Goal: Task Accomplishment & Management: Manage account settings

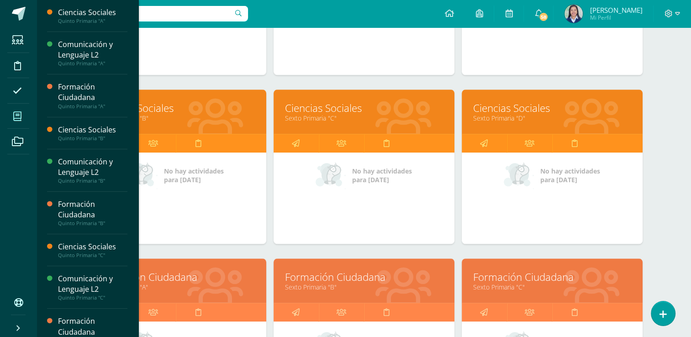
scroll to position [924, 0]
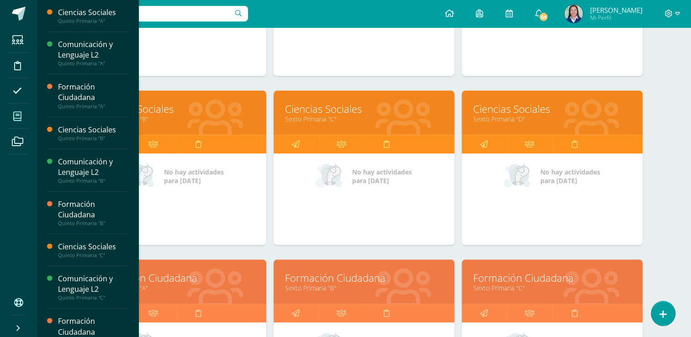
click at [303, 108] on link "Ciencias Sociales" at bounding box center [364, 109] width 158 height 14
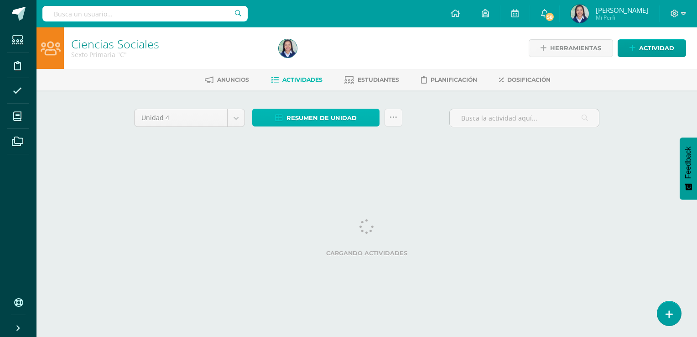
click at [307, 118] on span "Resumen de unidad" at bounding box center [322, 118] width 70 height 17
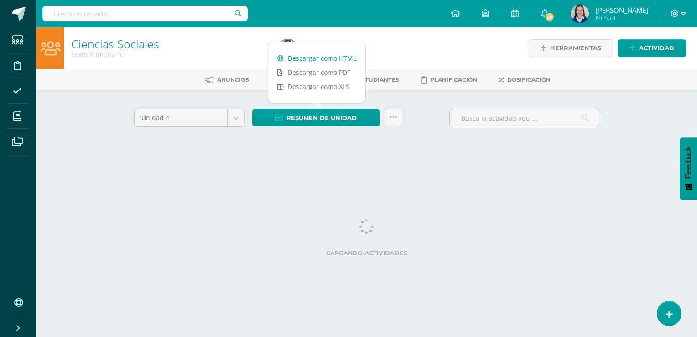
click at [327, 57] on link "Descargar como HTML" at bounding box center [316, 58] width 97 height 14
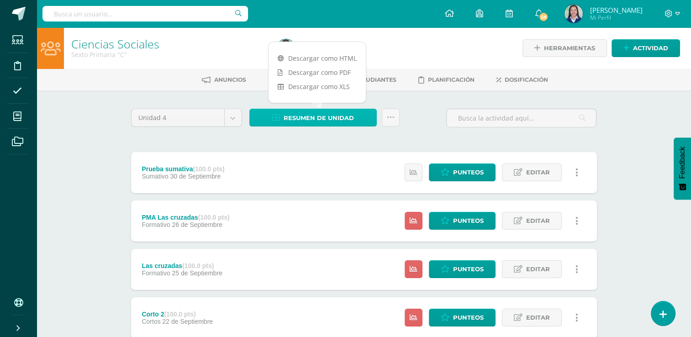
click at [306, 120] on span "Resumen de unidad" at bounding box center [318, 118] width 70 height 17
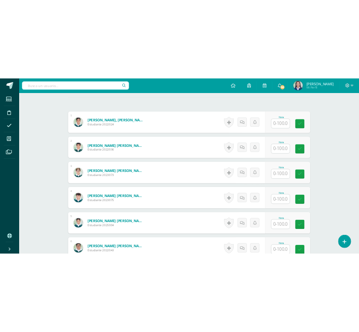
scroll to position [256, 0]
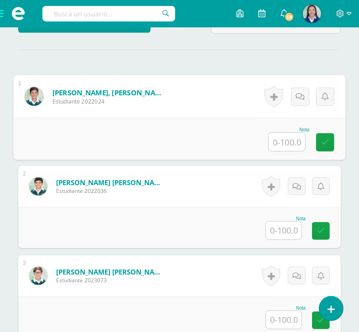
click at [288, 151] on input "text" at bounding box center [287, 142] width 37 height 18
type input "100"
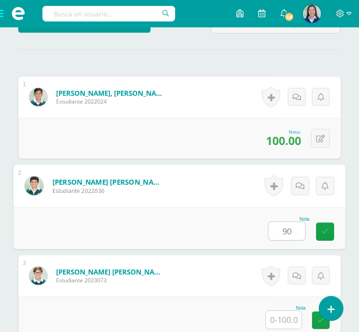
type input "90"
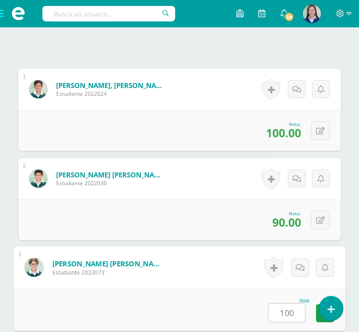
type input "100"
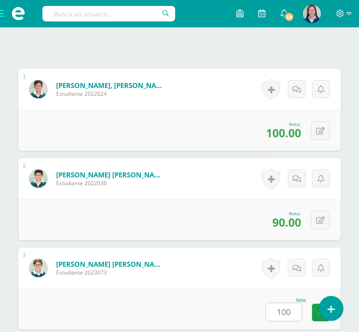
scroll to position [510, 0]
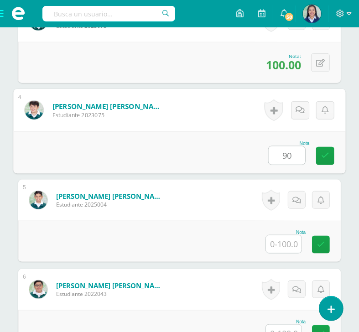
type input "90"
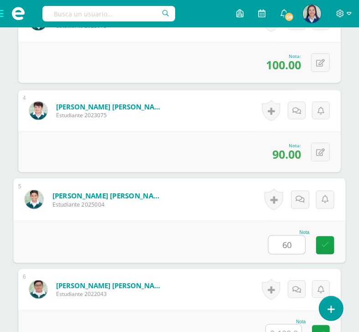
type input "60"
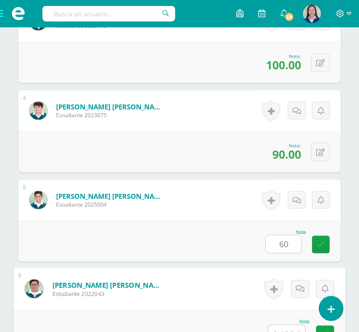
scroll to position [689, 0]
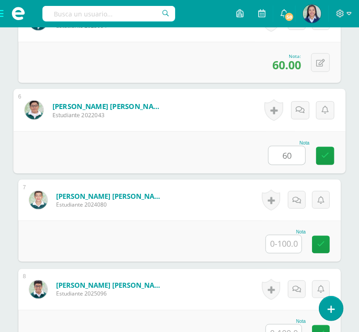
type input "60"
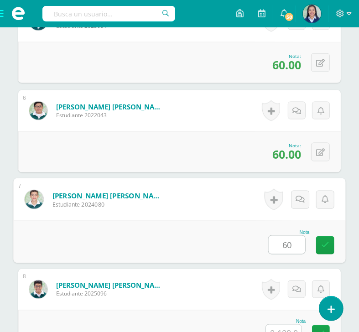
type input "60"
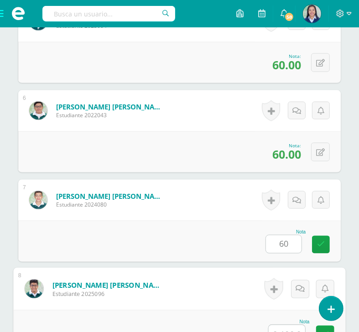
scroll to position [868, 0]
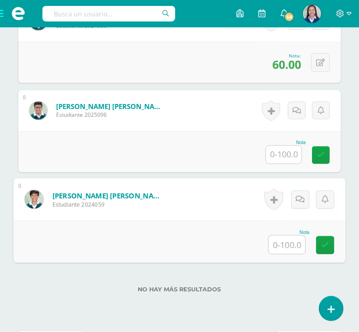
click at [283, 254] on input "text" at bounding box center [287, 245] width 37 height 18
type input "80"
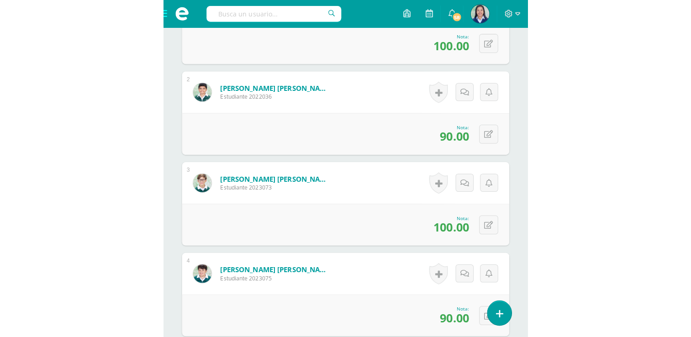
scroll to position [352, 0]
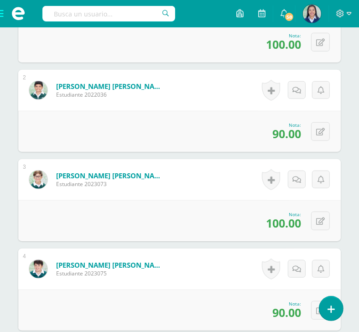
click at [201, 63] on div "0 Logros Logros obtenidos Aún no hay logros agregados Nota: 100.00" at bounding box center [179, 41] width 323 height 41
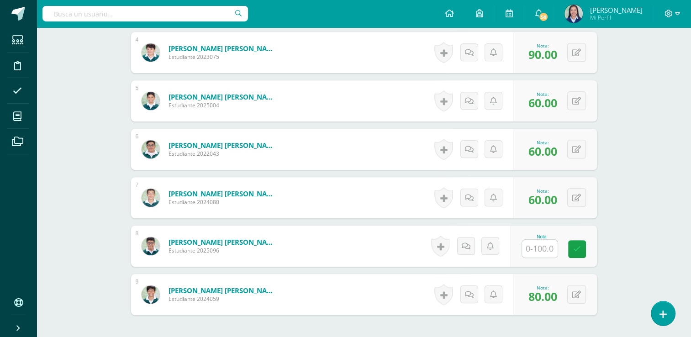
scroll to position [437, 0]
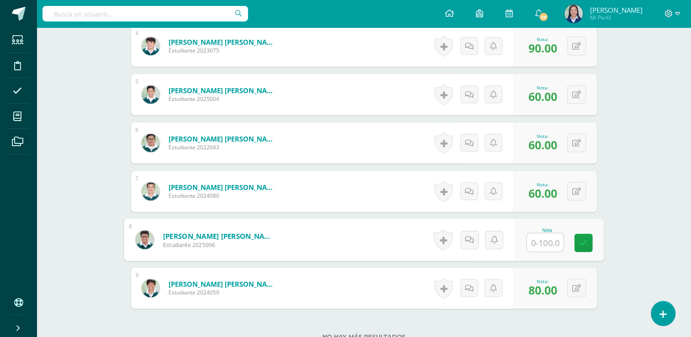
click at [532, 244] on input "text" at bounding box center [544, 242] width 37 height 18
type input "70"
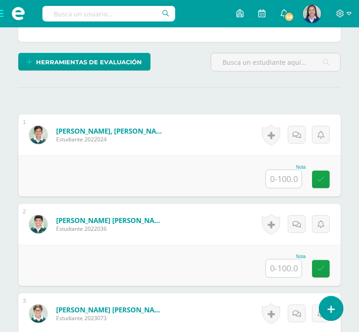
scroll to position [267, 0]
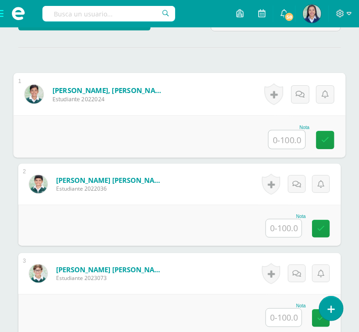
click at [284, 149] on input "text" at bounding box center [287, 140] width 37 height 18
type input "94"
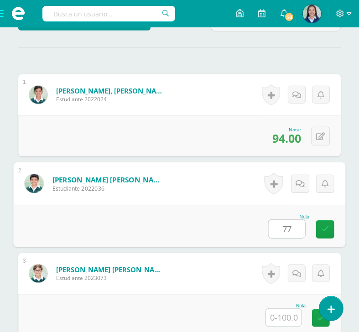
type input "77"
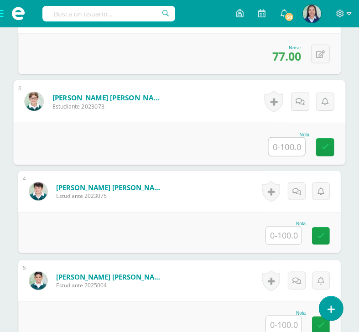
scroll to position [466, 0]
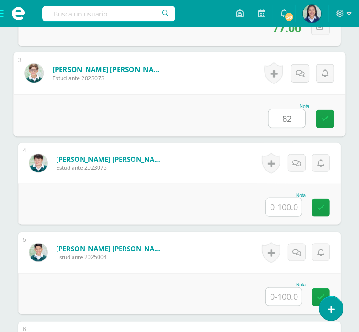
type input "82"
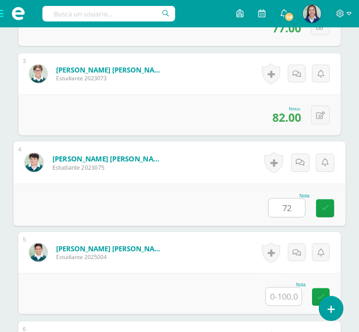
type input "72"
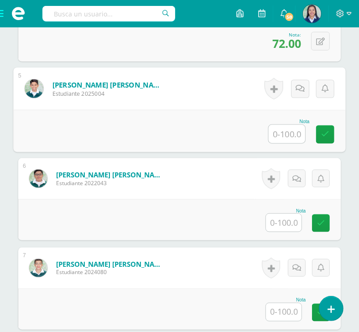
scroll to position [633, 0]
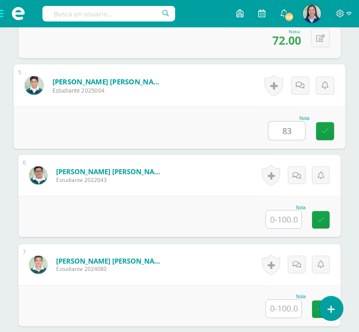
type input "83"
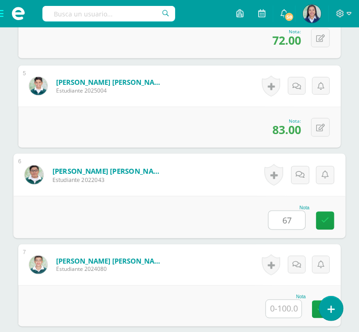
type input "67"
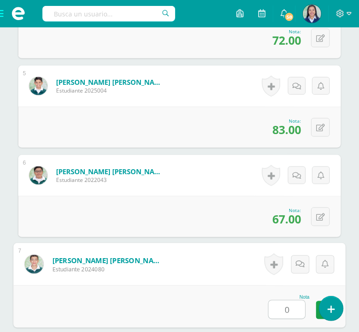
type input "0"
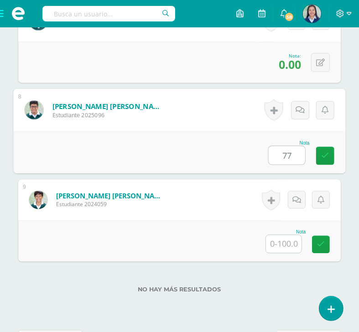
type input "77"
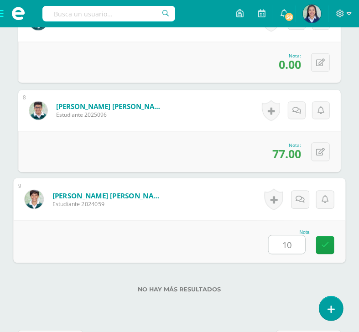
type input "100"
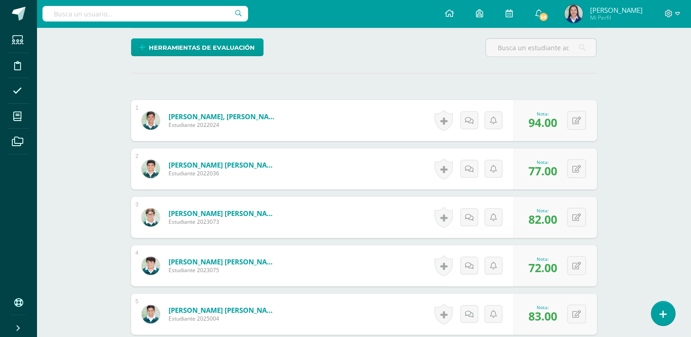
scroll to position [226, 0]
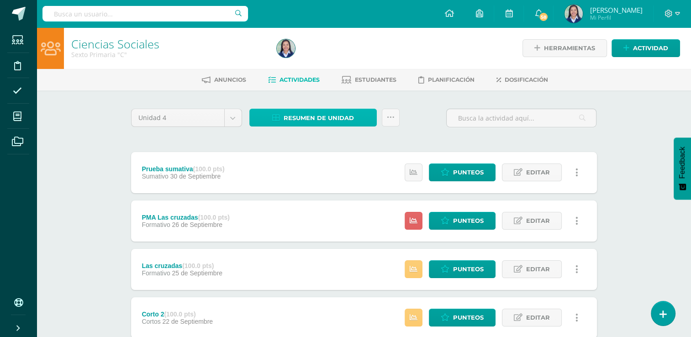
click at [340, 121] on span "Resumen de unidad" at bounding box center [318, 118] width 70 height 17
click at [392, 113] on link at bounding box center [391, 118] width 18 height 18
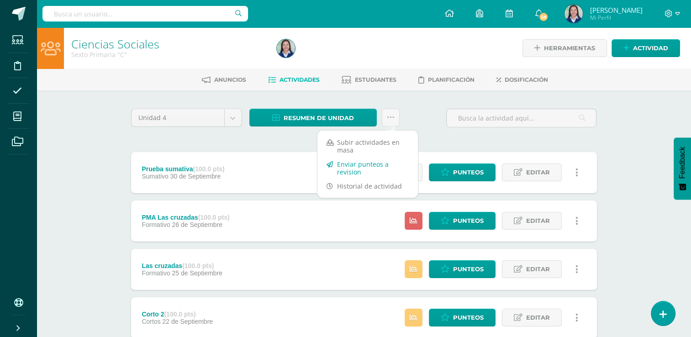
click at [377, 164] on link "Enviar punteos a revision" at bounding box center [367, 168] width 100 height 22
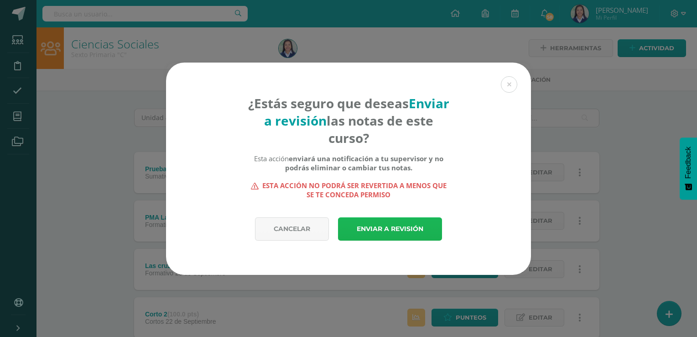
click at [382, 224] on link "Enviar a revisión" at bounding box center [390, 228] width 104 height 23
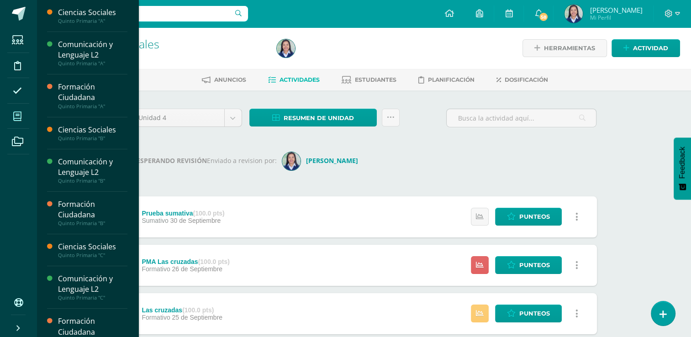
click at [15, 115] on icon at bounding box center [17, 116] width 8 height 9
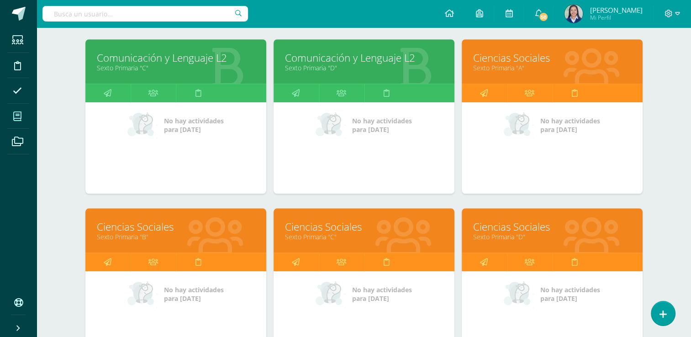
scroll to position [807, 0]
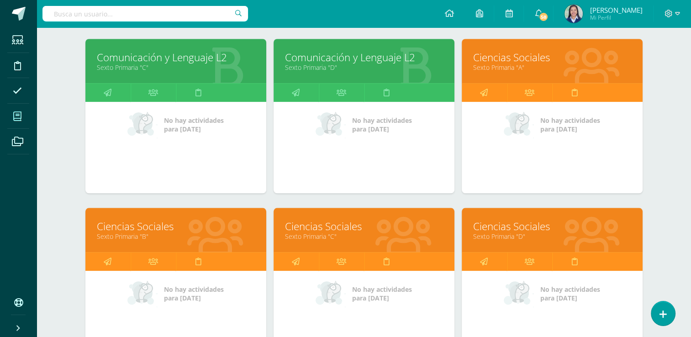
click at [162, 225] on link "Ciencias Sociales" at bounding box center [176, 226] width 158 height 14
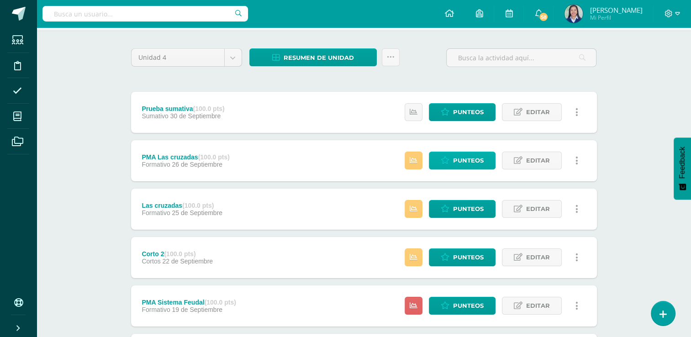
scroll to position [62, 0]
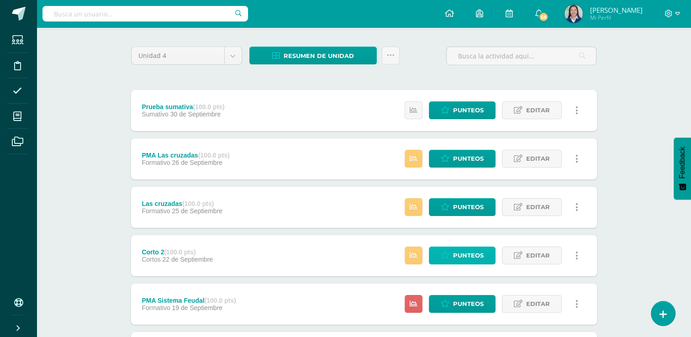
click at [454, 254] on span "Punteos" at bounding box center [468, 255] width 31 height 17
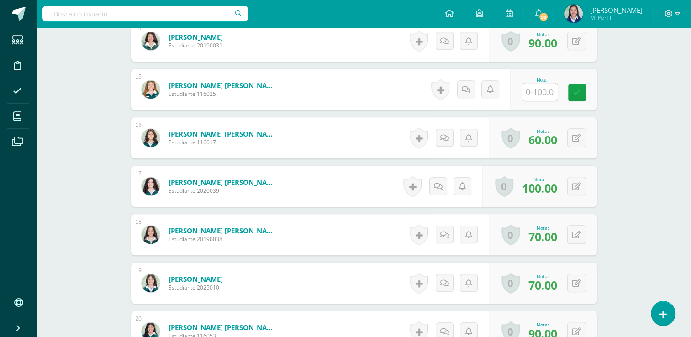
scroll to position [926, 0]
click at [550, 89] on input "text" at bounding box center [544, 92] width 37 height 18
type input "100"
click at [582, 88] on icon at bounding box center [583, 92] width 8 height 8
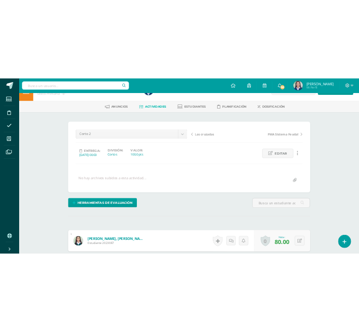
scroll to position [0, 0]
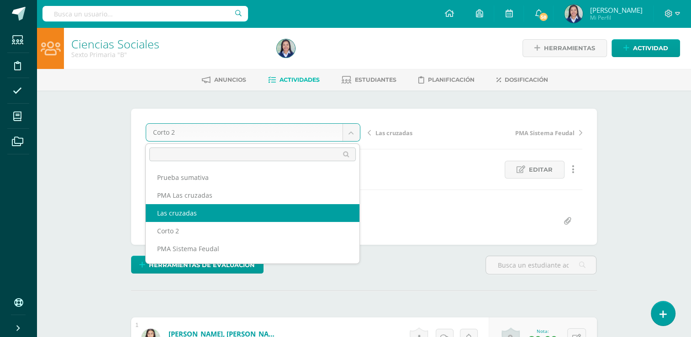
select select "/dashboard/teacher/grade-activity/261565/"
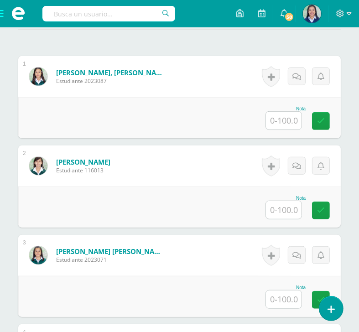
scroll to position [285, 0]
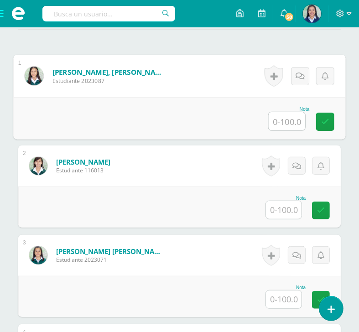
click at [288, 131] on input "text" at bounding box center [287, 121] width 37 height 18
type input "86"
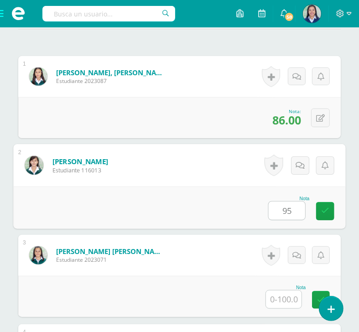
type input "95"
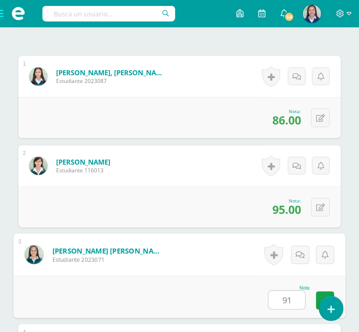
type input "91"
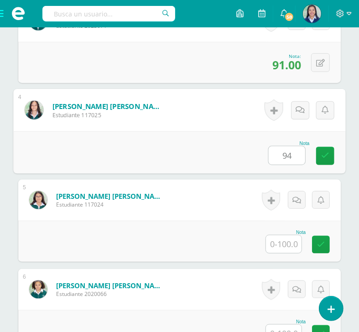
type input "94"
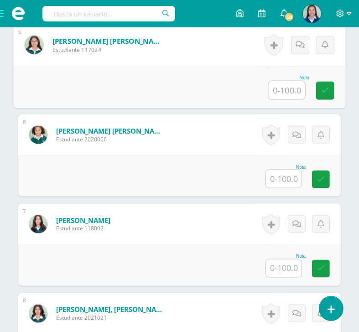
scroll to position [674, 0]
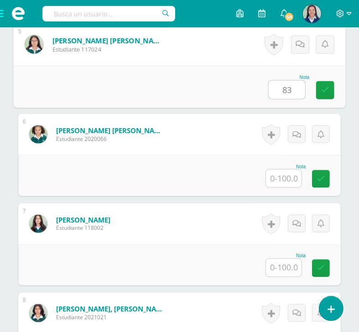
type input "83"
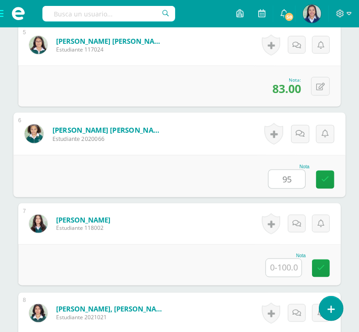
type input "95"
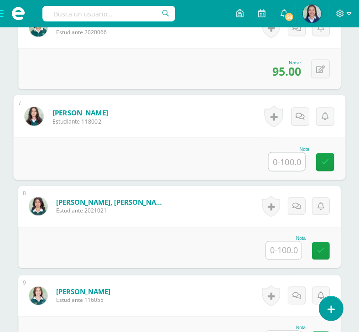
scroll to position [791, 0]
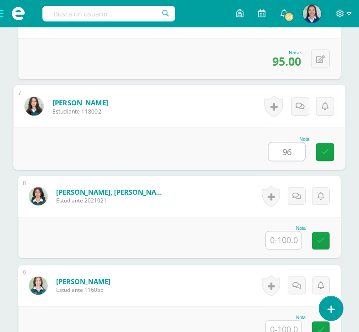
type input "96"
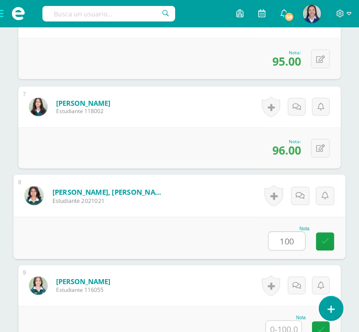
type input "100"
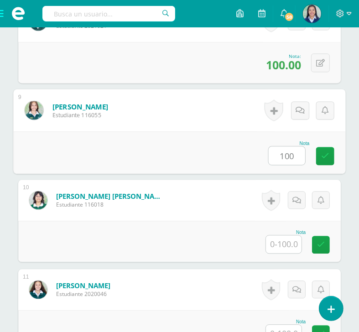
type input "100"
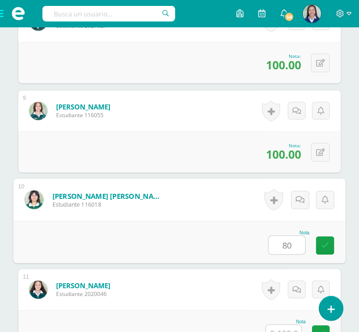
type input "80"
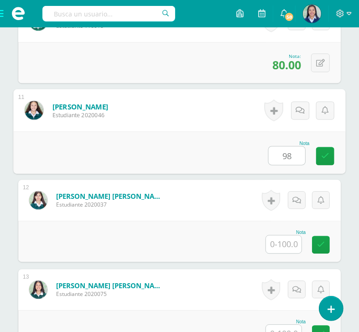
type input "98"
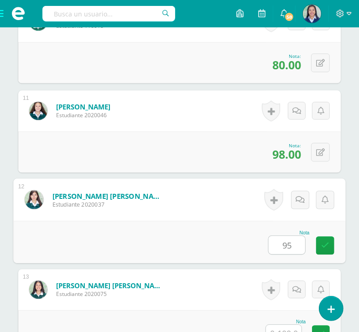
type input "95"
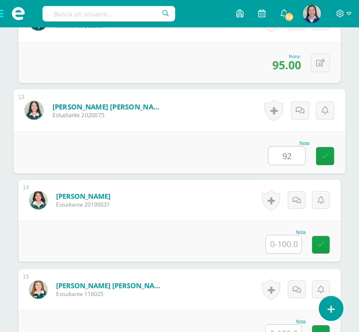
type input "92"
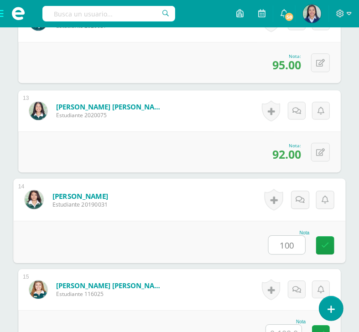
type input "100"
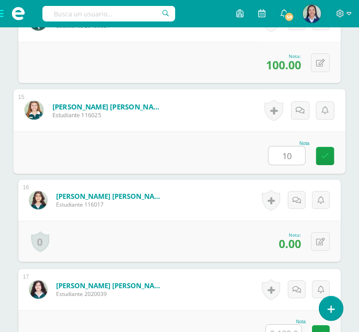
type input "100"
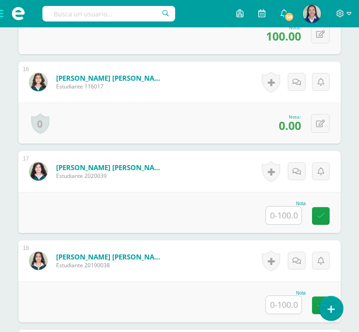
scroll to position [1622, 0]
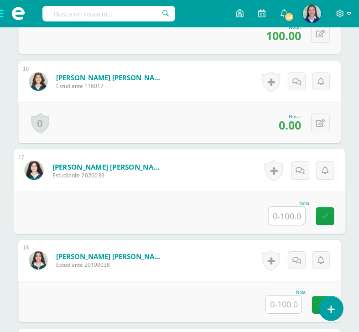
click at [293, 225] on input "text" at bounding box center [287, 216] width 37 height 18
type input "91"
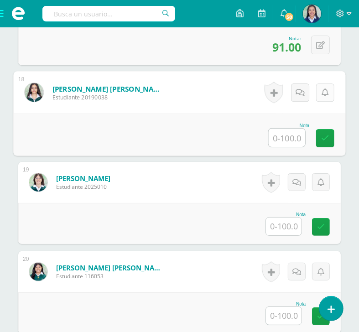
scroll to position [1789, 0]
type input "91"
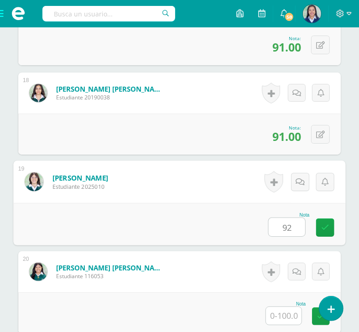
type input "92"
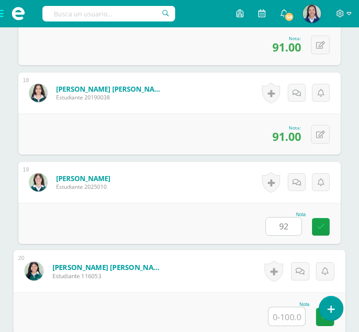
scroll to position [1793, 0]
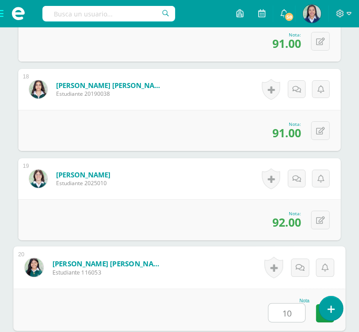
type input "100"
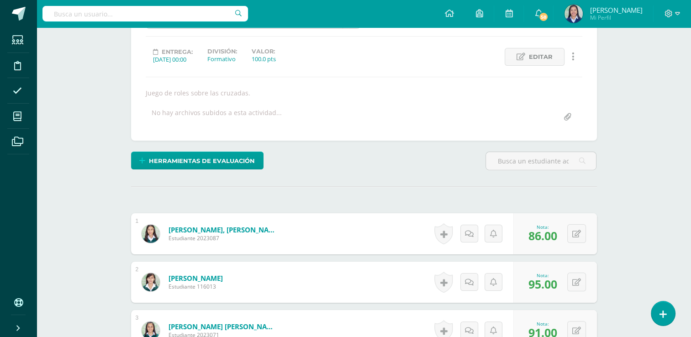
scroll to position [0, 0]
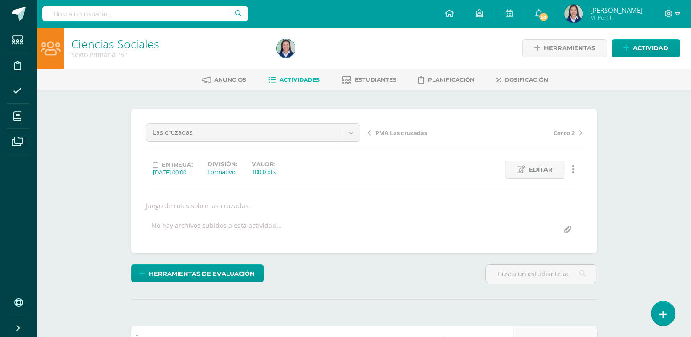
click at [309, 76] on span "Actividades" at bounding box center [299, 79] width 40 height 7
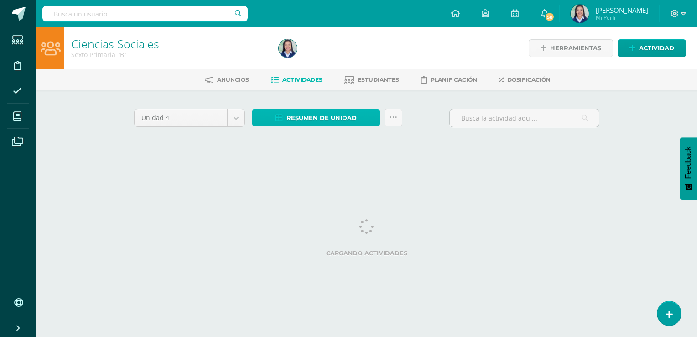
click at [313, 120] on span "Resumen de unidad" at bounding box center [322, 118] width 70 height 17
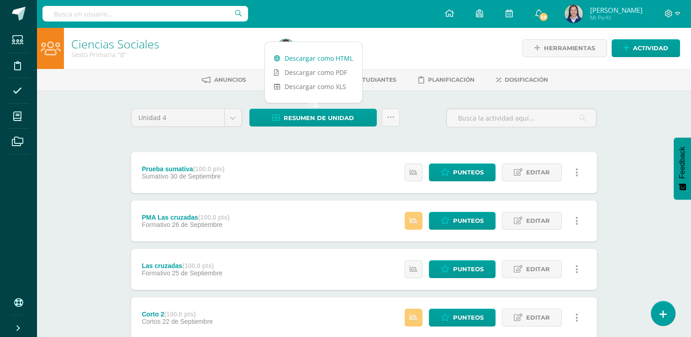
click at [313, 64] on link "Descargar como HTML" at bounding box center [313, 58] width 97 height 14
click at [395, 114] on link at bounding box center [391, 118] width 18 height 18
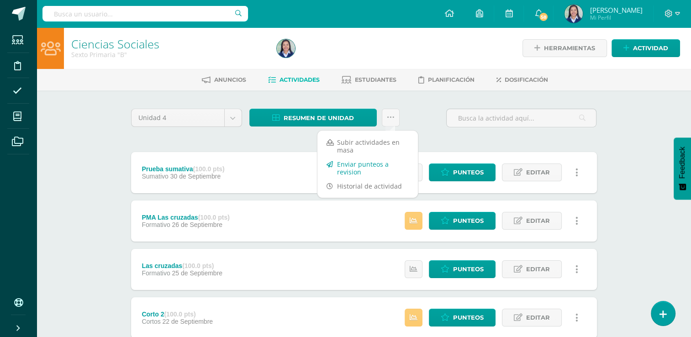
click at [365, 169] on link "Enviar punteos a revision" at bounding box center [367, 168] width 100 height 22
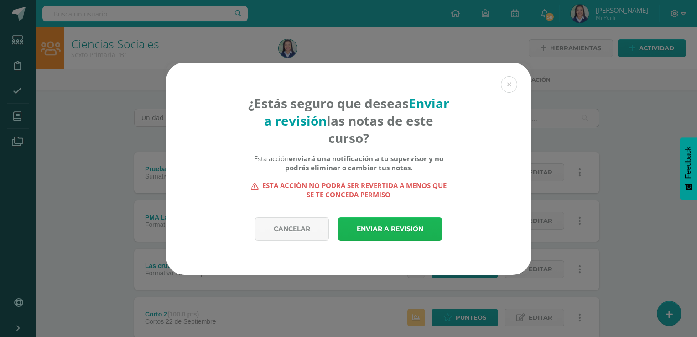
click at [369, 228] on link "Enviar a revisión" at bounding box center [390, 228] width 104 height 23
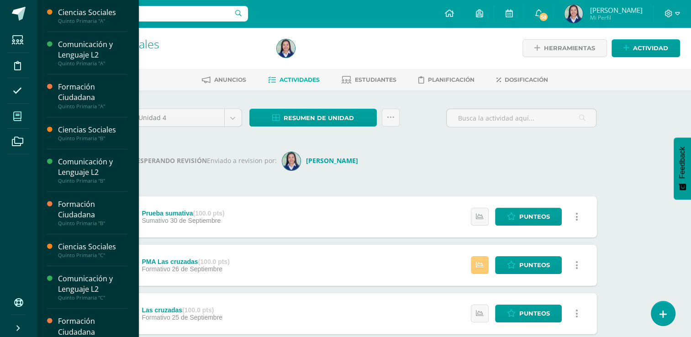
click at [18, 117] on icon at bounding box center [17, 116] width 8 height 9
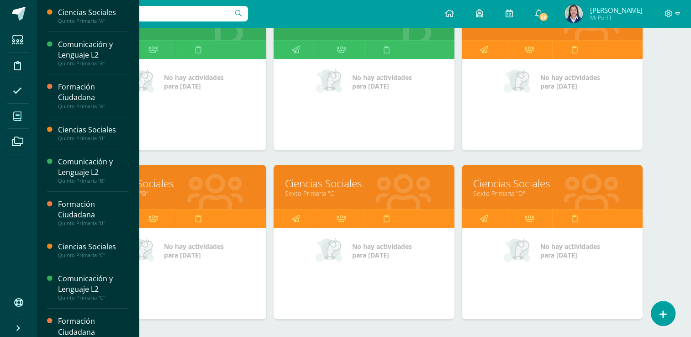
scroll to position [853, 0]
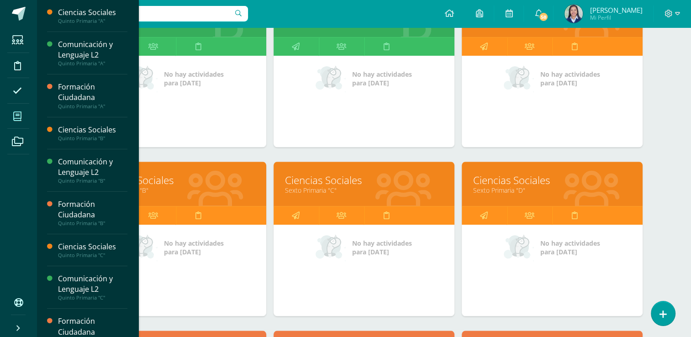
click at [350, 173] on link "Ciencias Sociales" at bounding box center [364, 180] width 158 height 14
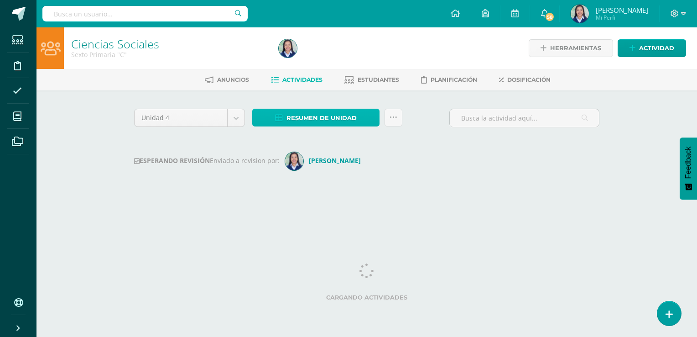
click at [341, 115] on span "Resumen de unidad" at bounding box center [322, 118] width 70 height 17
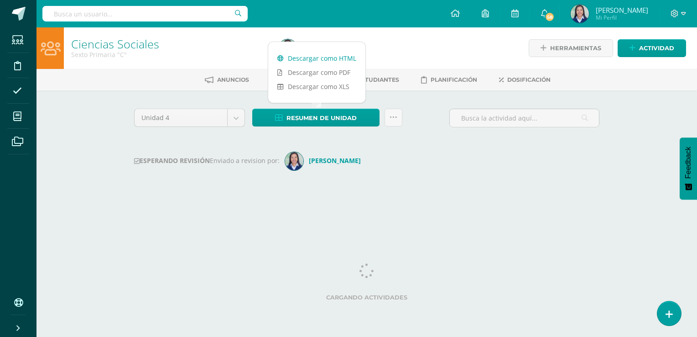
click at [337, 59] on link "Descargar como HTML" at bounding box center [316, 58] width 97 height 14
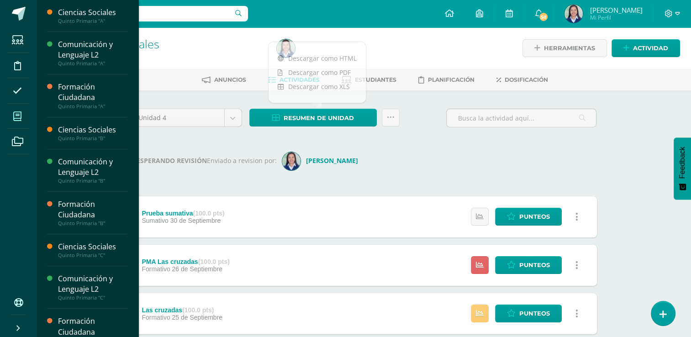
click at [18, 115] on icon at bounding box center [17, 116] width 8 height 9
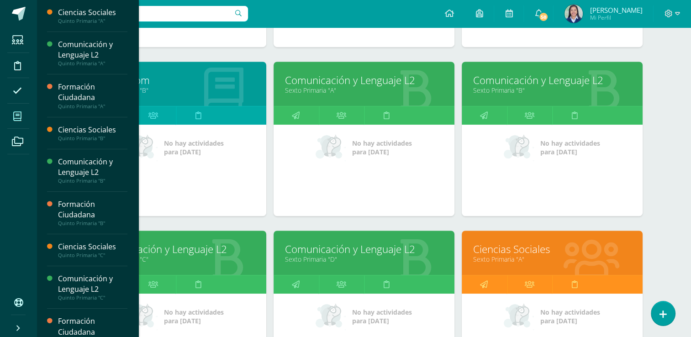
scroll to position [614, 0]
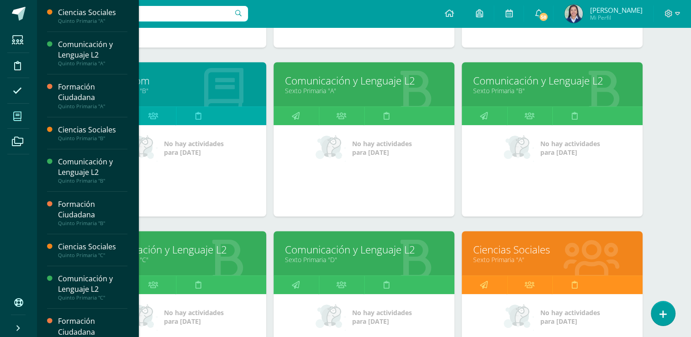
click at [196, 259] on link "Sexto Primaria "C"" at bounding box center [176, 259] width 158 height 9
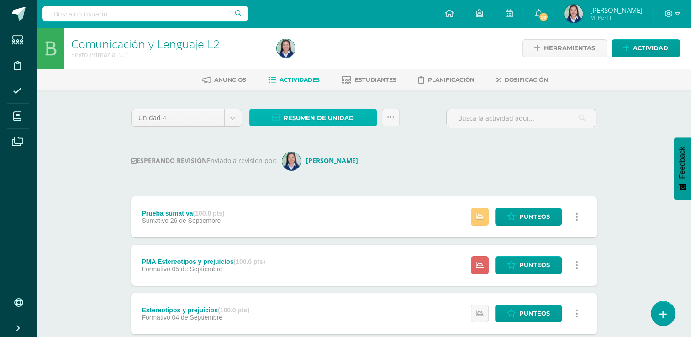
click at [308, 116] on span "Resumen de unidad" at bounding box center [318, 118] width 70 height 17
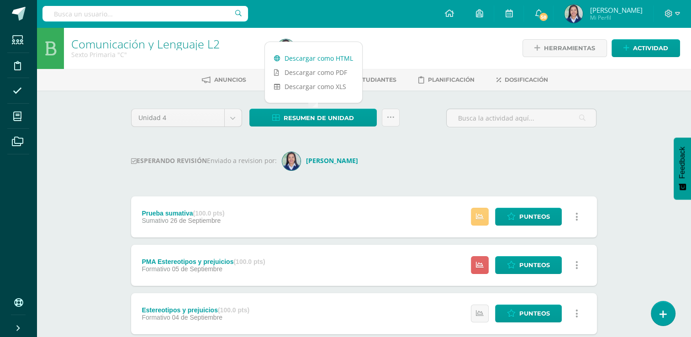
click at [324, 57] on link "Descargar como HTML" at bounding box center [313, 58] width 97 height 14
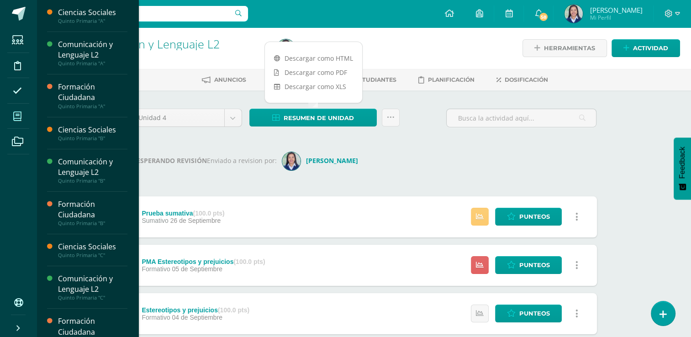
click at [20, 116] on icon at bounding box center [17, 116] width 8 height 9
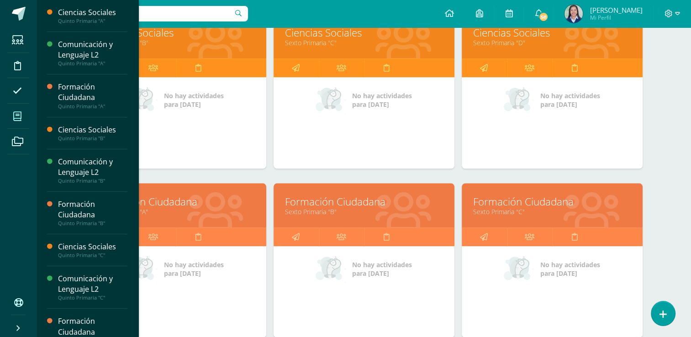
scroll to position [1026, 0]
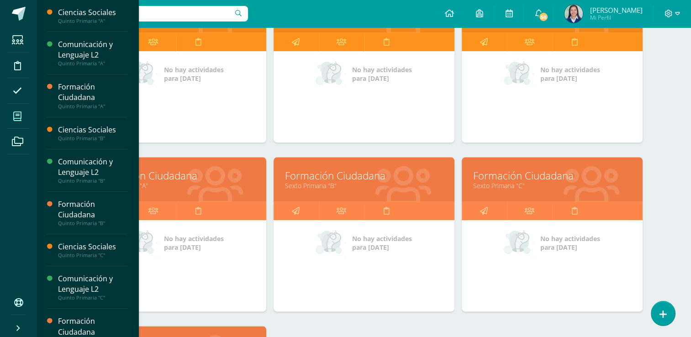
click at [535, 169] on link "Formación Ciudadana" at bounding box center [552, 175] width 158 height 14
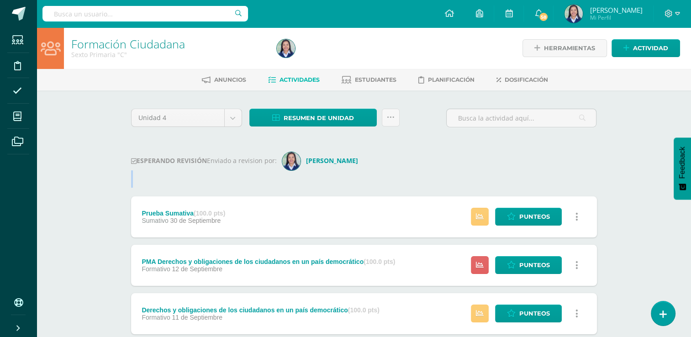
drag, startPoint x: 0, startPoint y: 0, endPoint x: 448, endPoint y: 194, distance: 488.0
click at [448, 194] on div "Unidad 4 Unidad 1 Unidad 2 Unidad 3 Unidad 4 Resumen de unidad Descargar como H…" at bounding box center [363, 339] width 473 height 461
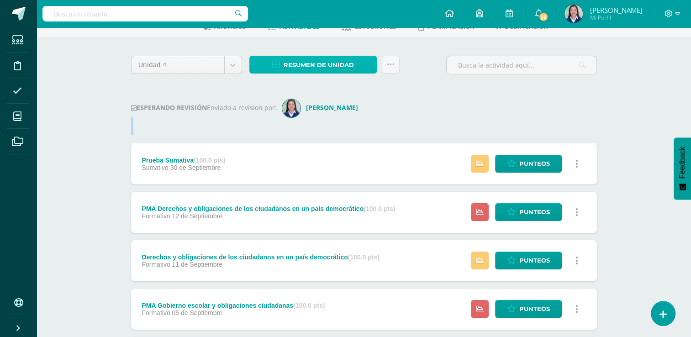
click at [337, 65] on span "Resumen de unidad" at bounding box center [318, 65] width 70 height 17
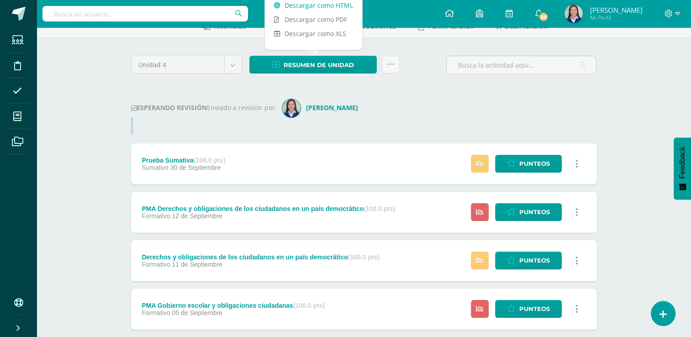
click at [328, 4] on link "Descargar como HTML" at bounding box center [313, 5] width 97 height 14
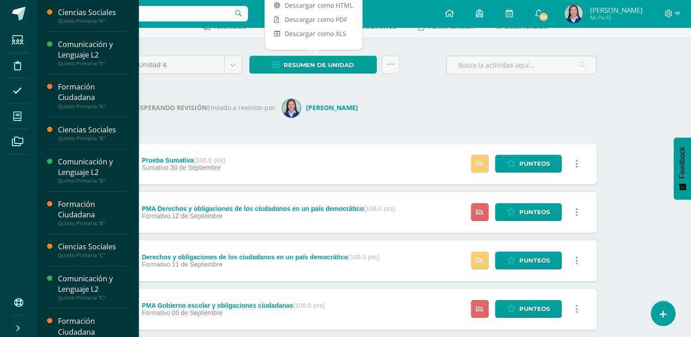
click at [17, 118] on icon at bounding box center [17, 116] width 8 height 9
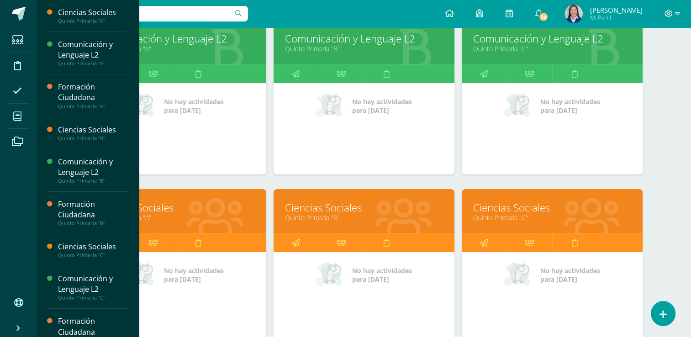
scroll to position [153, 0]
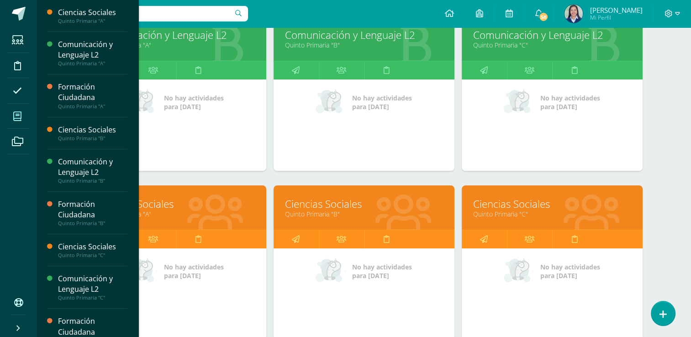
click at [223, 202] on link "Ciencias Sociales" at bounding box center [176, 204] width 158 height 14
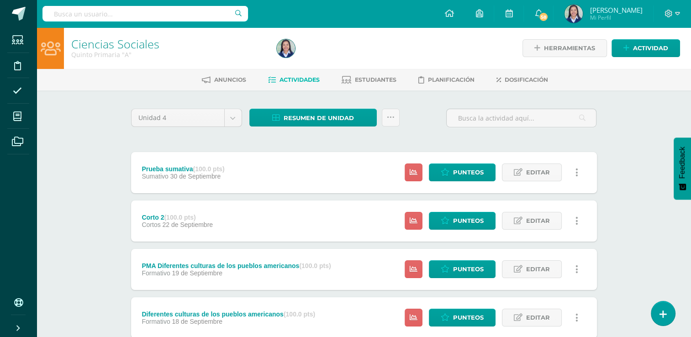
click at [574, 219] on link at bounding box center [577, 221] width 18 height 18
click at [537, 279] on link "Eliminar" at bounding box center [560, 279] width 94 height 14
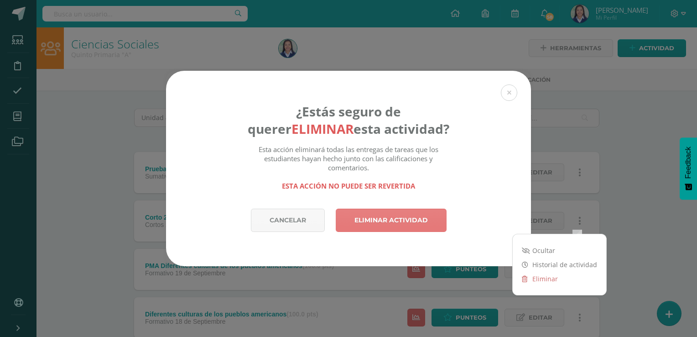
click at [385, 228] on link "Eliminar actividad" at bounding box center [391, 220] width 111 height 23
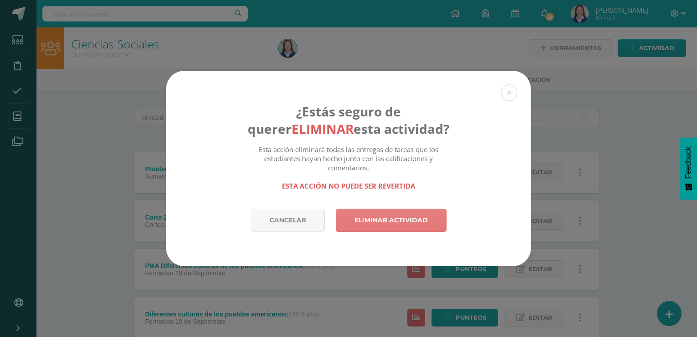
click at [386, 216] on link "Eliminar actividad" at bounding box center [391, 220] width 111 height 23
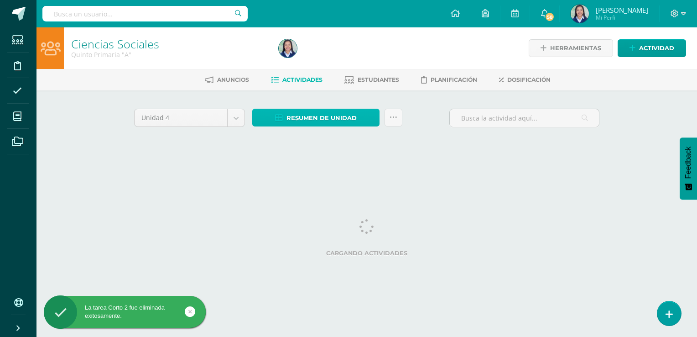
click at [326, 123] on span "Resumen de unidad" at bounding box center [322, 118] width 70 height 17
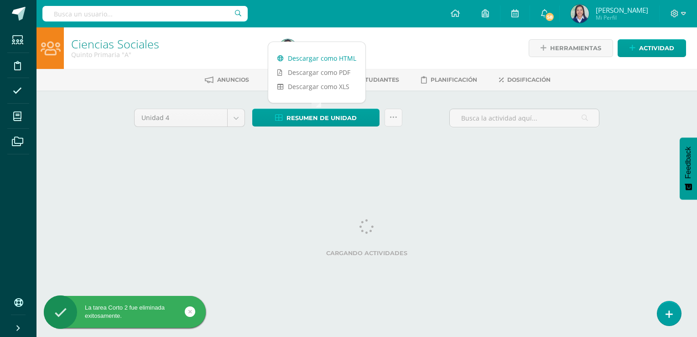
click at [329, 59] on link "Descargar como HTML" at bounding box center [316, 58] width 97 height 14
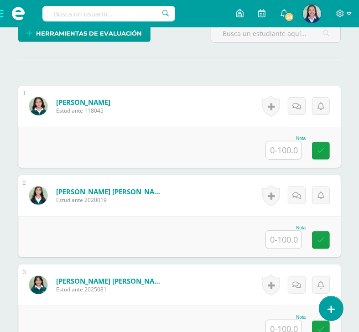
scroll to position [256, 0]
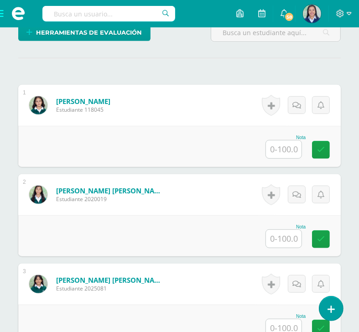
click at [282, 158] on input "text" at bounding box center [284, 150] width 36 height 18
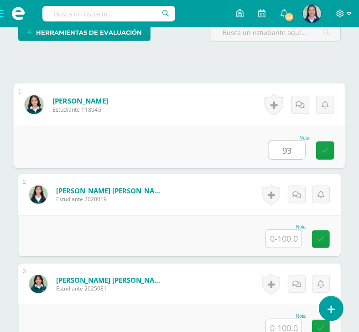
type input "93"
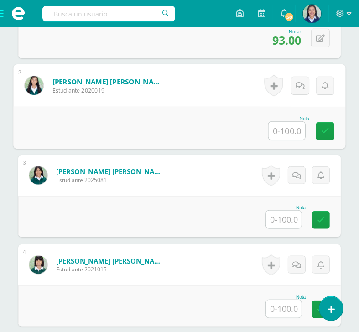
scroll to position [365, 0]
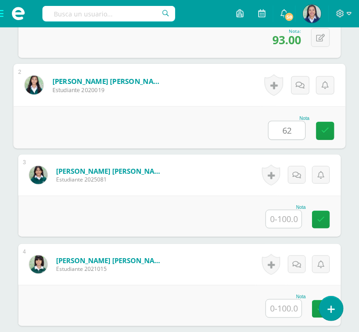
type input "62"
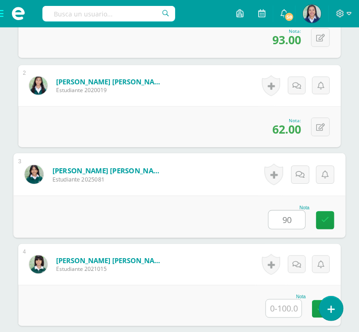
type input "90"
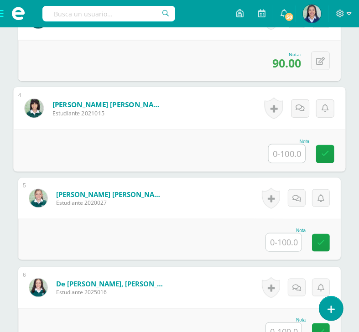
scroll to position [552, 0]
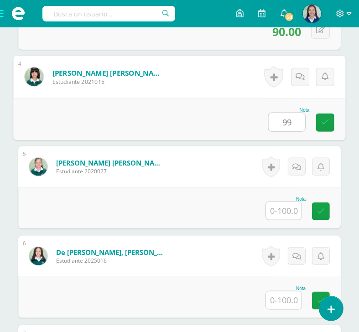
type input "99"
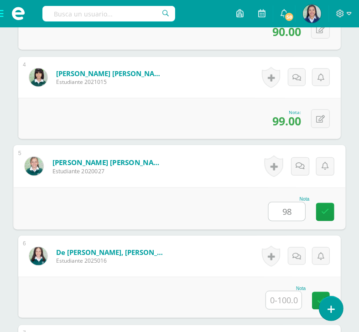
type input "98"
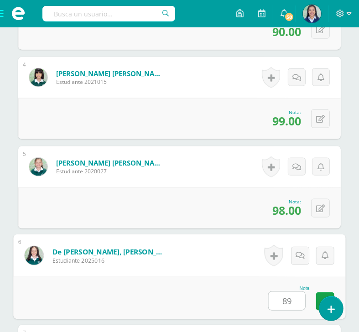
type input "89"
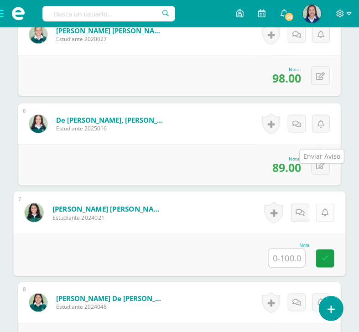
scroll to position [685, 0]
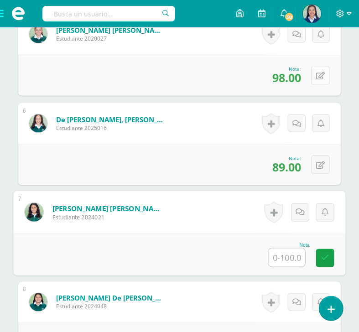
click at [320, 80] on icon at bounding box center [320, 76] width 9 height 8
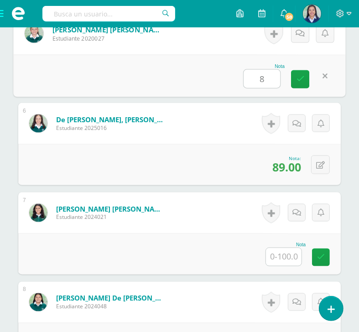
type input "87"
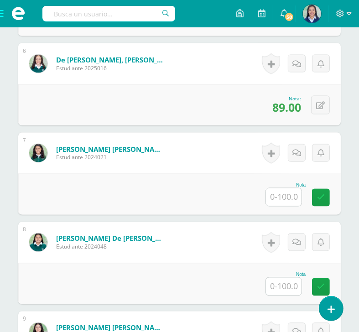
scroll to position [745, 0]
click at [288, 206] on input "text" at bounding box center [284, 198] width 36 height 18
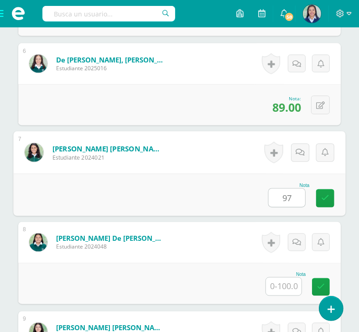
type input "97"
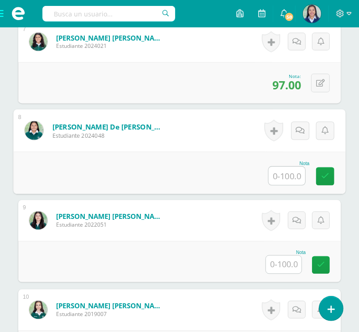
scroll to position [856, 0]
type input "88"
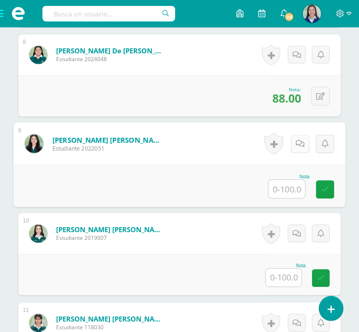
scroll to position [934, 0]
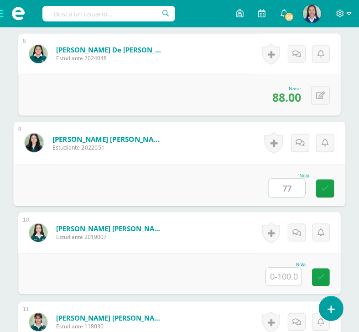
type input "77"
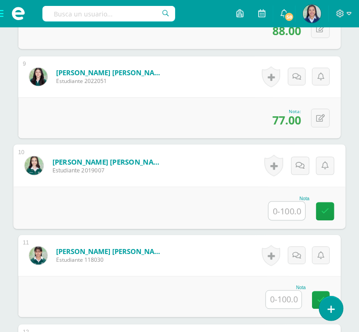
scroll to position [1024, 0]
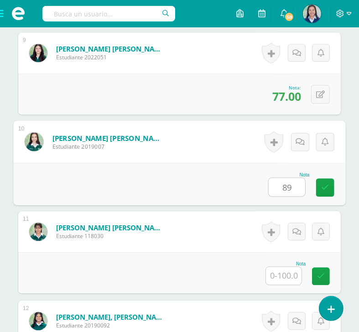
type input "89"
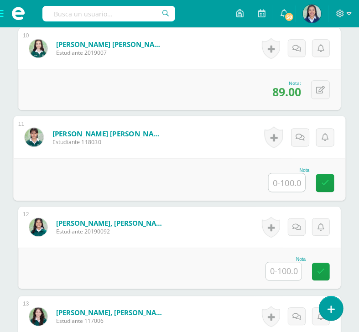
scroll to position [1159, 0]
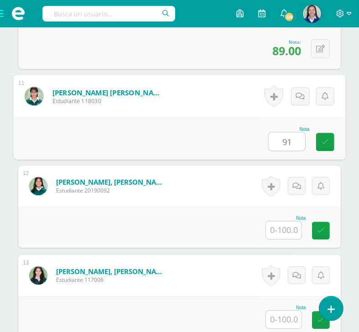
type input "91"
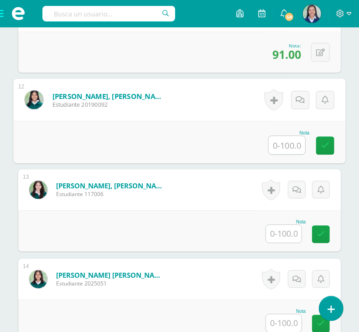
scroll to position [1245, 0]
type input "70"
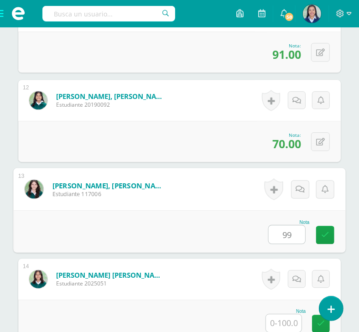
type input "99"
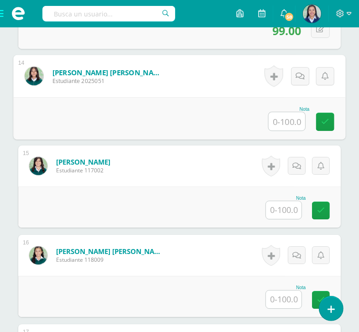
scroll to position [1449, 0]
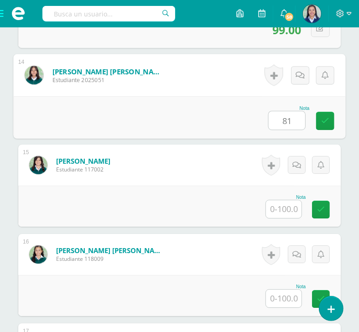
type input "81"
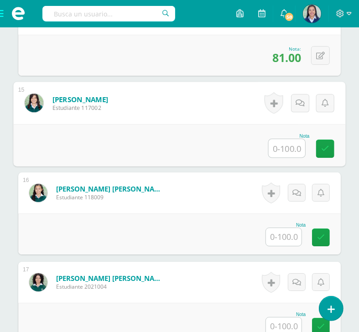
scroll to position [1560, 0]
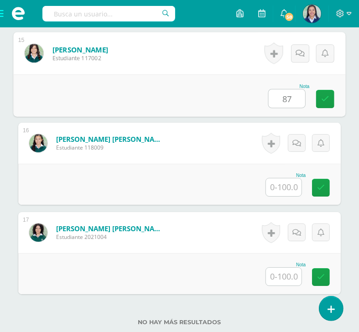
type input "87"
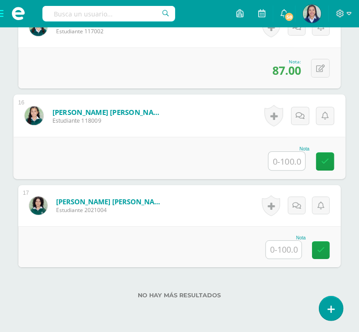
scroll to position [1587, 0]
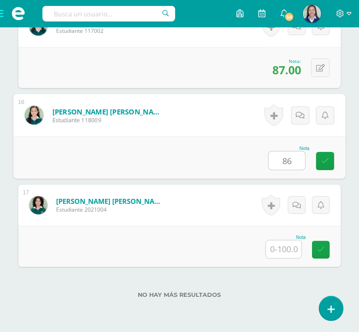
type input "86"
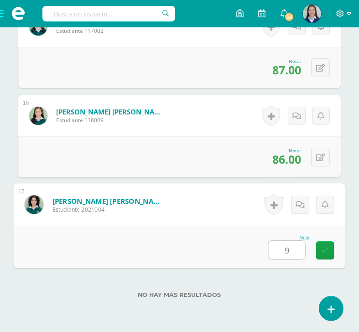
type input "95"
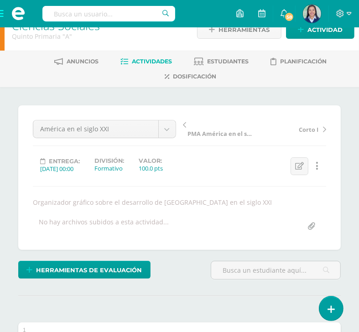
scroll to position [0, 0]
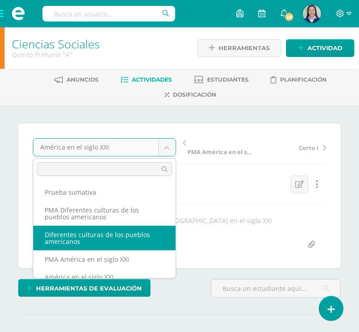
select select "/dashboard/teacher/grade-activity/261451/"
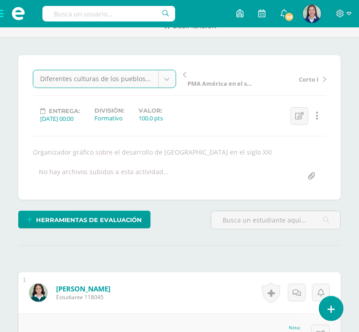
scroll to position [93, 0]
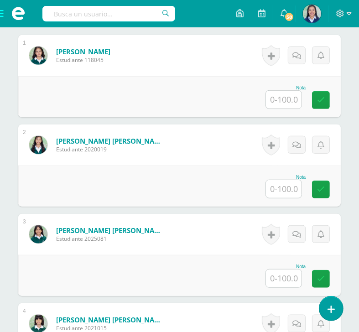
scroll to position [306, 0]
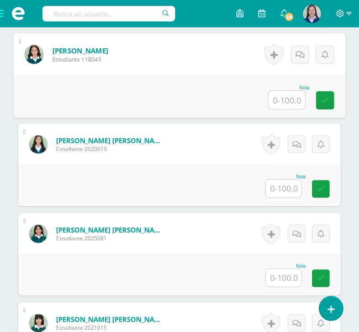
click at [293, 109] on input "text" at bounding box center [287, 100] width 37 height 18
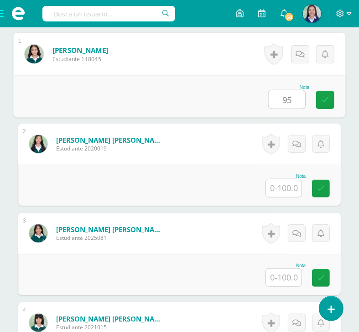
type input "95"
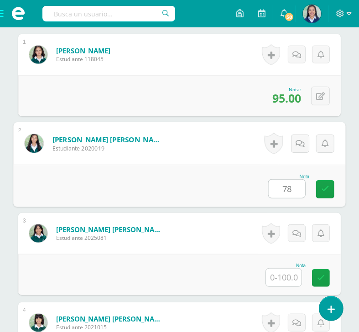
type input "78"
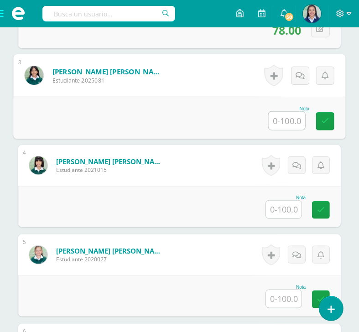
scroll to position [477, 0]
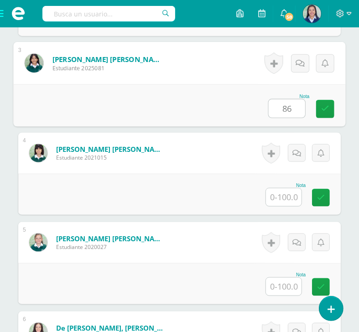
type input "86"
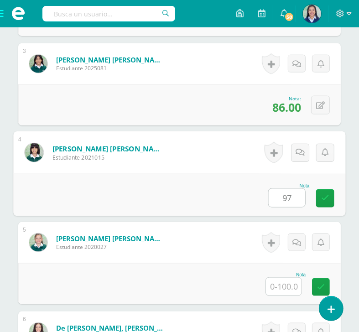
type input "97"
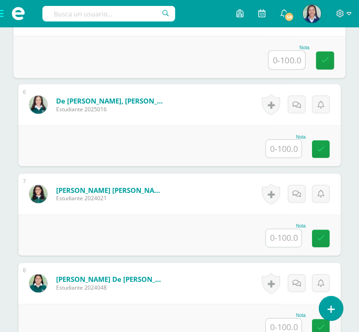
scroll to position [707, 0]
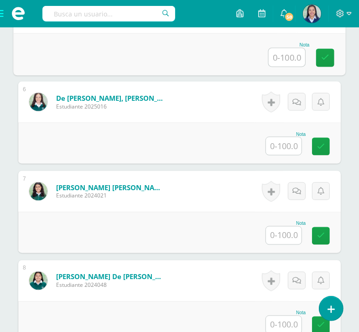
click at [291, 155] on input "text" at bounding box center [284, 146] width 36 height 18
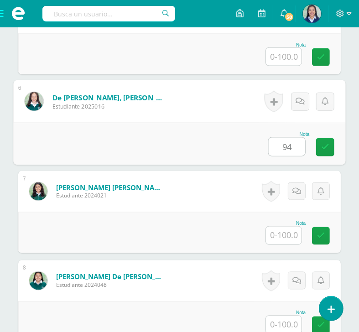
type input "94"
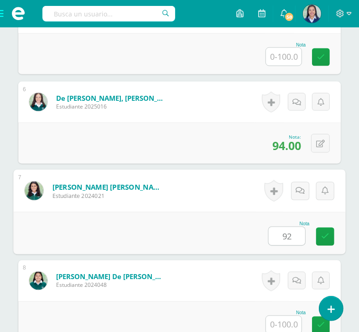
type input "92"
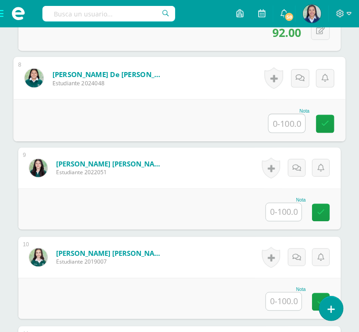
scroll to position [909, 0]
type input "98"
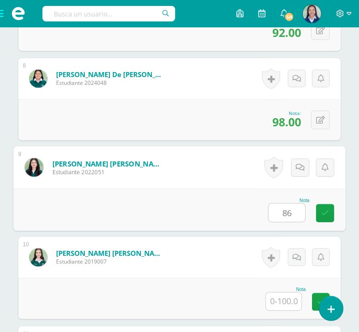
type input "86"
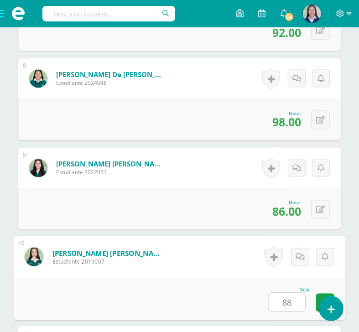
type input "88"
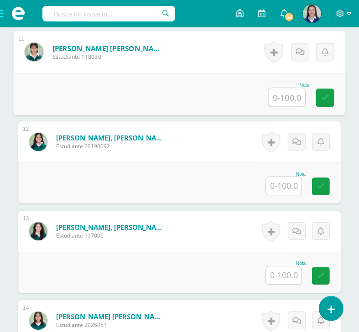
scroll to position [1205, 0]
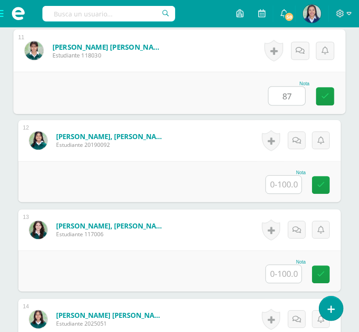
type input "87"
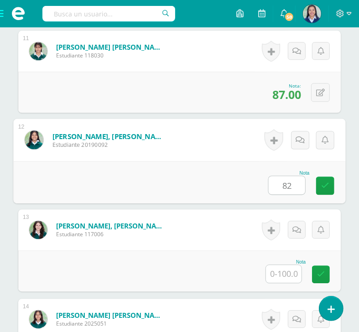
type input "82"
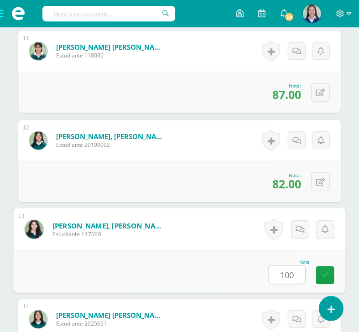
type input "100"
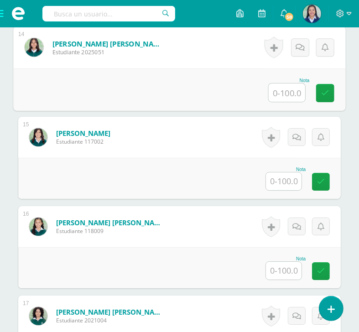
scroll to position [1489, 0]
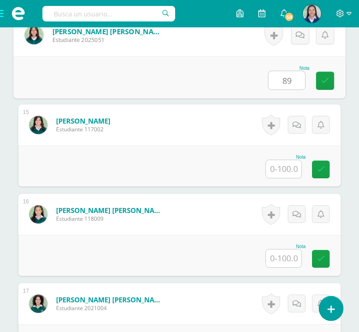
type input "89"
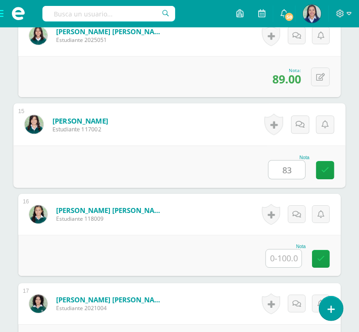
type input "83"
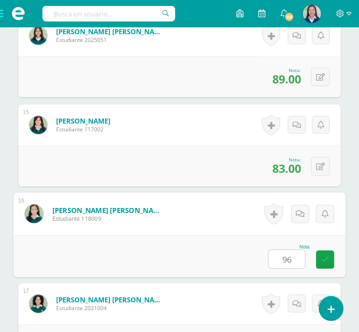
type input "96"
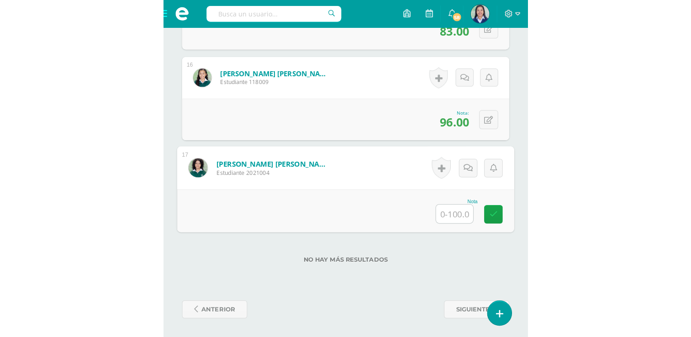
scroll to position [908, 0]
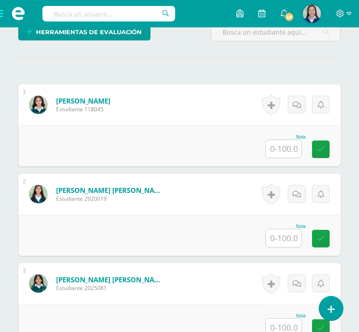
scroll to position [236, 0]
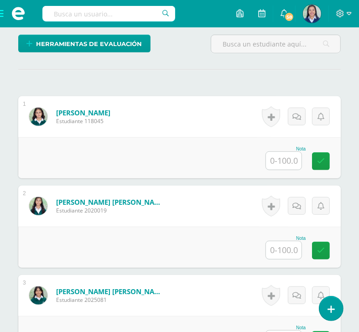
click at [290, 170] on input "text" at bounding box center [284, 161] width 36 height 18
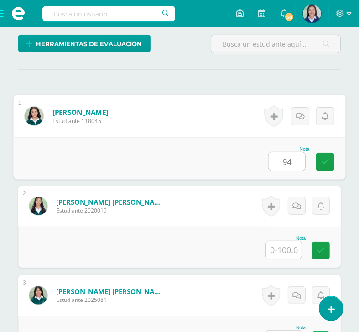
type input "94"
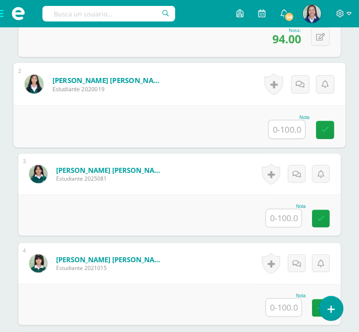
scroll to position [367, 0]
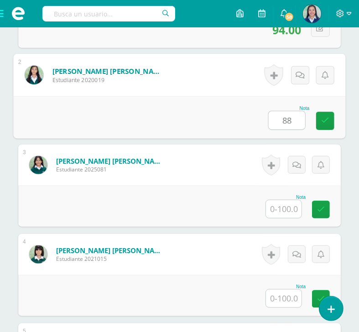
type input "88"
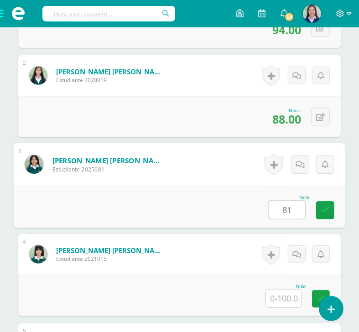
type input "81"
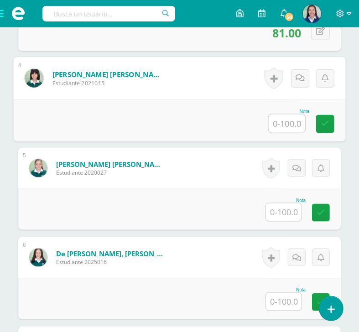
scroll to position [544, 0]
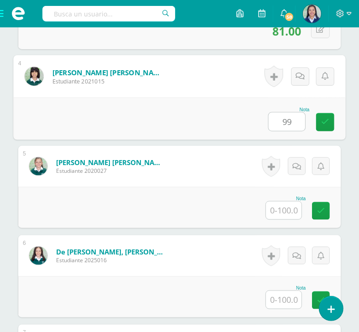
type input "99"
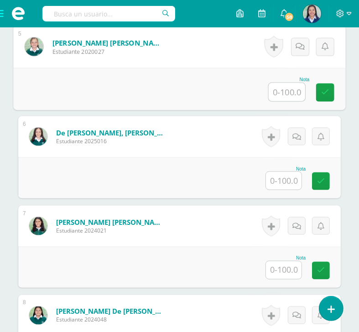
scroll to position [677, 0]
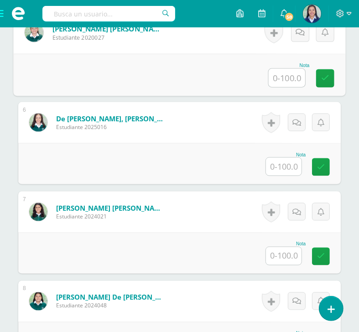
click at [292, 176] on input "text" at bounding box center [284, 167] width 36 height 18
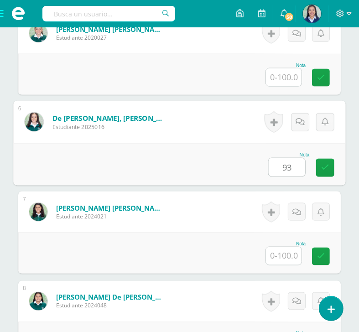
type input "93"
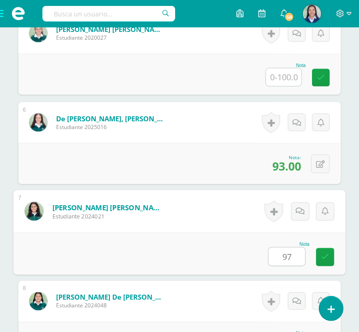
type input "97"
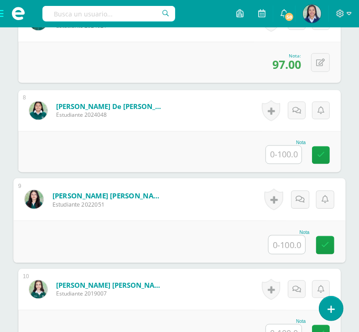
click at [289, 252] on input "text" at bounding box center [287, 245] width 37 height 18
type input "77"
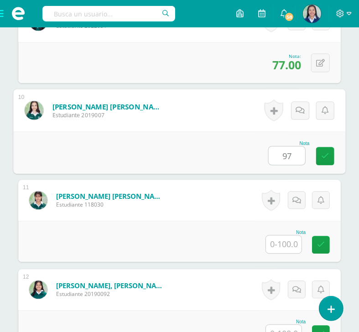
type input "97"
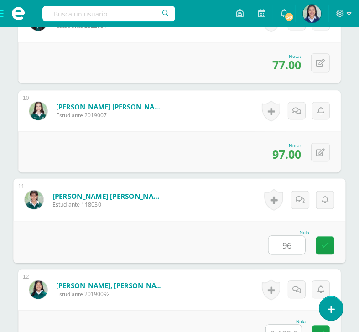
type input "96"
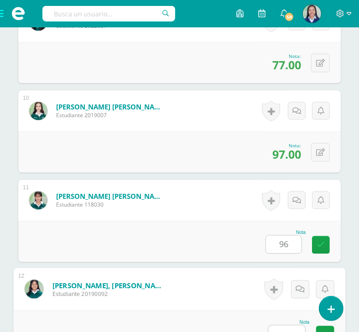
scroll to position [1226, 0]
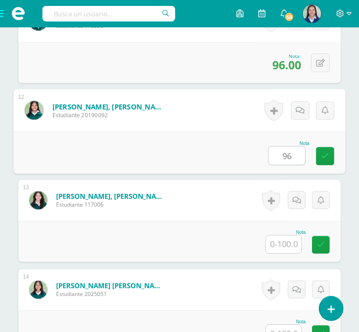
type input "96"
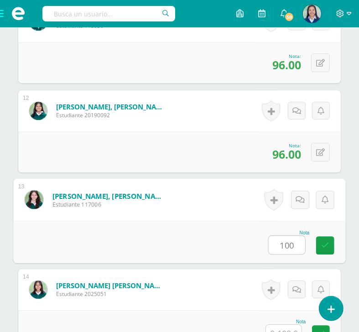
type input "100"
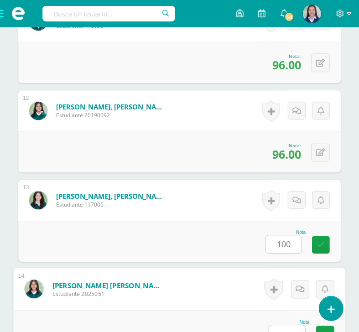
scroll to position [1405, 0]
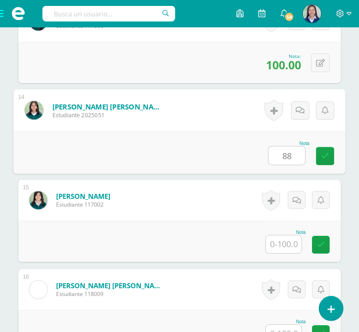
type input "88"
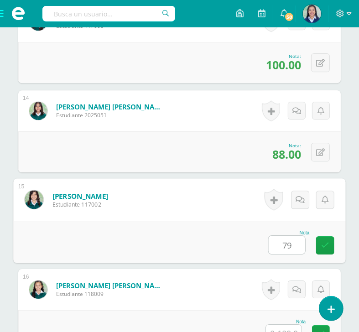
type input "79"
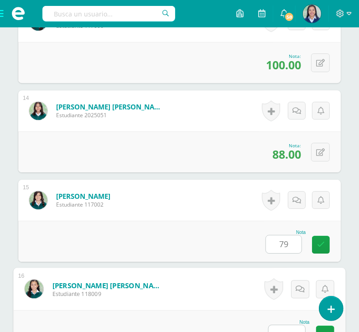
scroll to position [1584, 0]
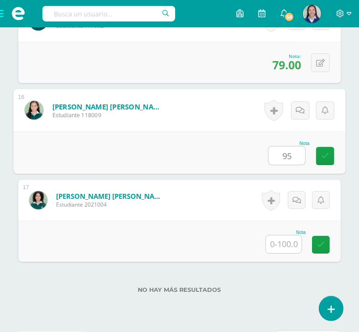
type input "95"
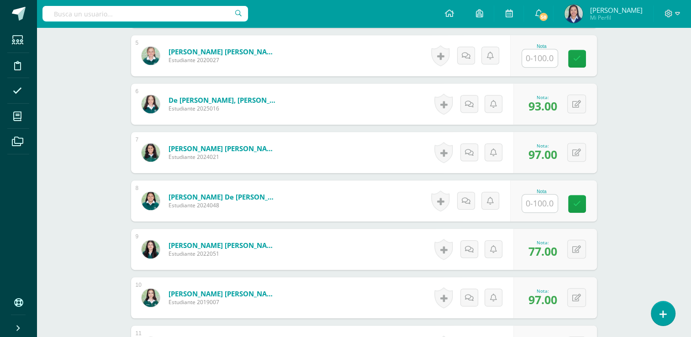
scroll to position [463, 0]
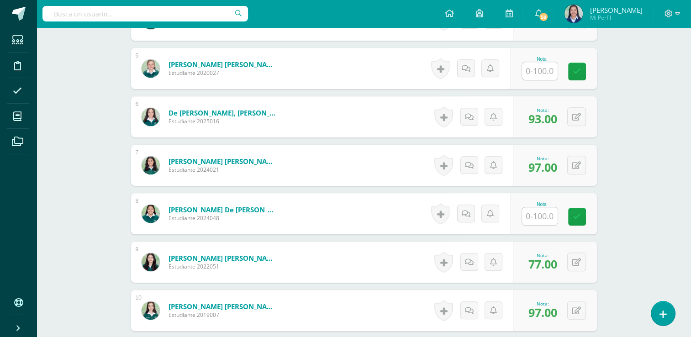
click at [538, 212] on input "text" at bounding box center [540, 216] width 36 height 18
type input "95"
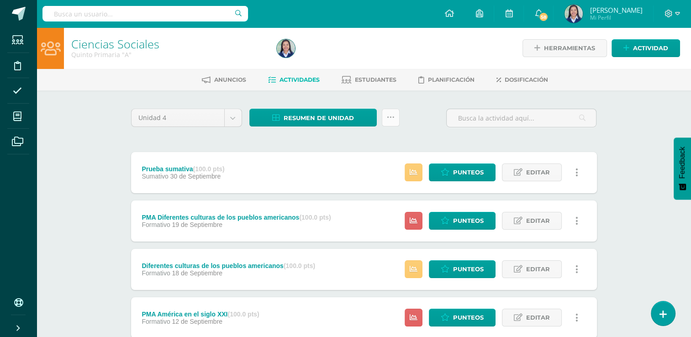
click at [389, 121] on icon at bounding box center [391, 118] width 8 height 8
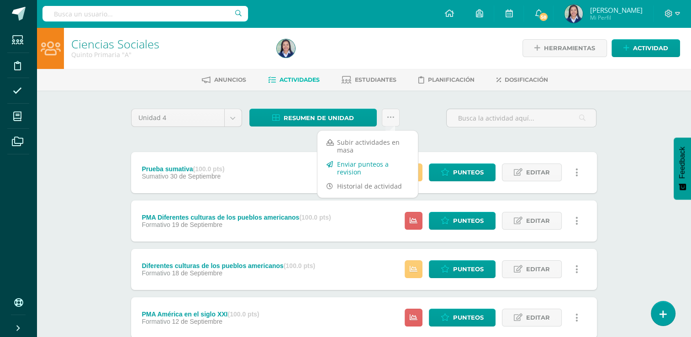
click at [367, 168] on link "Enviar punteos a revision" at bounding box center [367, 168] width 100 height 22
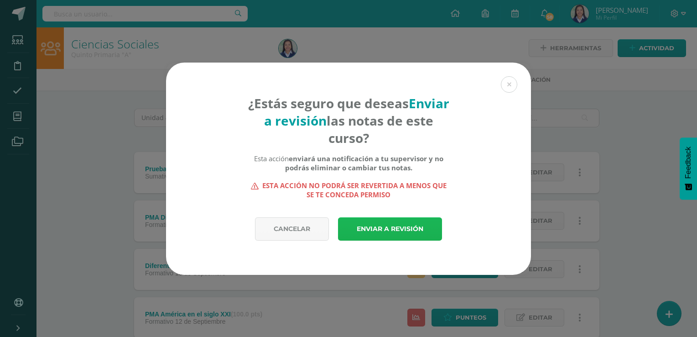
click at [407, 226] on link "Enviar a revisión" at bounding box center [390, 228] width 104 height 23
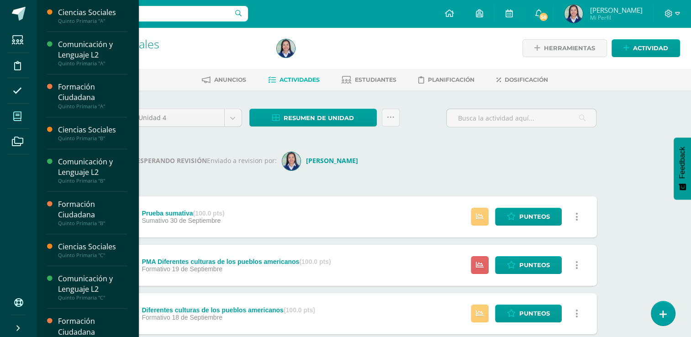
click at [20, 110] on span at bounding box center [17, 116] width 21 height 21
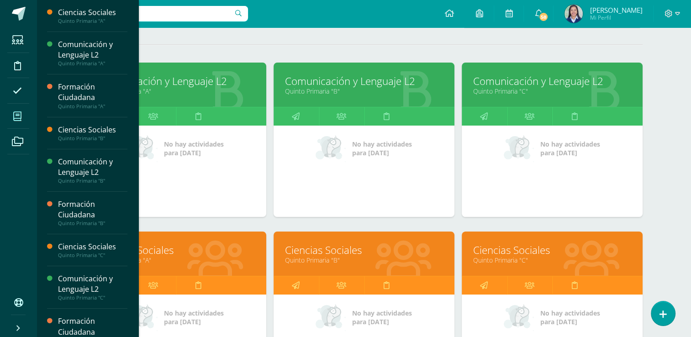
scroll to position [108, 0]
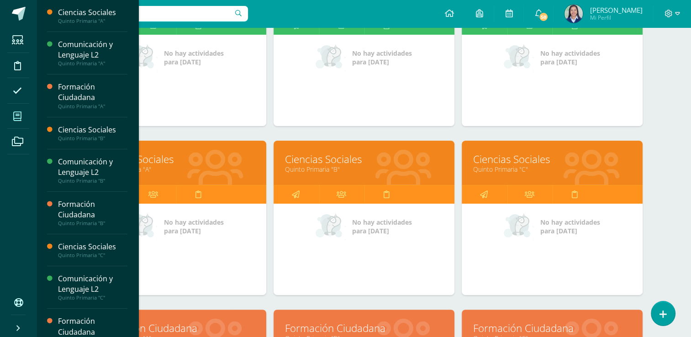
scroll to position [199, 0]
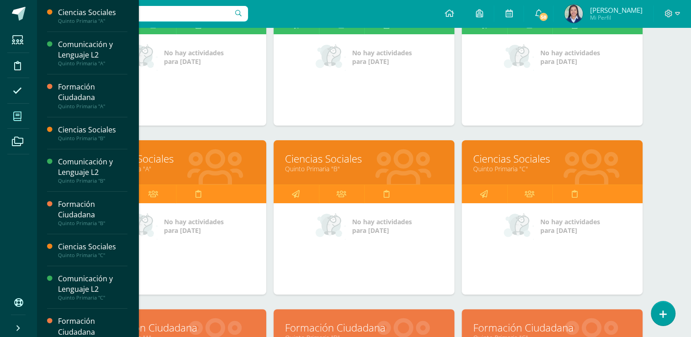
click at [354, 156] on link "Ciencias Sociales" at bounding box center [364, 159] width 158 height 14
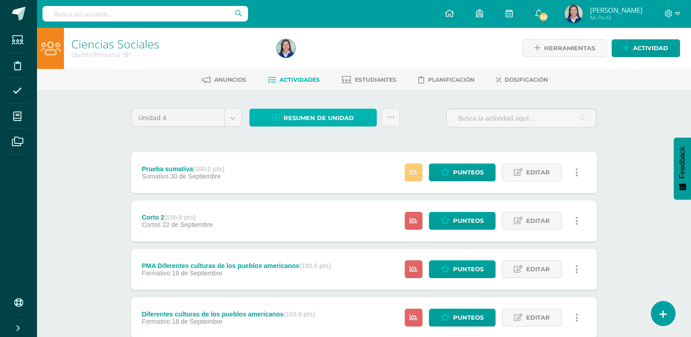
click at [326, 123] on span "Resumen de unidad" at bounding box center [318, 118] width 70 height 17
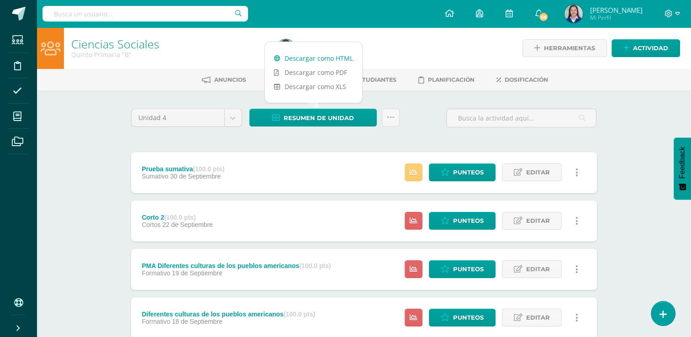
click at [323, 57] on link "Descargar como HTML" at bounding box center [313, 58] width 97 height 14
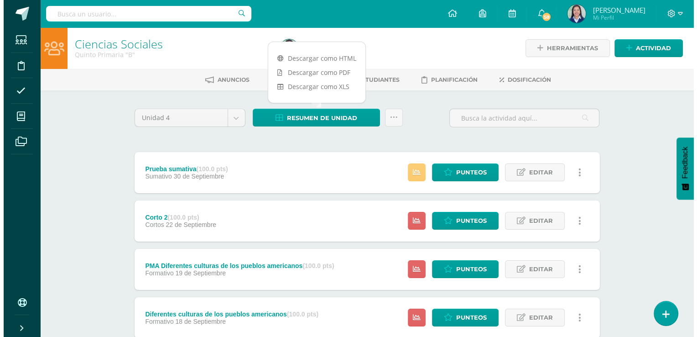
scroll to position [37, 0]
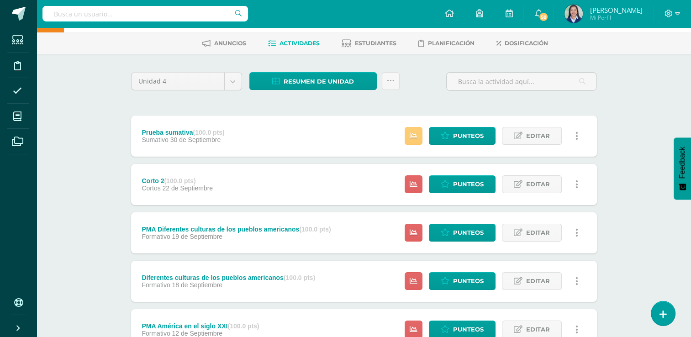
click at [576, 182] on icon at bounding box center [576, 184] width 3 height 10
click at [542, 242] on link "Eliminar" at bounding box center [560, 242] width 94 height 14
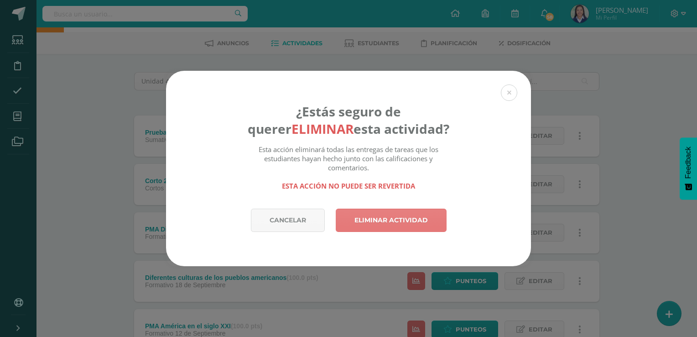
click at [403, 222] on link "Eliminar actividad" at bounding box center [391, 220] width 111 height 23
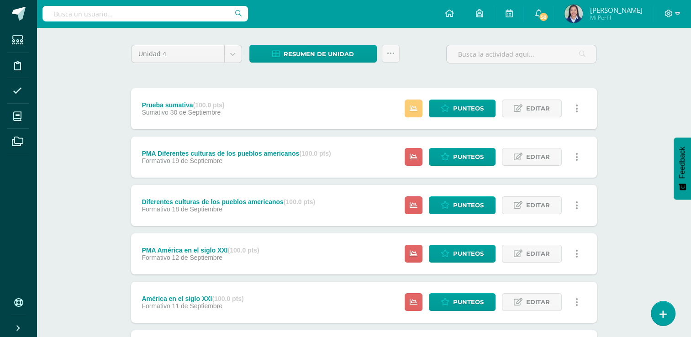
scroll to position [64, 0]
click at [456, 301] on span "Punteos" at bounding box center [468, 301] width 31 height 17
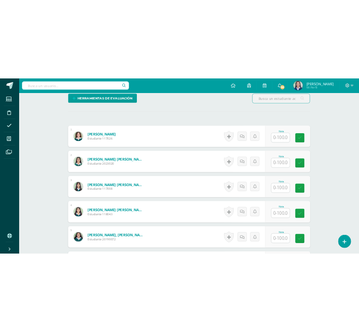
scroll to position [263, 0]
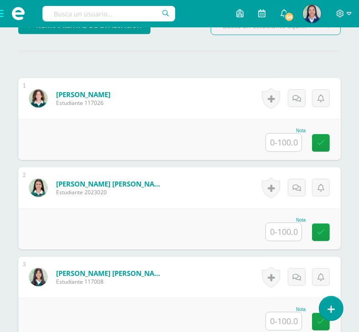
click at [165, 140] on div "Nota" at bounding box center [179, 139] width 323 height 41
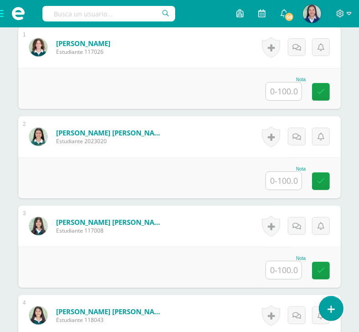
scroll to position [314, 0]
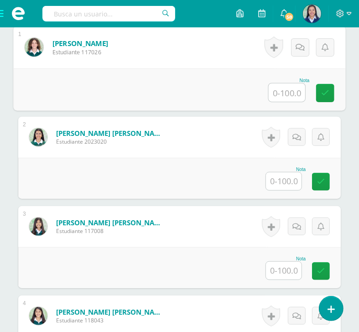
click at [287, 102] on input "text" at bounding box center [287, 93] width 37 height 18
type input "89"
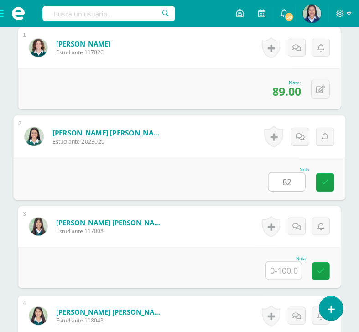
type input "82"
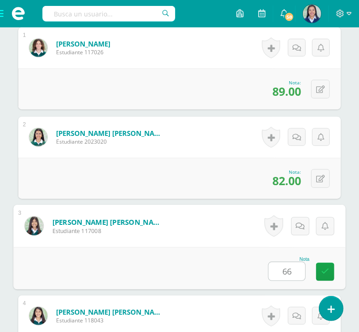
type input "66"
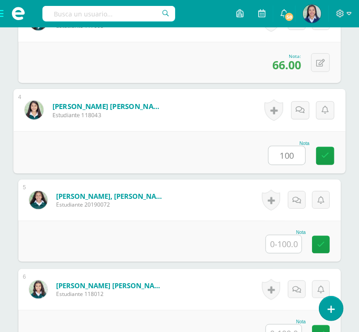
type input "100"
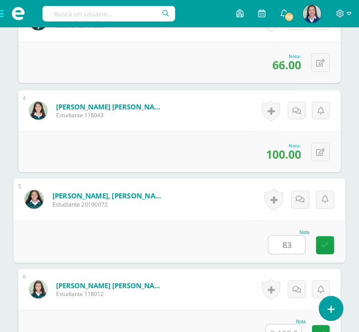
type input "83"
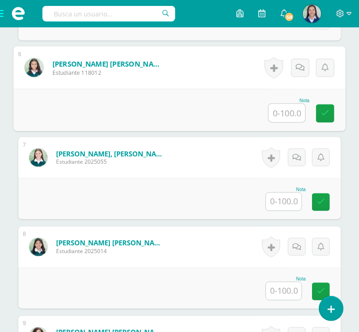
scroll to position [740, 0]
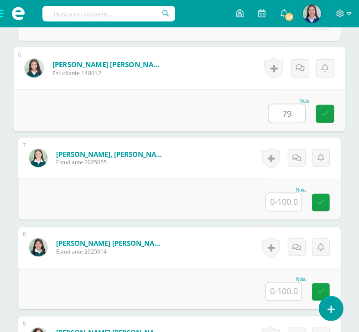
type input "79"
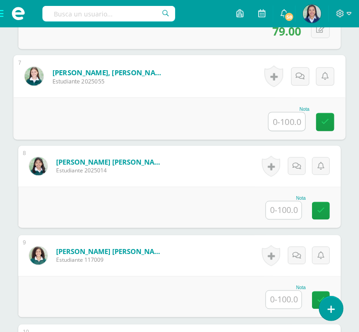
scroll to position [821, 0]
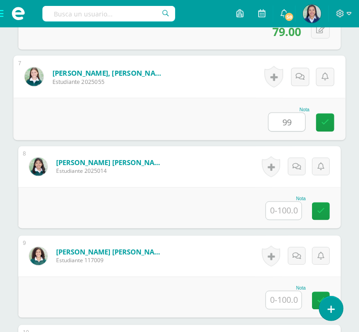
type input "99"
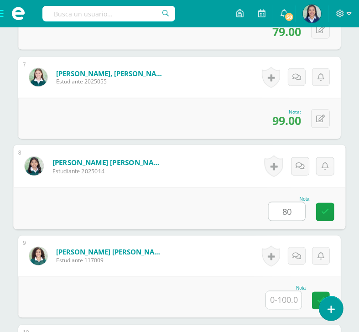
type input "80"
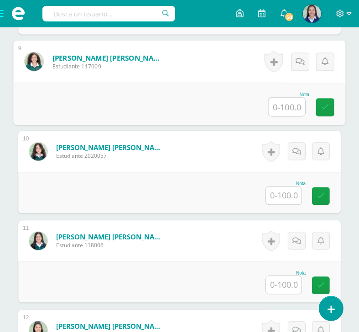
scroll to position [1014, 0]
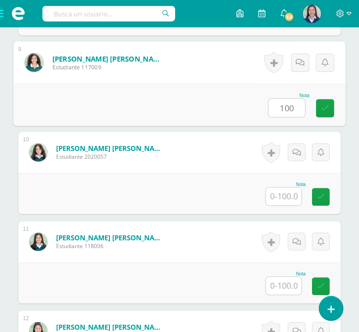
type input "100"
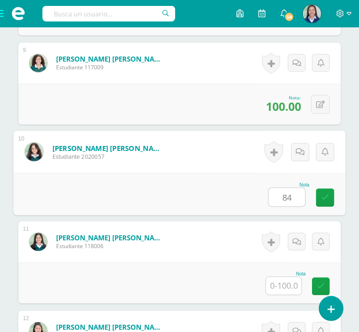
type input "84"
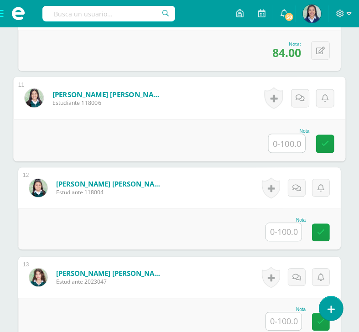
scroll to position [1158, 0]
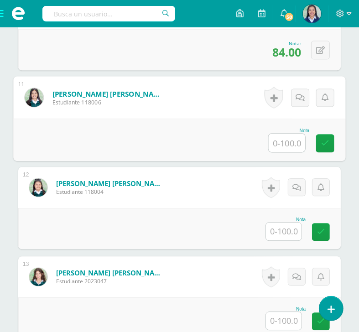
click at [290, 150] on input "text" at bounding box center [287, 143] width 37 height 18
type input "82"
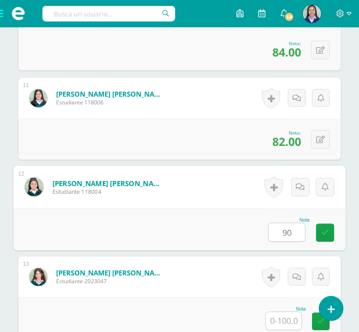
type input "90"
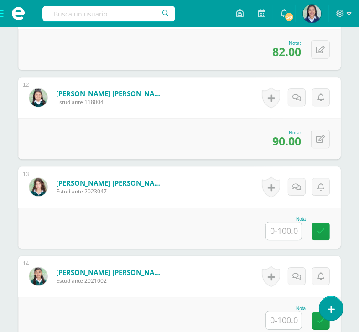
scroll to position [1291, 0]
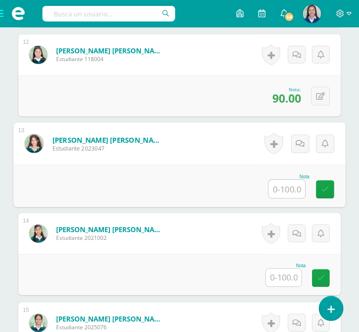
click at [279, 198] on input "text" at bounding box center [287, 189] width 37 height 18
type input "84"
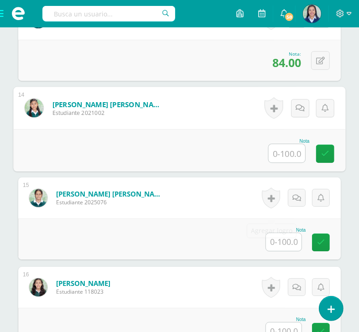
scroll to position [1423, 0]
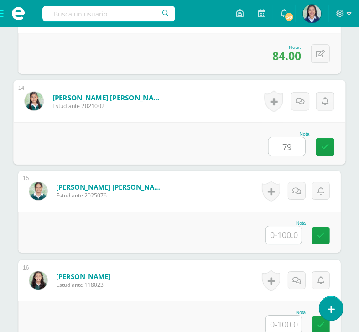
type input "79"
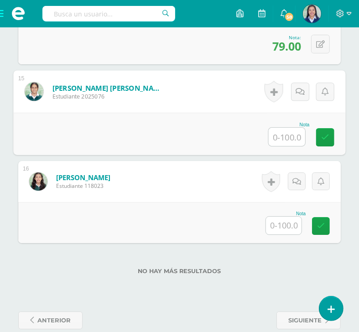
scroll to position [1521, 0]
type input "82"
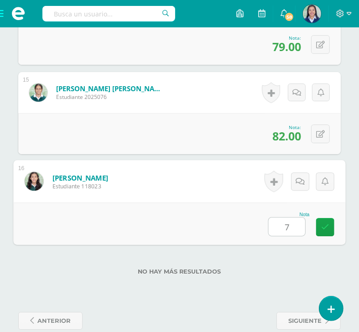
type input "70"
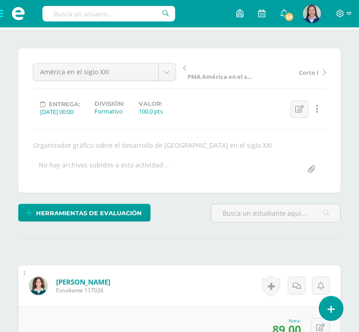
scroll to position [64, 0]
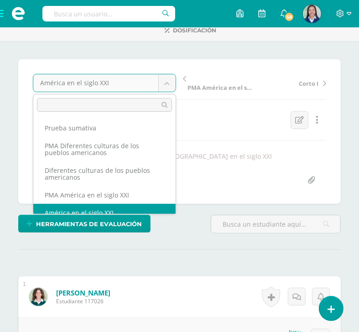
scroll to position [7, 0]
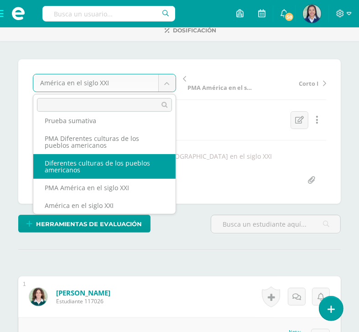
select select "/dashboard/teacher/grade-activity/261450/"
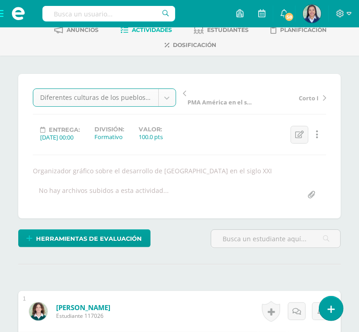
scroll to position [186, 0]
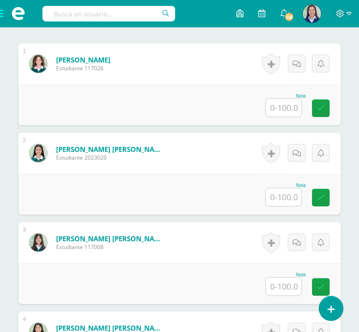
scroll to position [304, 0]
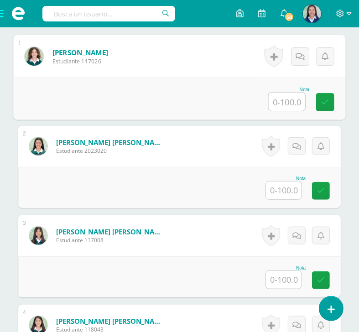
click at [281, 109] on input "text" at bounding box center [287, 102] width 37 height 18
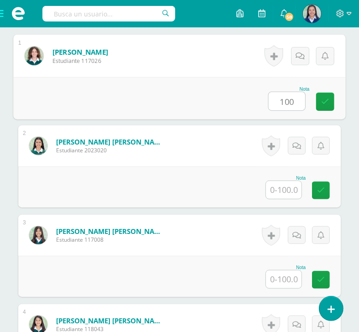
type input "100"
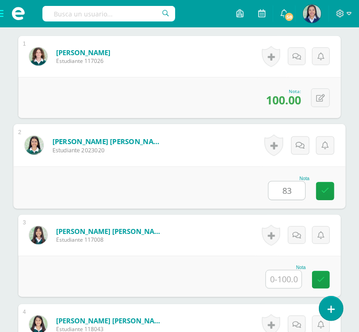
type input "83"
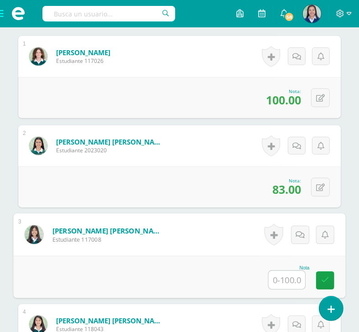
type input "3"
type input "90"
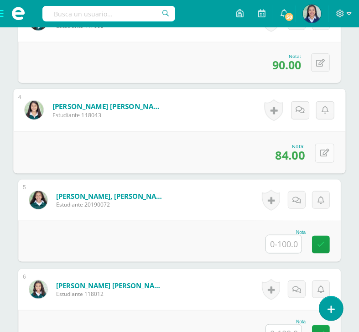
click at [323, 162] on button at bounding box center [324, 152] width 19 height 19
type input "99"
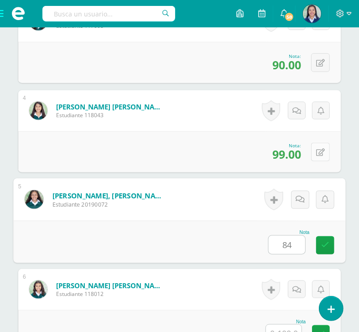
type input "84"
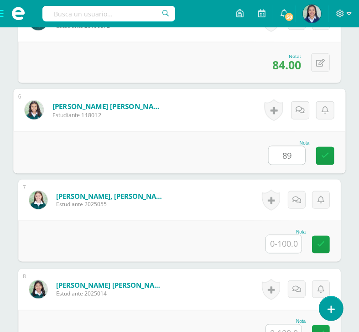
type input "89"
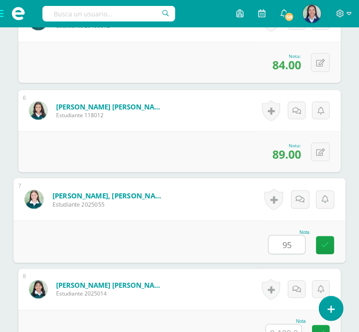
type input "95"
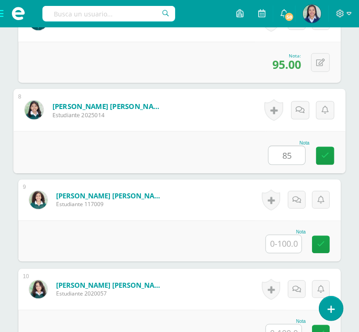
type input "85"
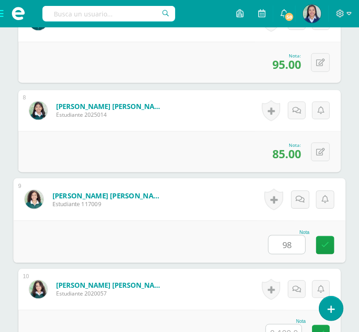
type input "98"
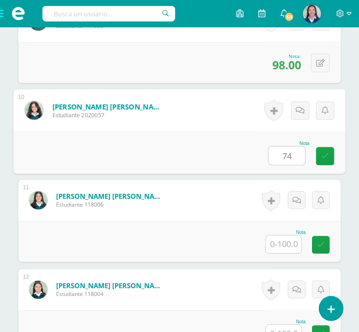
type input "74"
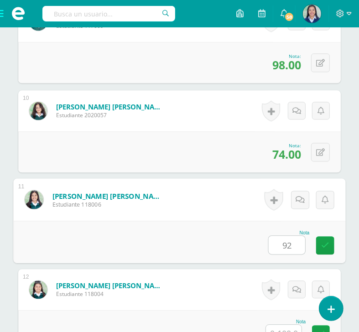
type input "92"
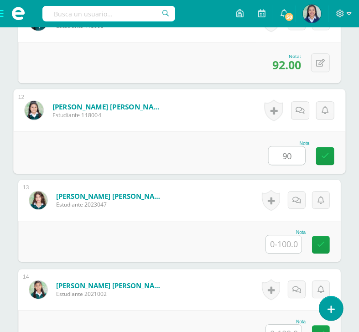
type input "90"
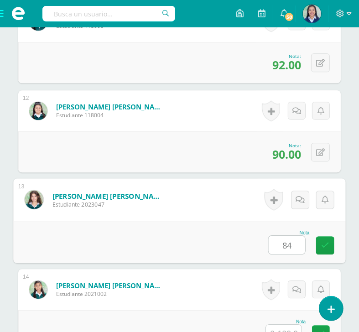
type input "84"
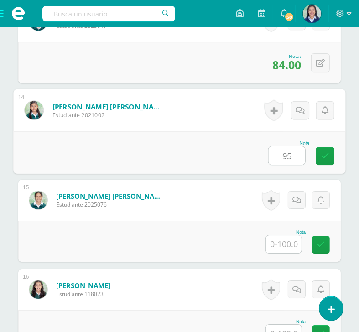
type input "9"
type input "89"
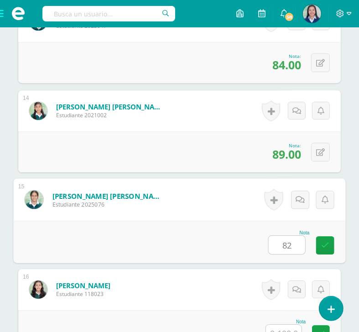
type input "82"
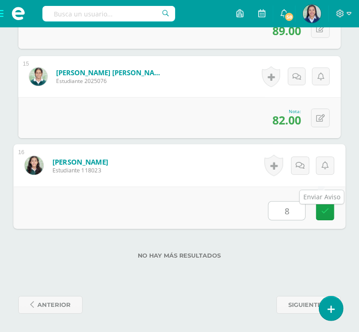
type input "80"
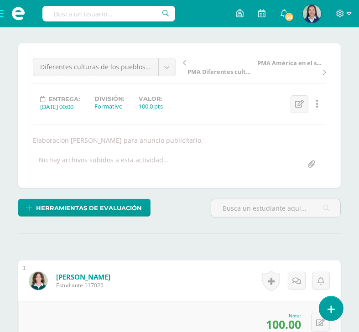
scroll to position [0, 0]
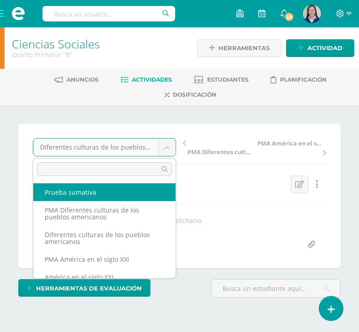
select select "/dashboard/teacher/grade-activity/261464/"
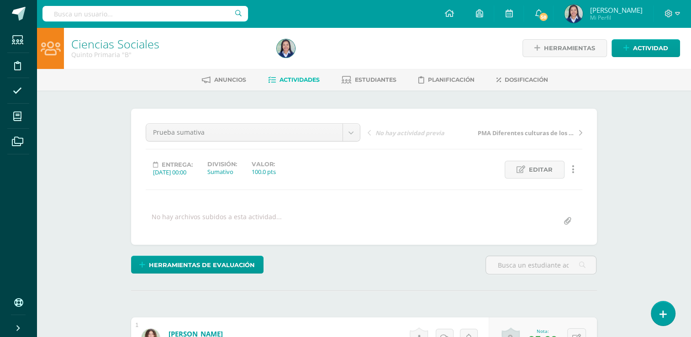
click at [292, 82] on span "Actividades" at bounding box center [299, 79] width 40 height 7
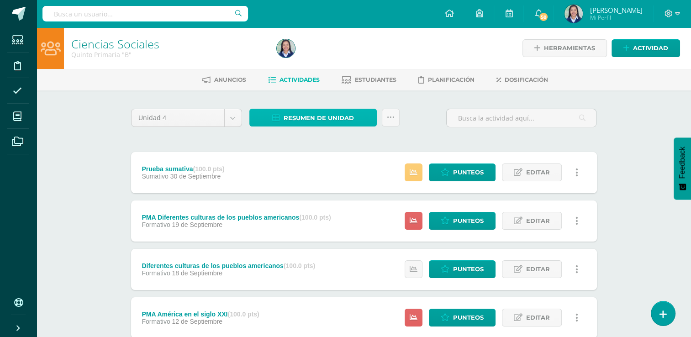
click at [321, 120] on span "Resumen de unidad" at bounding box center [318, 118] width 70 height 17
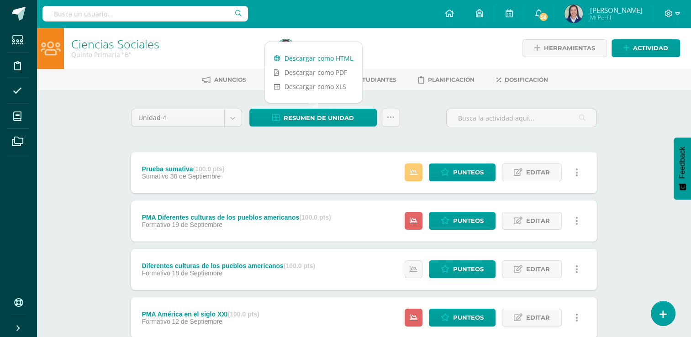
click at [341, 58] on link "Descargar como HTML" at bounding box center [313, 58] width 97 height 14
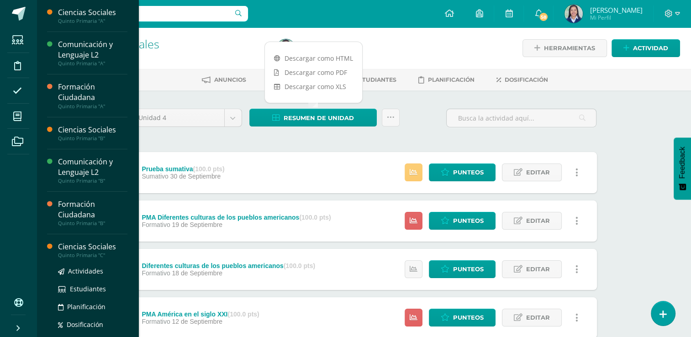
click at [93, 245] on div "Ciencias Sociales" at bounding box center [92, 246] width 69 height 10
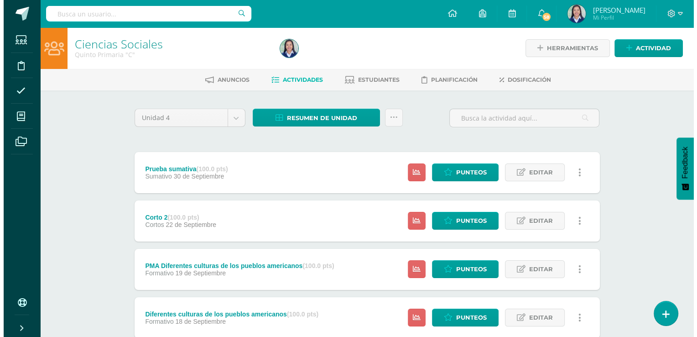
scroll to position [12, 0]
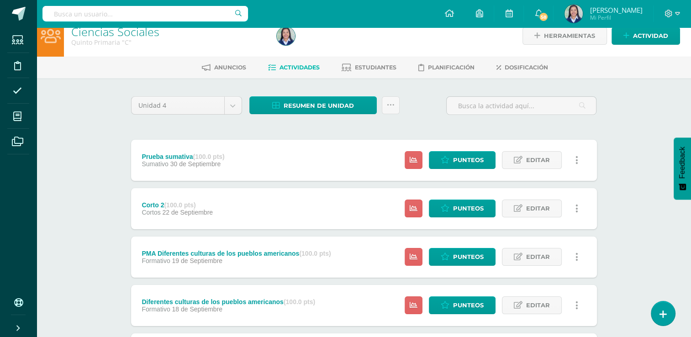
click at [578, 209] on link at bounding box center [577, 208] width 18 height 18
click at [544, 264] on link "Eliminar" at bounding box center [560, 266] width 94 height 14
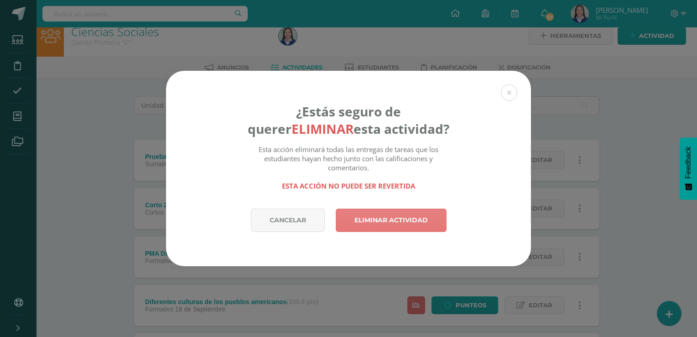
click at [434, 215] on link "Eliminar actividad" at bounding box center [391, 220] width 111 height 23
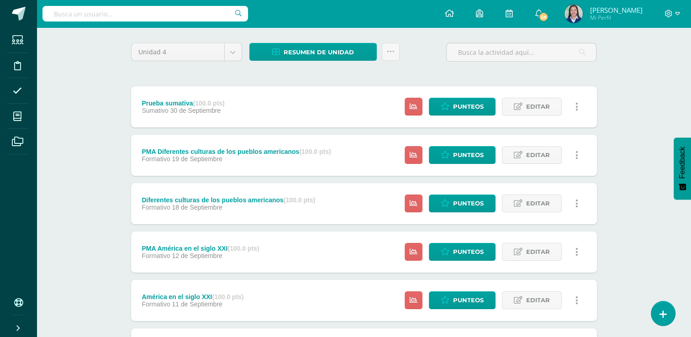
scroll to position [77, 0]
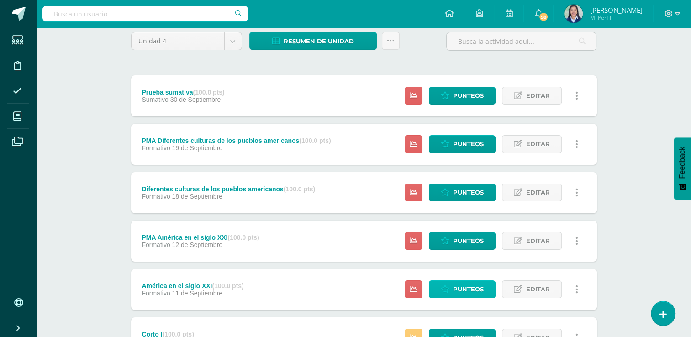
click at [454, 286] on span "Punteos" at bounding box center [468, 289] width 31 height 17
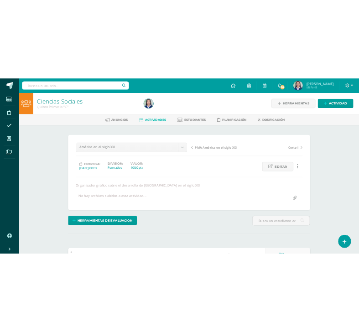
scroll to position [0, 0]
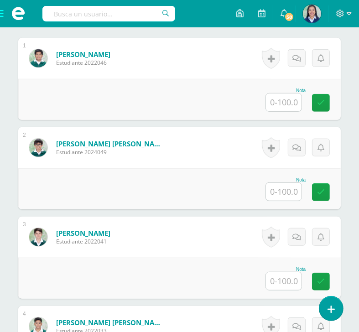
scroll to position [304, 0]
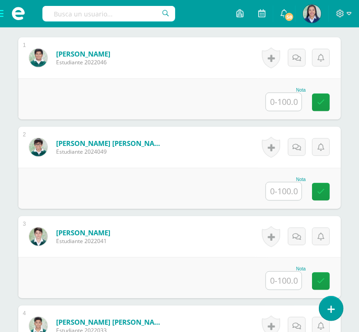
click at [279, 109] on input "text" at bounding box center [284, 102] width 36 height 18
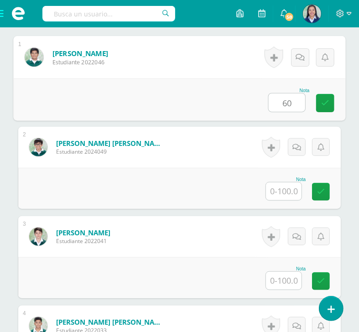
type input "60"
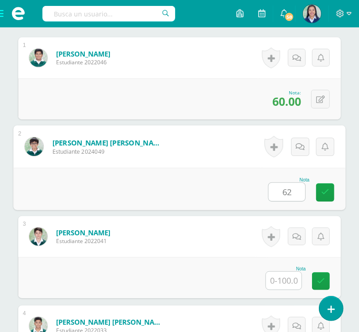
type input "62"
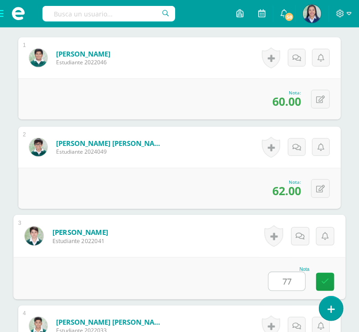
type input "7"
type input "60"
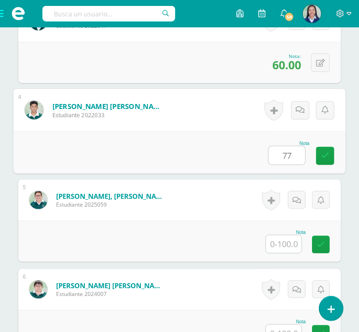
type input "77"
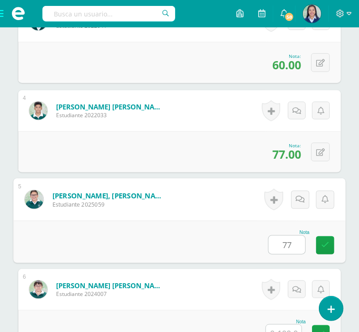
type input "77"
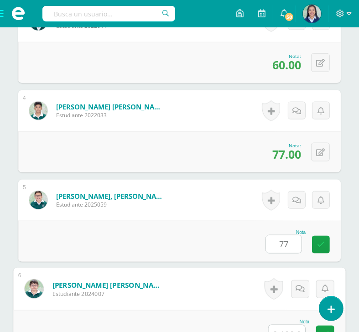
scroll to position [698, 0]
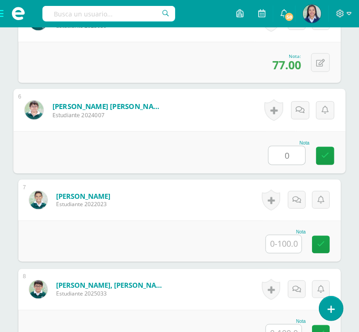
type input "0"
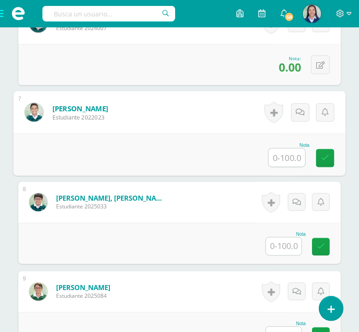
scroll to position [786, 0]
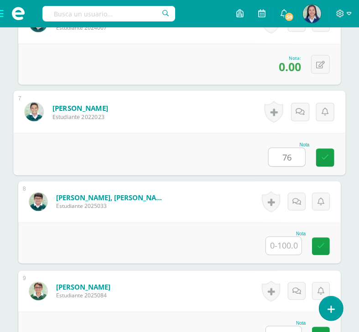
type input "76"
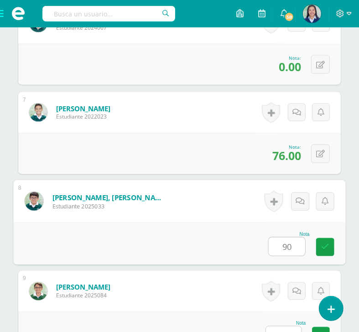
type input "90"
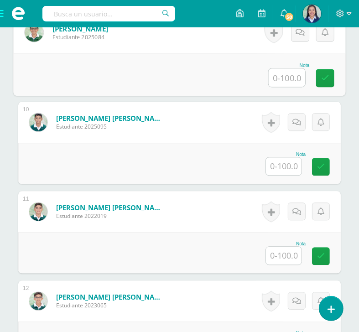
scroll to position [1046, 0]
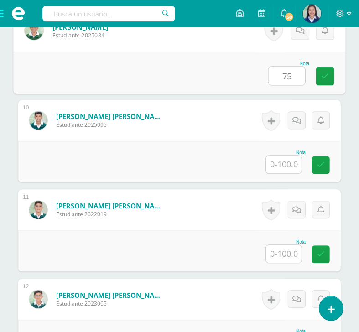
type input "75"
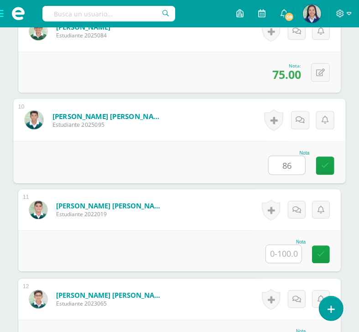
type input "86"
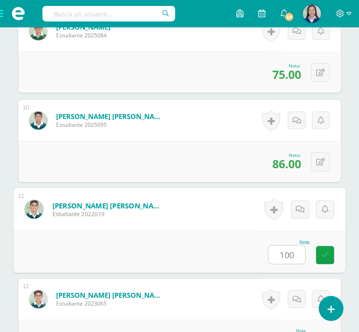
type input "100"
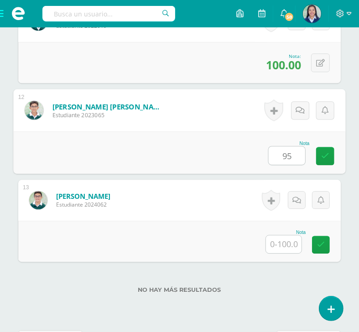
type input "95"
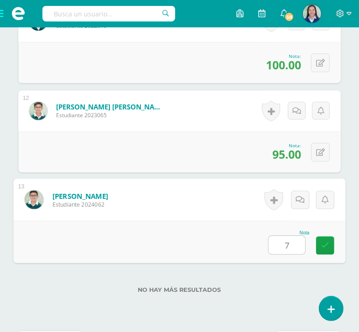
type input "78"
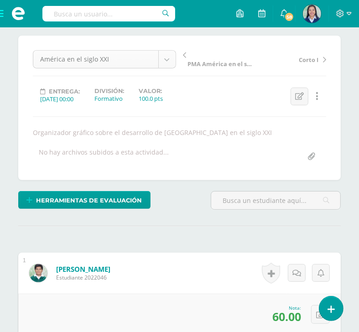
scroll to position [7, 0]
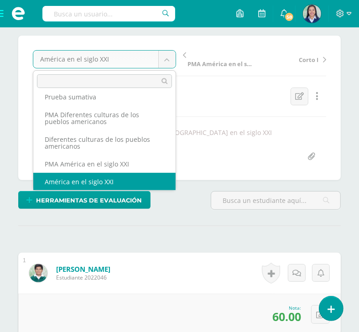
scroll to position [0, 0]
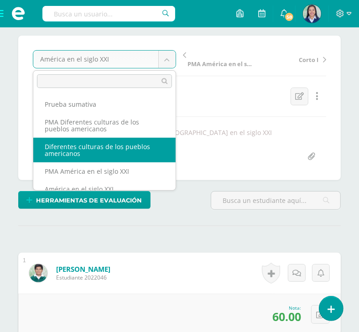
select select "/dashboard/teacher/grade-activity/261449/"
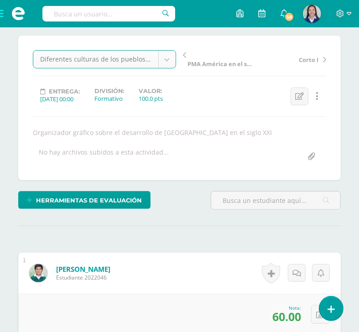
scroll to position [173, 0]
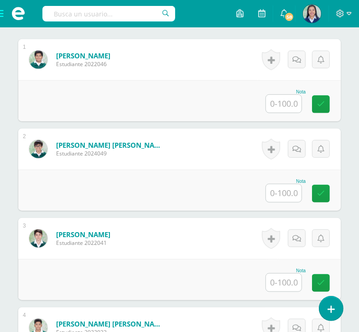
scroll to position [301, 0]
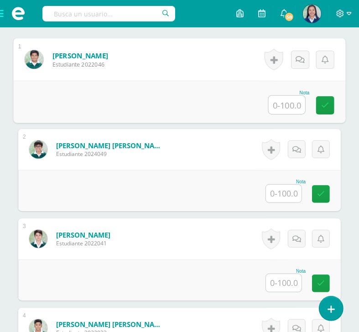
click at [291, 114] on input "text" at bounding box center [287, 105] width 37 height 18
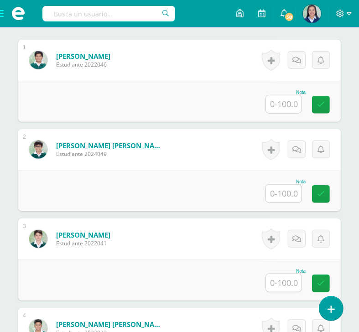
scroll to position [302, 0]
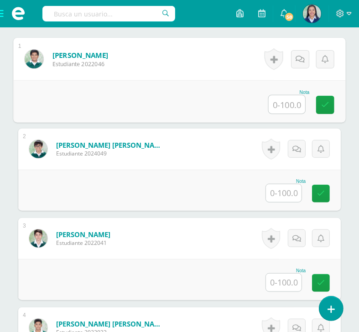
click at [279, 113] on input "text" at bounding box center [287, 104] width 37 height 18
type input "85"
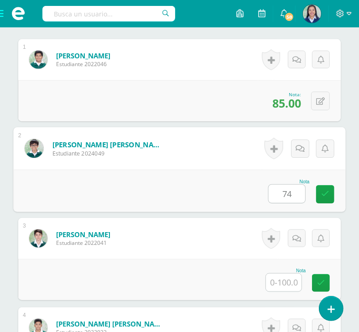
type input "74"
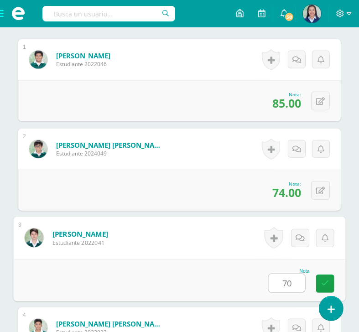
type input "70"
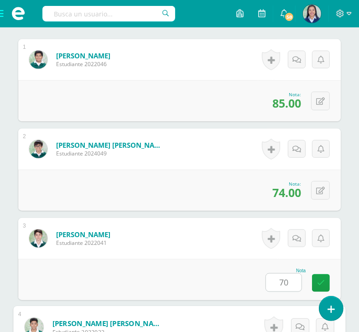
scroll to position [519, 0]
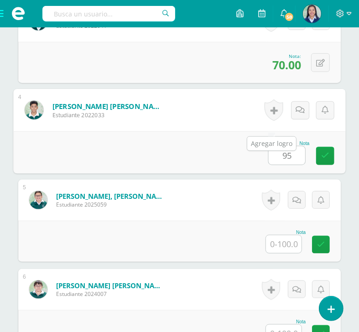
type input "95"
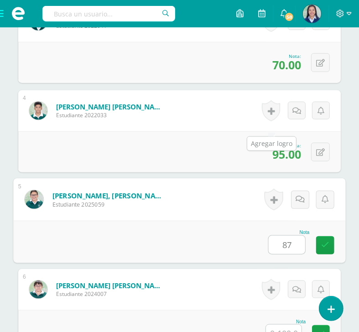
type input "87"
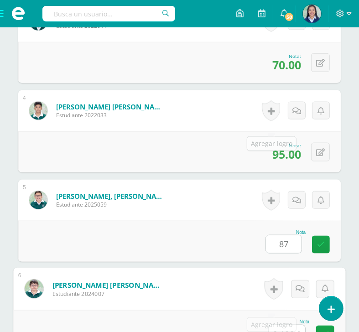
scroll to position [698, 0]
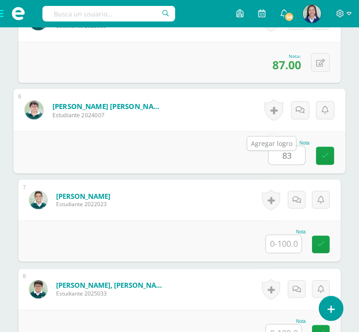
type input "83"
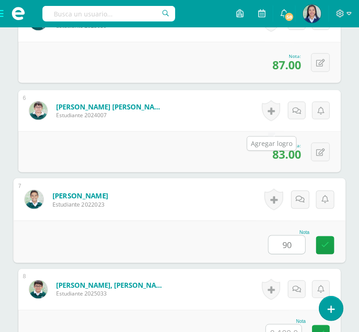
type input "90"
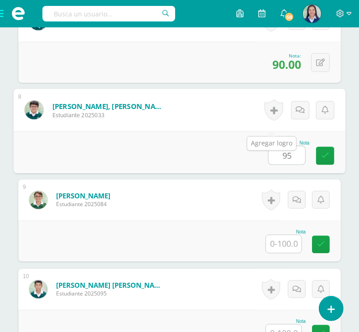
type input "95"
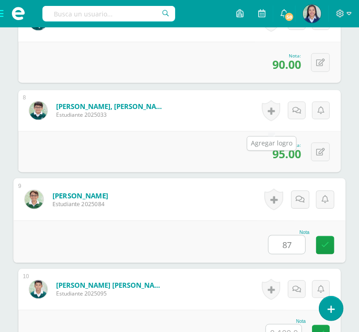
type input "87"
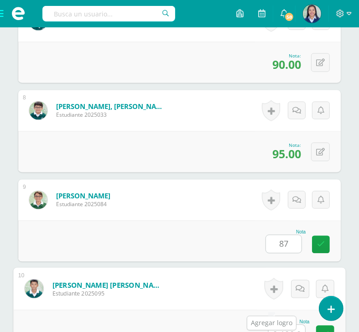
scroll to position [1056, 0]
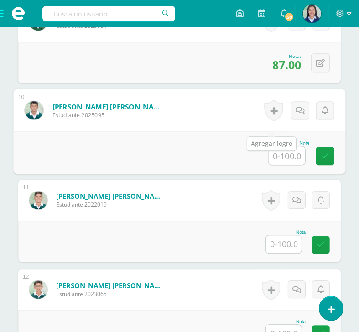
type input "9"
type input "84"
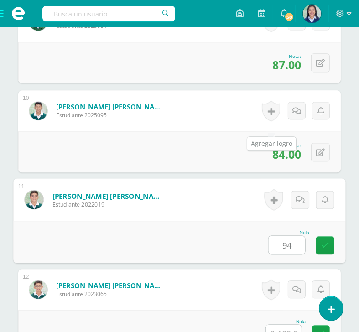
type input "94"
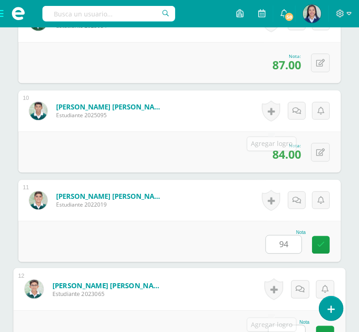
scroll to position [1235, 0]
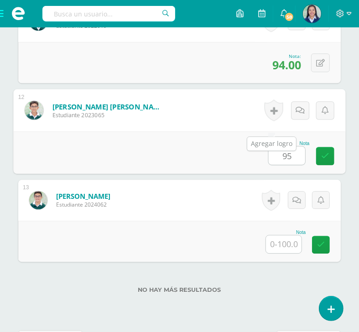
type input "95"
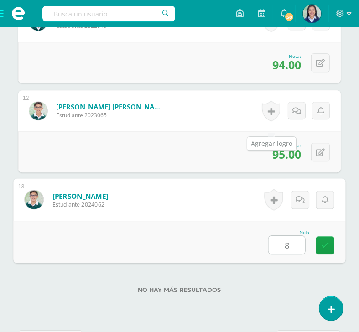
type input "87"
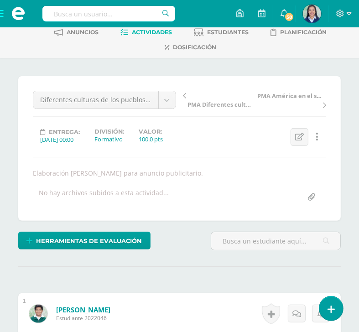
scroll to position [0, 0]
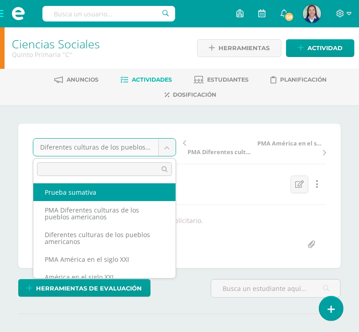
select select "/dashboard/teacher/grade-activity/261465/"
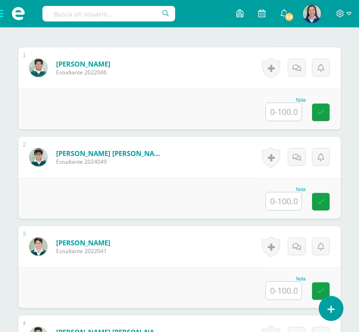
scroll to position [285, 0]
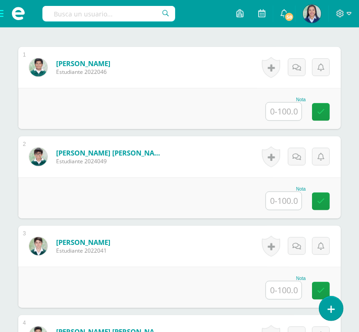
click at [188, 117] on div "Nota" at bounding box center [179, 108] width 323 height 41
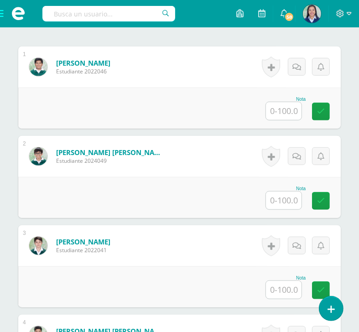
click at [288, 120] on input "text" at bounding box center [284, 111] width 36 height 18
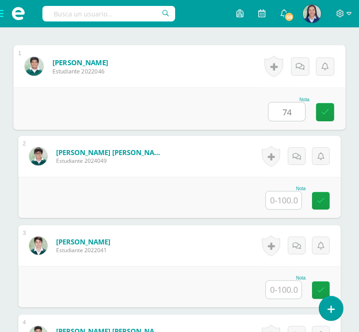
type input "74"
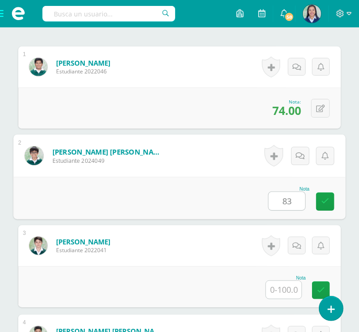
type input "83"
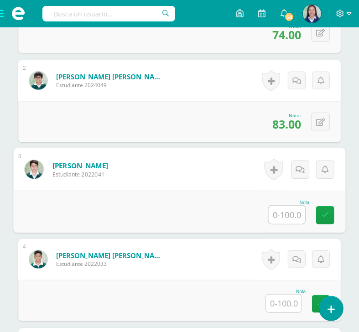
scroll to position [363, 0]
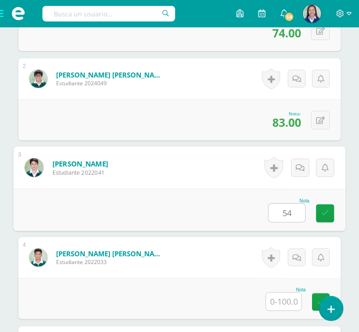
type input "54"
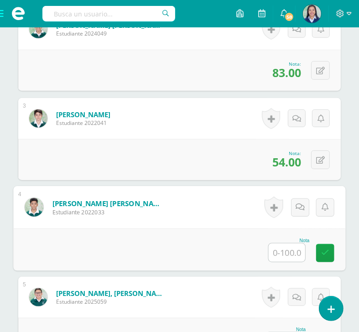
scroll to position [416, 0]
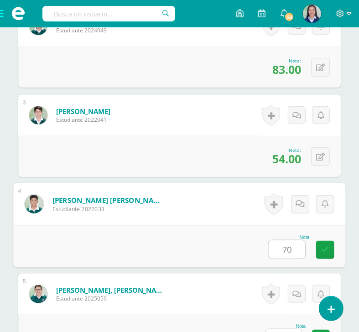
type input "70"
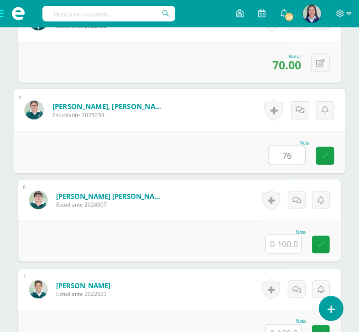
type input "76"
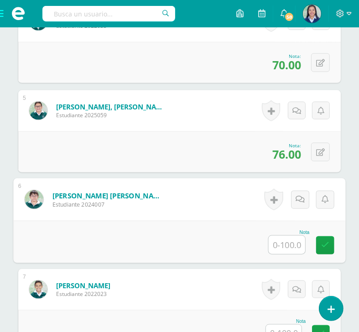
type input "7"
type input "87"
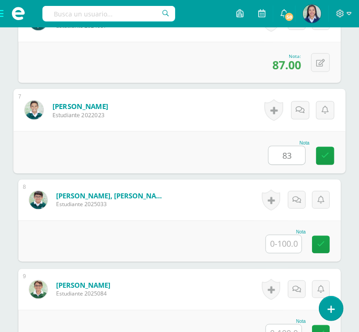
type input "83"
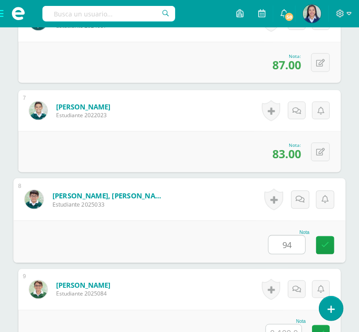
type input "94"
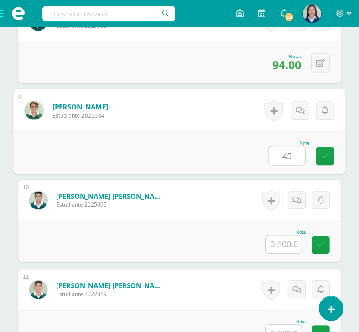
type input "45"
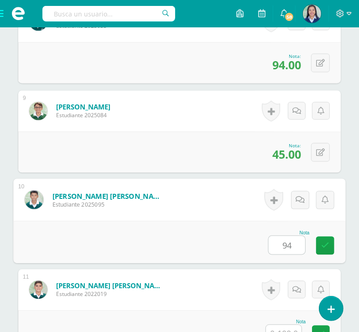
type input "94"
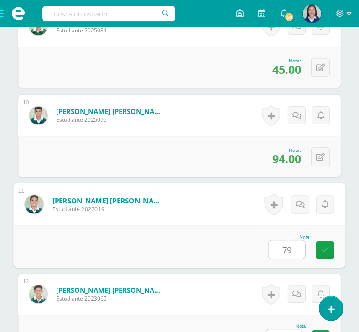
scroll to position [1042, 0]
type input "7"
type input "96"
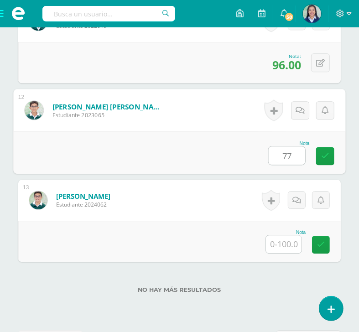
type input "77"
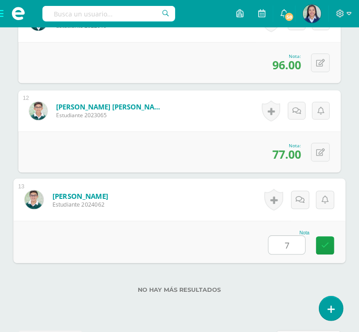
type input "79"
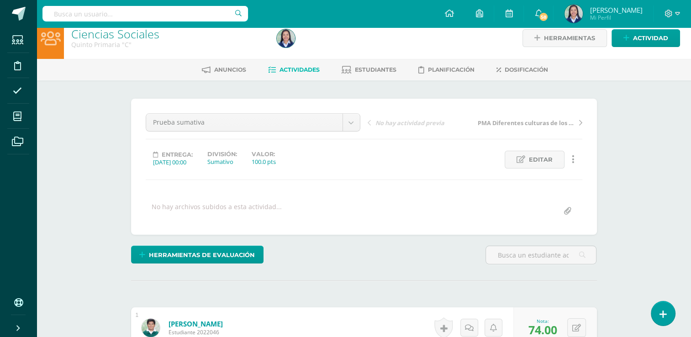
scroll to position [0, 0]
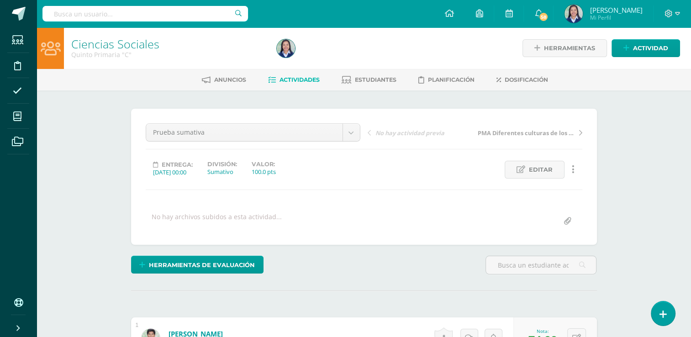
click at [298, 78] on span "Actividades" at bounding box center [299, 79] width 40 height 7
click at [303, 80] on span "Actividades" at bounding box center [299, 79] width 40 height 7
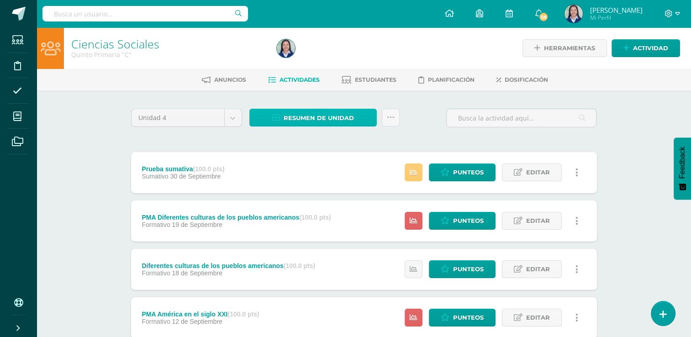
click at [339, 119] on span "Resumen de unidad" at bounding box center [318, 118] width 70 height 17
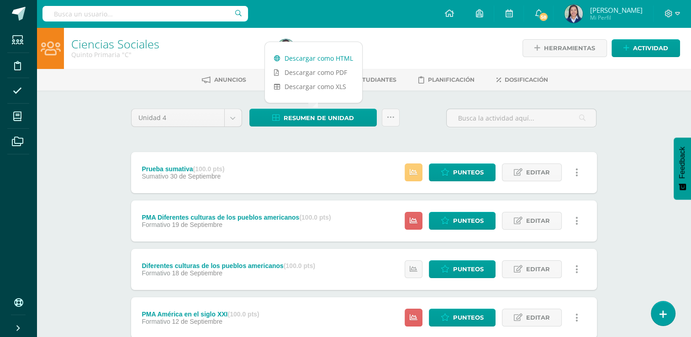
click at [322, 55] on link "Descargar como HTML" at bounding box center [313, 58] width 97 height 14
click at [394, 119] on link at bounding box center [391, 118] width 18 height 18
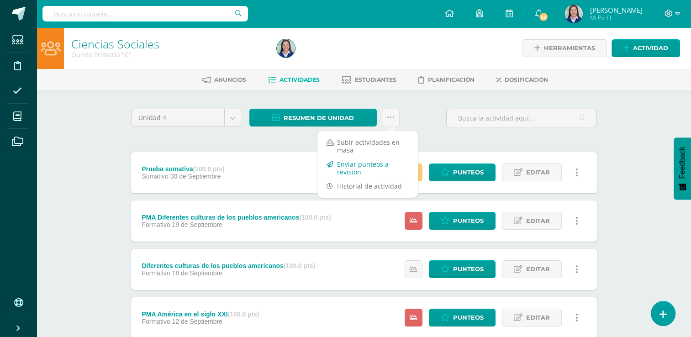
click at [380, 168] on link "Enviar punteos a revision" at bounding box center [367, 168] width 100 height 22
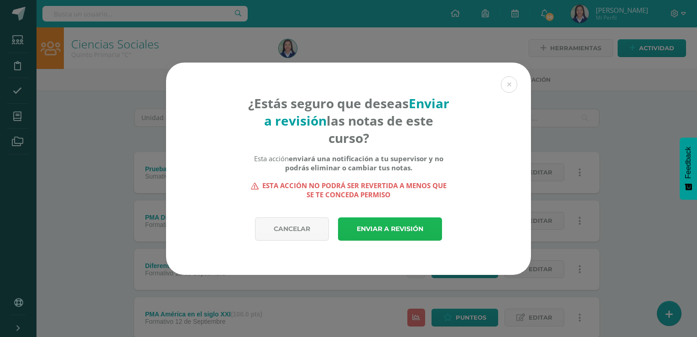
click at [372, 228] on link "Enviar a revisión" at bounding box center [390, 228] width 104 height 23
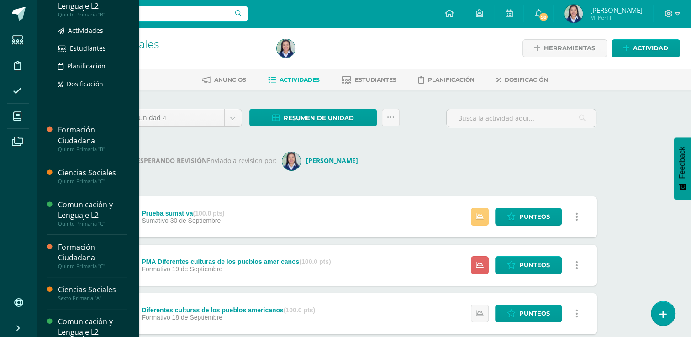
scroll to position [166, 0]
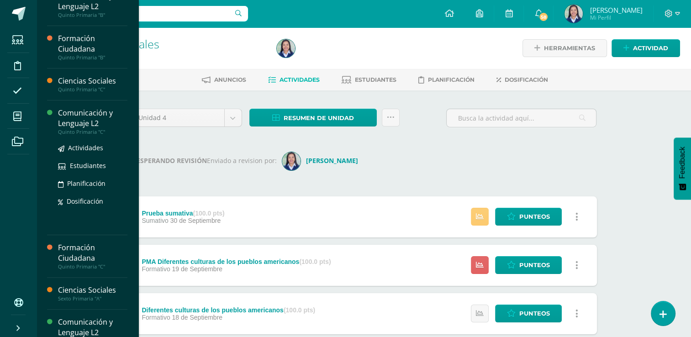
click at [80, 122] on div "Comunicación y Lenguaje L2" at bounding box center [92, 118] width 69 height 21
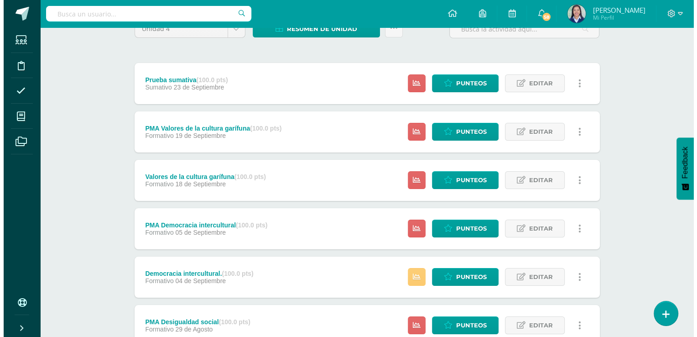
scroll to position [89, 0]
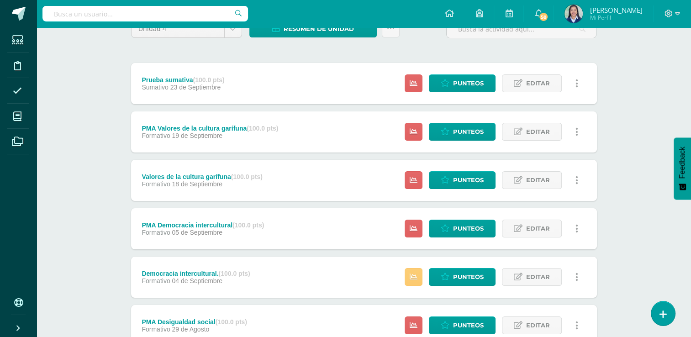
click at [576, 129] on icon at bounding box center [576, 132] width 3 height 10
click at [546, 189] on link "Eliminar" at bounding box center [560, 190] width 94 height 14
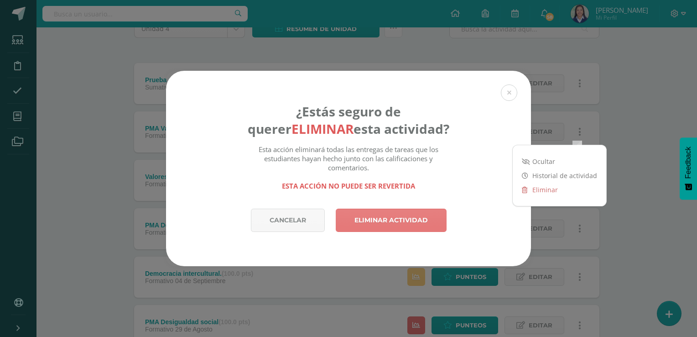
click at [407, 222] on link "Eliminar actividad" at bounding box center [391, 220] width 111 height 23
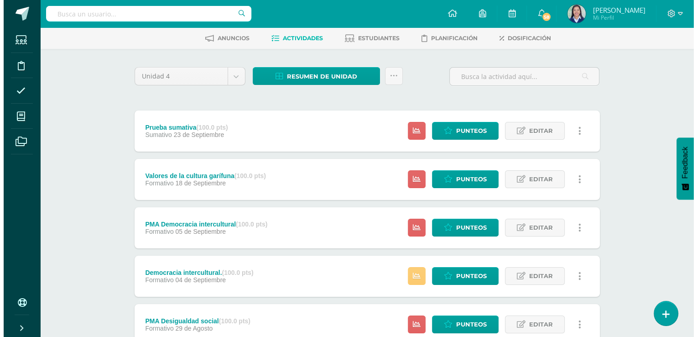
scroll to position [40, 0]
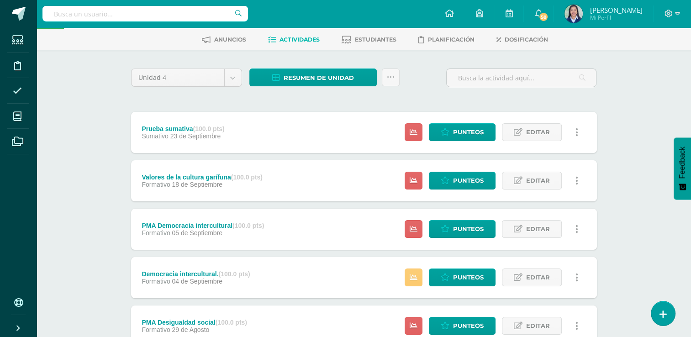
click at [577, 179] on icon at bounding box center [576, 181] width 3 height 10
click at [545, 240] on link "Eliminar" at bounding box center [560, 238] width 94 height 14
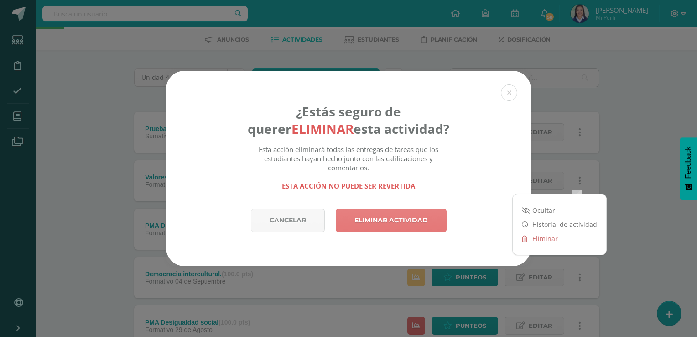
click at [421, 216] on link "Eliminar actividad" at bounding box center [391, 220] width 111 height 23
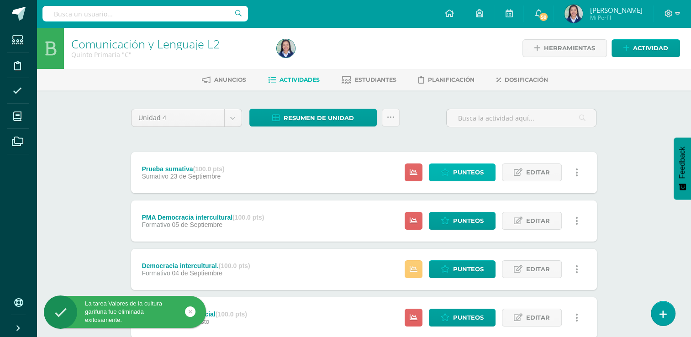
click at [480, 169] on span "Punteos" at bounding box center [468, 172] width 31 height 17
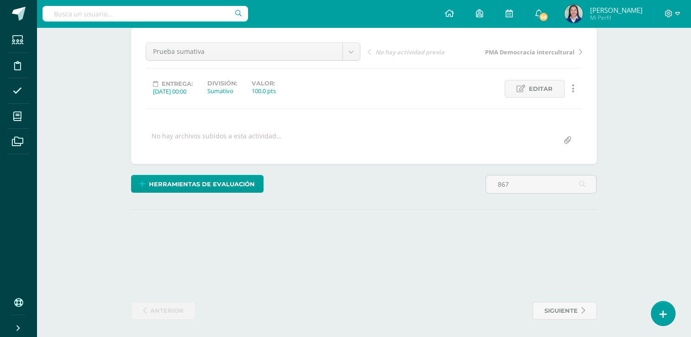
scroll to position [225, 0]
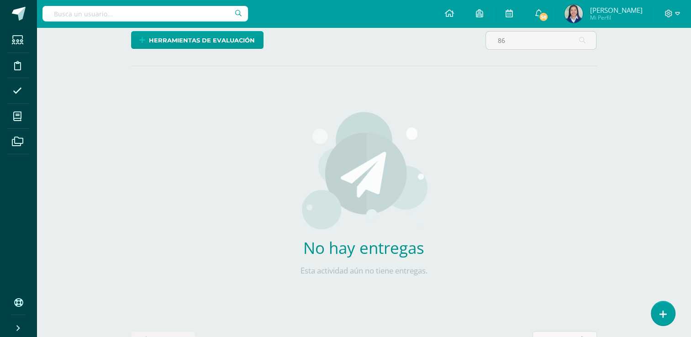
type input "8"
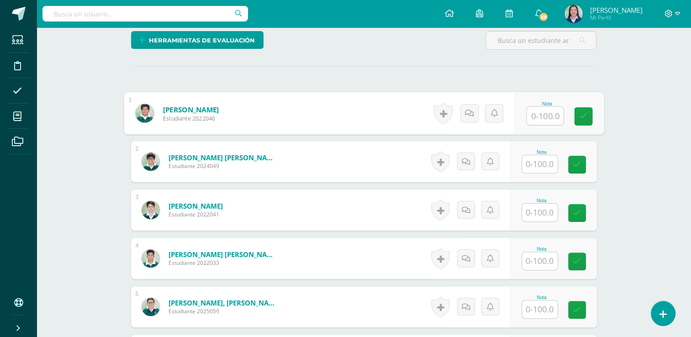
click at [541, 115] on input "text" at bounding box center [544, 116] width 37 height 18
type input "86"
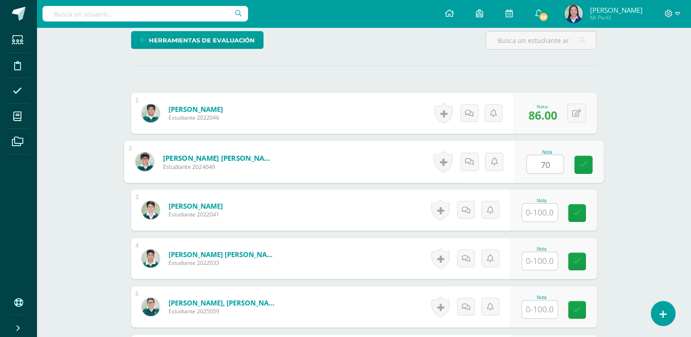
type input "70"
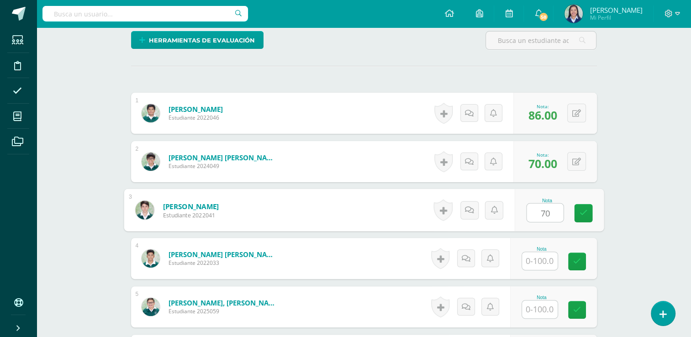
type input "70"
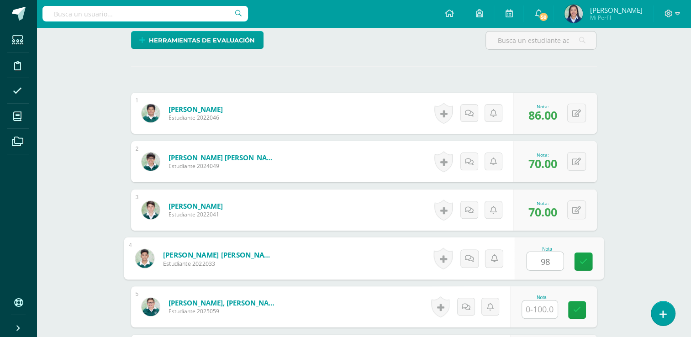
type input "98"
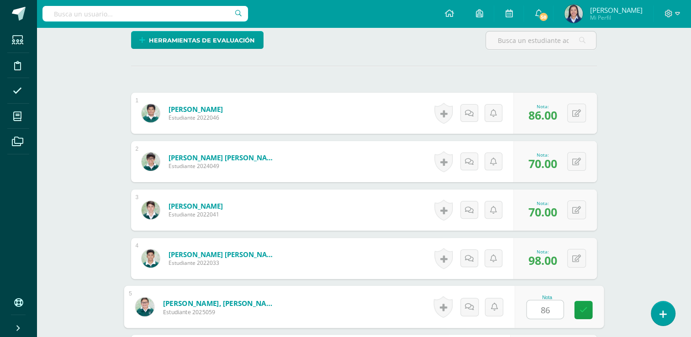
type input "86"
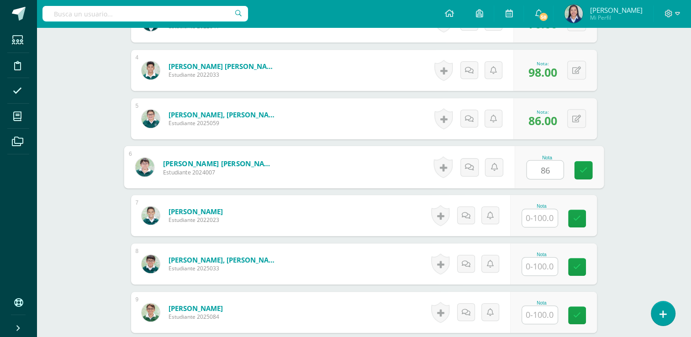
type input "86"
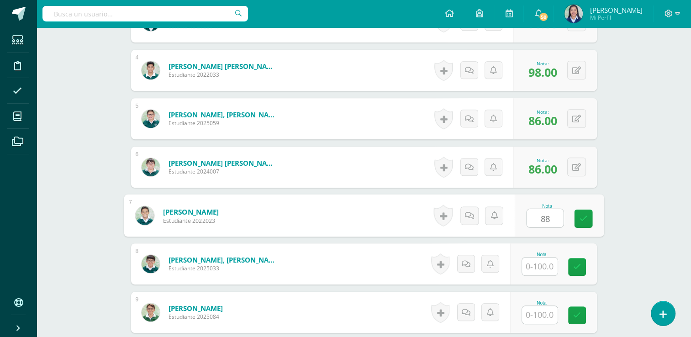
type input "88"
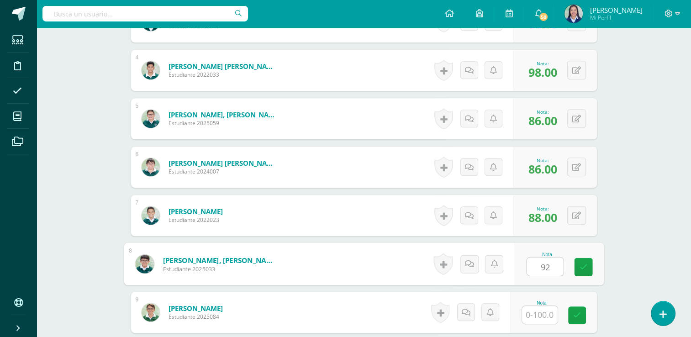
type input "92"
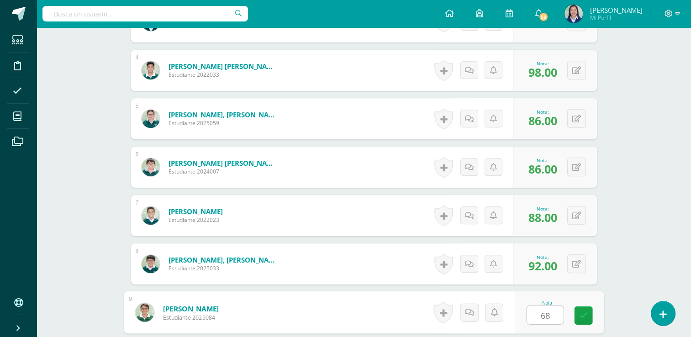
type input "68"
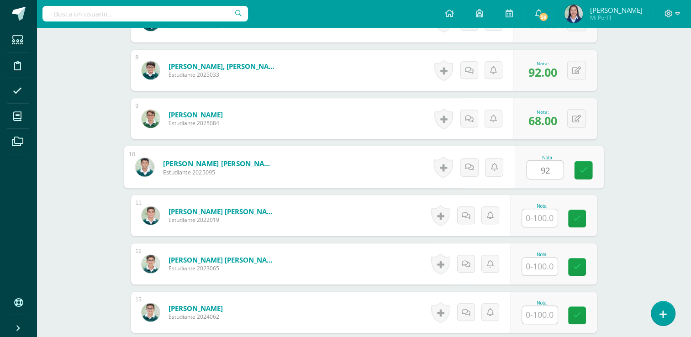
type input "92"
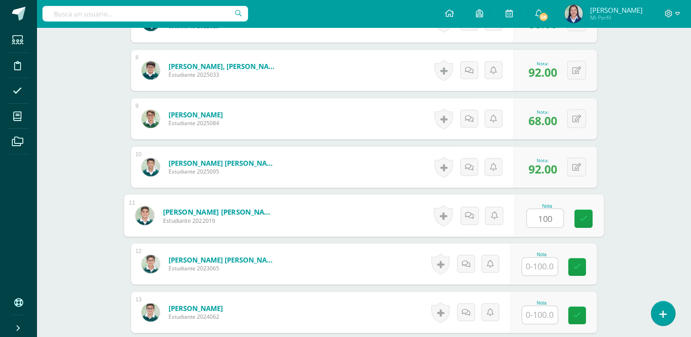
type input "100"
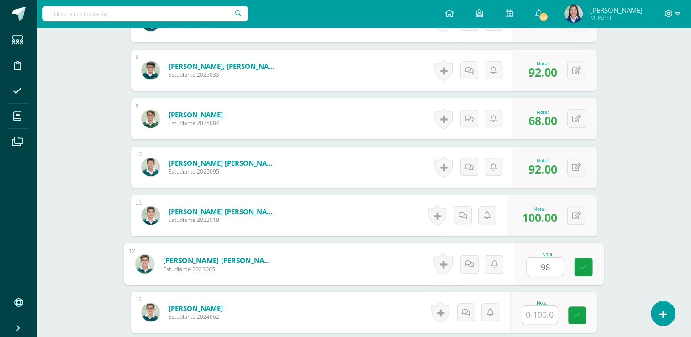
type input "98"
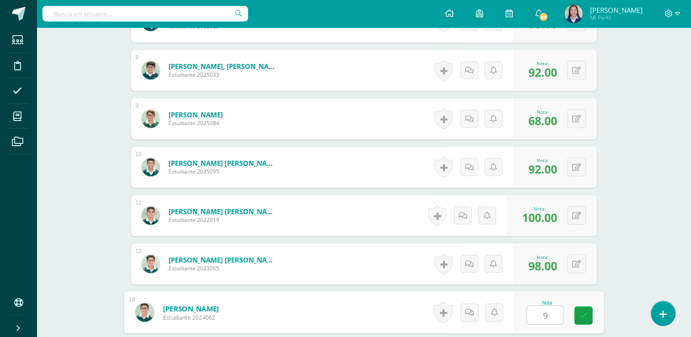
type input "92"
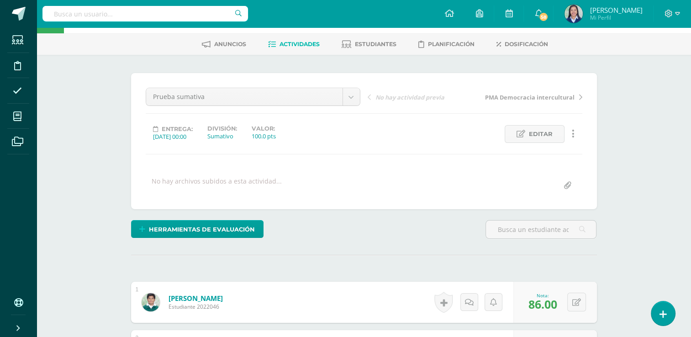
scroll to position [0, 0]
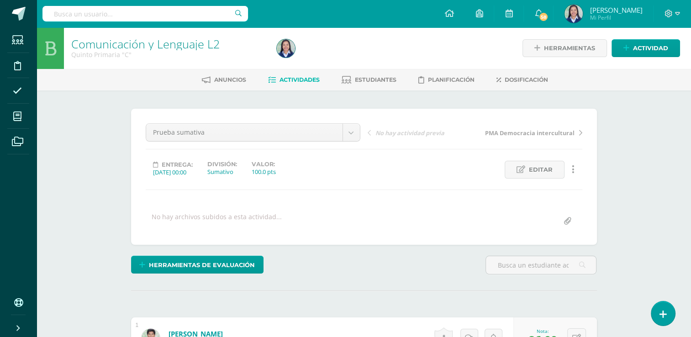
click at [284, 78] on span "Actividades" at bounding box center [299, 79] width 40 height 7
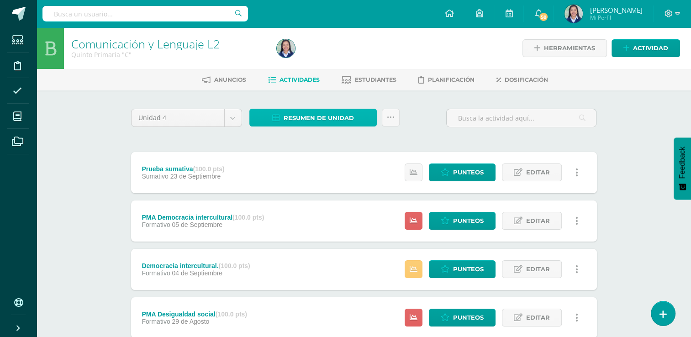
click at [344, 123] on span "Resumen de unidad" at bounding box center [318, 118] width 70 height 17
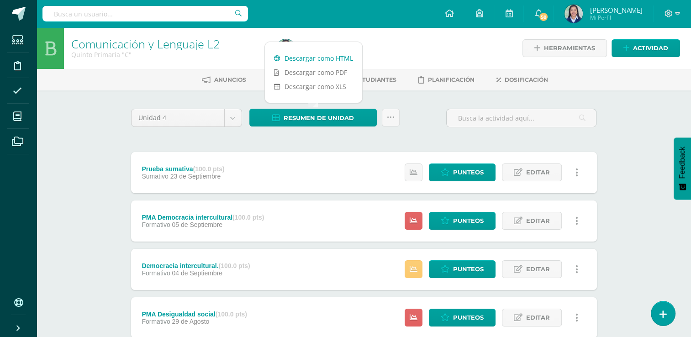
click at [341, 61] on link "Descargar como HTML" at bounding box center [313, 58] width 97 height 14
click at [388, 118] on icon at bounding box center [391, 118] width 8 height 8
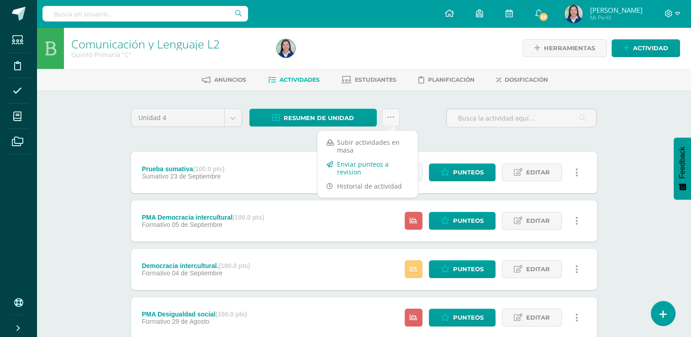
click at [369, 169] on link "Enviar punteos a revision" at bounding box center [367, 168] width 100 height 22
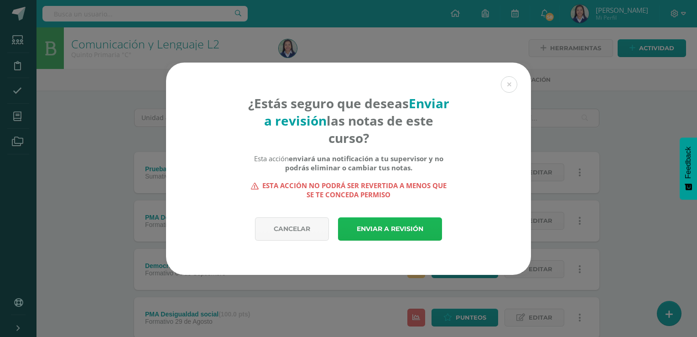
click at [386, 234] on link "Enviar a revisión" at bounding box center [390, 228] width 104 height 23
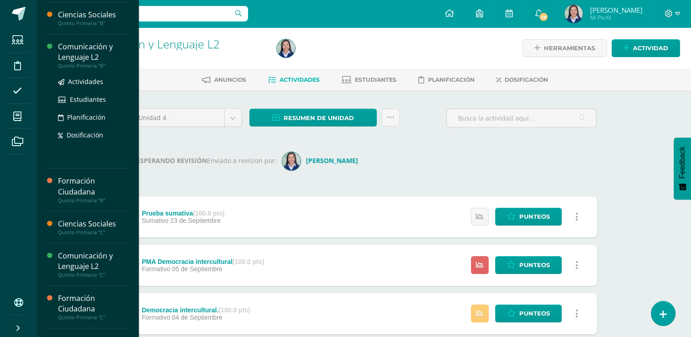
scroll to position [115, 0]
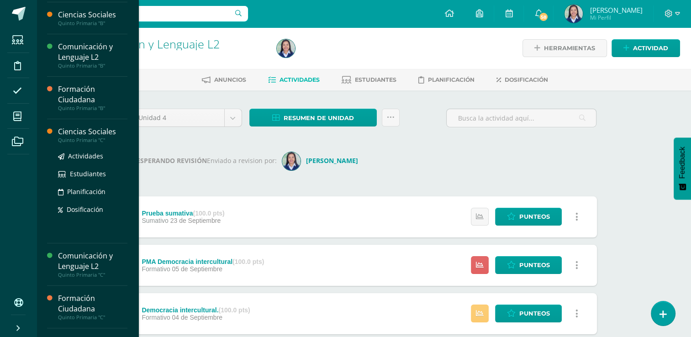
click at [84, 135] on div "Ciencias Sociales" at bounding box center [92, 131] width 69 height 10
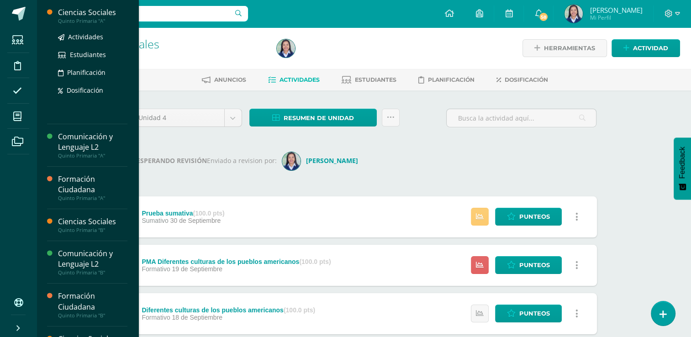
click at [68, 21] on div "Quinto Primaria "A"" at bounding box center [92, 21] width 69 height 6
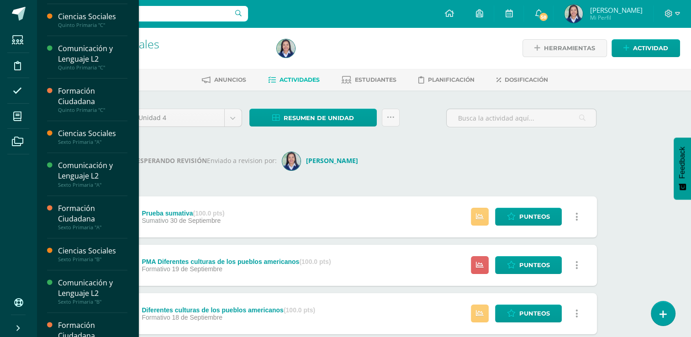
scroll to position [323, 0]
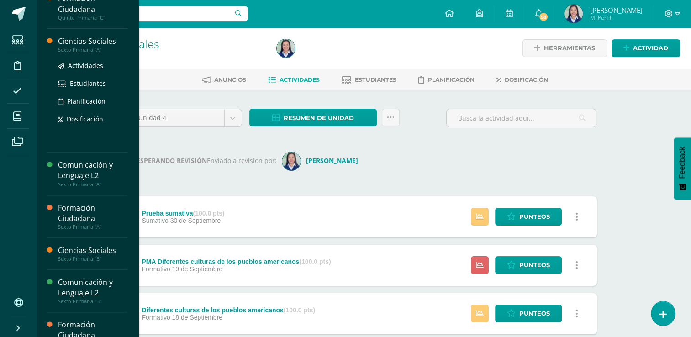
click at [76, 50] on div "Sexto Primaria "A"" at bounding box center [92, 50] width 69 height 6
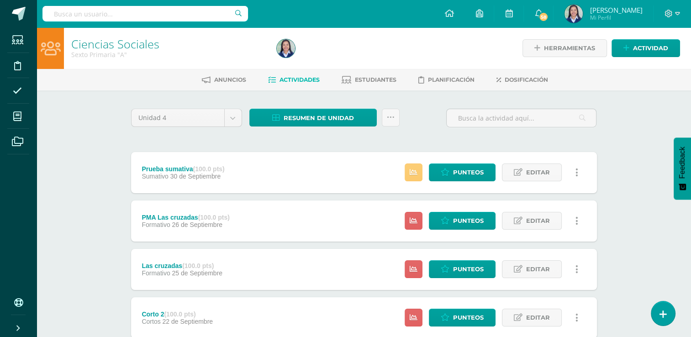
click at [464, 310] on span "Punteos" at bounding box center [468, 317] width 31 height 17
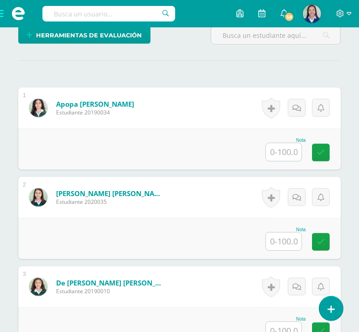
scroll to position [245, 0]
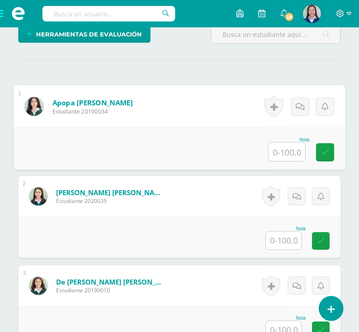
click at [283, 161] on input "text" at bounding box center [287, 152] width 37 height 18
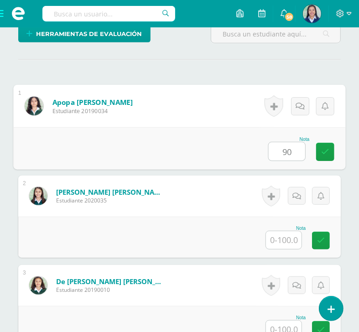
type input "90"
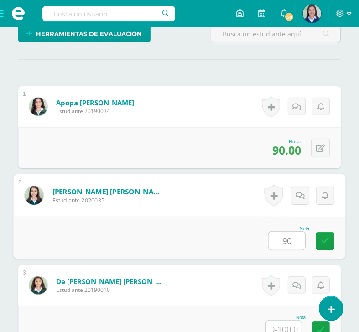
type input "90"
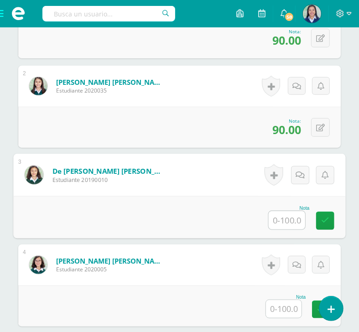
scroll to position [358, 0]
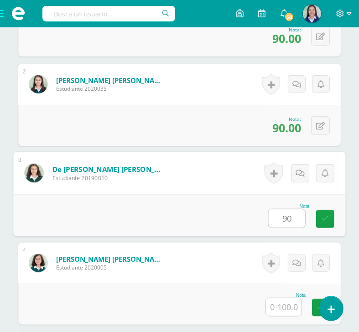
type input "90"
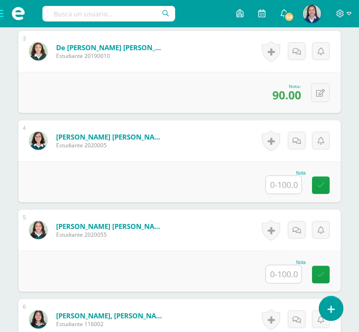
scroll to position [481, 0]
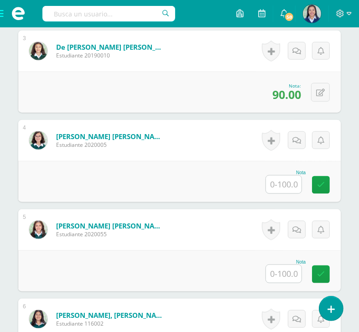
click at [288, 194] on input "text" at bounding box center [284, 185] width 36 height 18
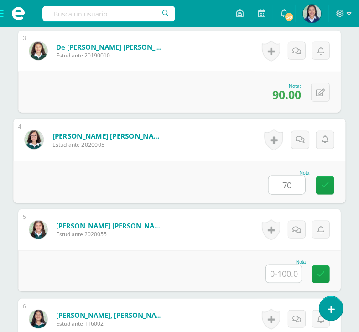
type input "70"
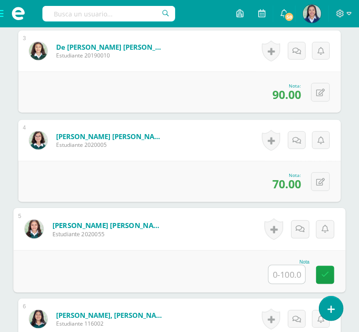
click at [289, 284] on input "text" at bounding box center [287, 275] width 37 height 18
type input "60"
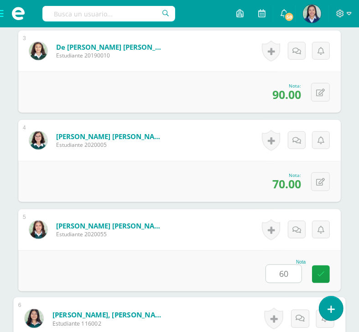
scroll to position [689, 0]
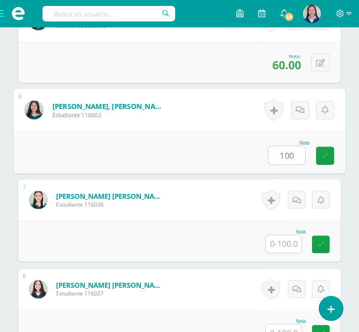
type input "100"
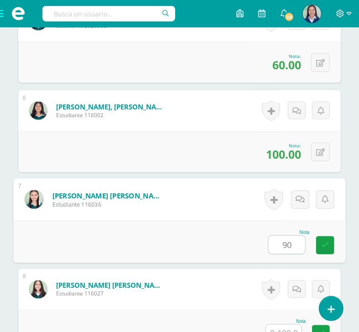
type input "90"
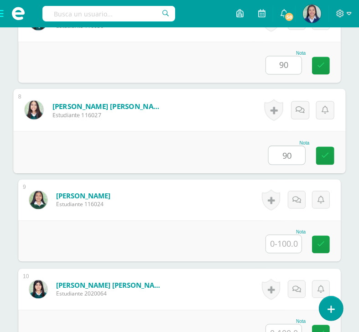
type input "90"
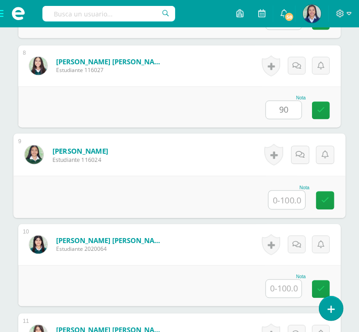
scroll to position [840, 0]
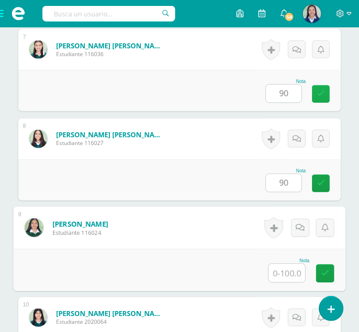
click at [319, 98] on icon at bounding box center [321, 94] width 8 height 8
click at [320, 188] on icon at bounding box center [321, 184] width 8 height 8
click at [292, 282] on input "text" at bounding box center [287, 273] width 37 height 18
type input "0"
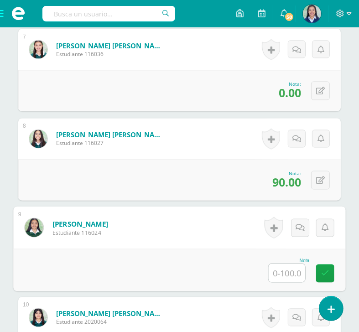
click at [292, 282] on input "text" at bounding box center [287, 273] width 37 height 18
type input "80"
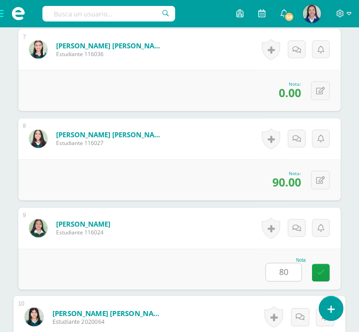
scroll to position [1047, 0]
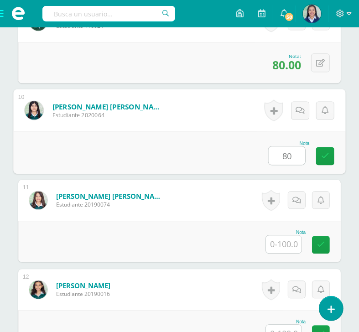
type input "80"
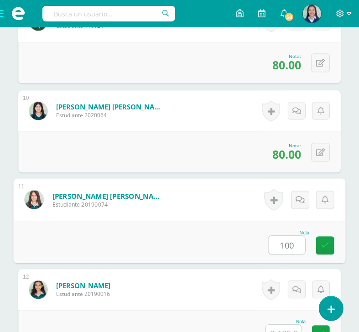
type input "100"
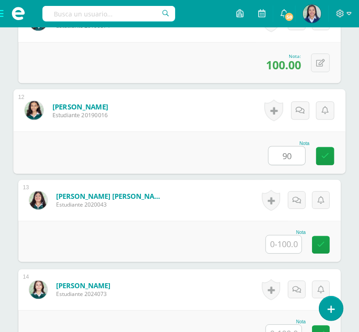
type input "90"
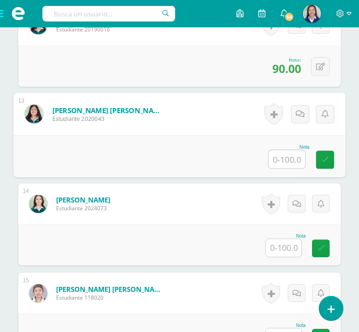
scroll to position [1320, 0]
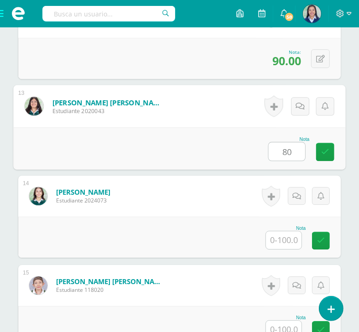
type input "80"
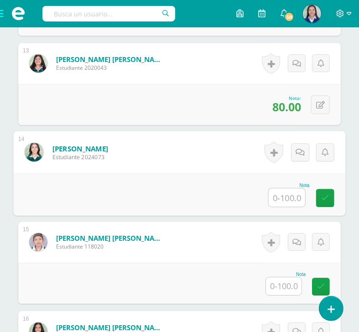
scroll to position [1374, 0]
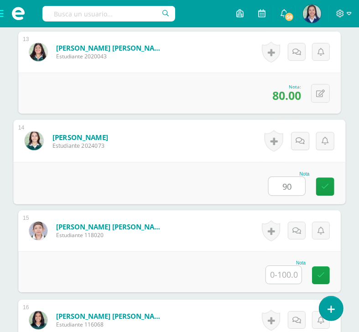
type input "90"
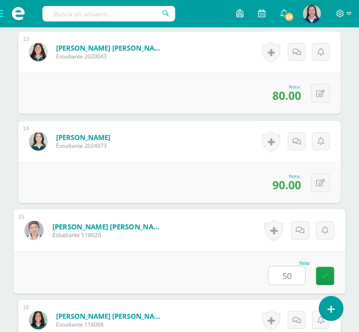
type input "50"
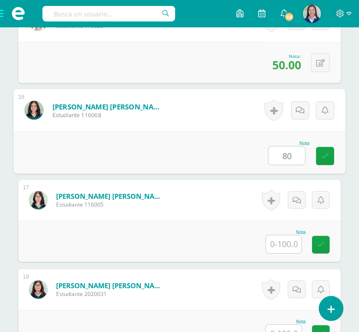
type input "80"
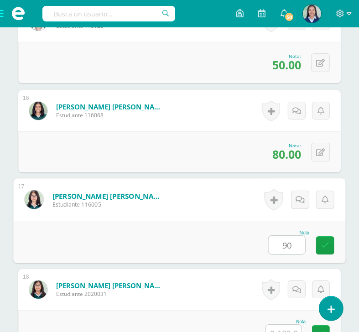
type input "90"
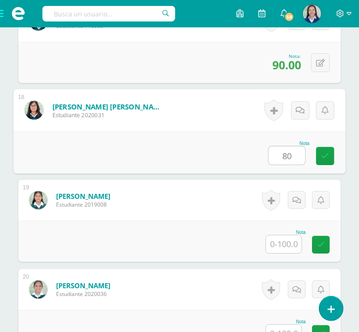
type input "80"
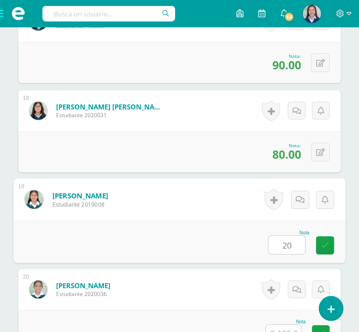
type input "20"
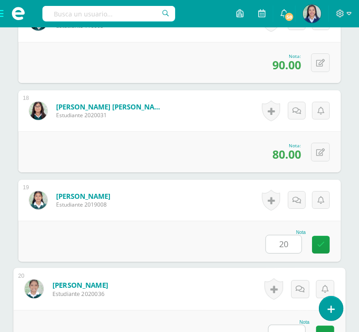
scroll to position [1898, 0]
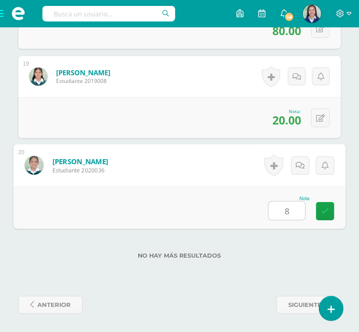
type input "80"
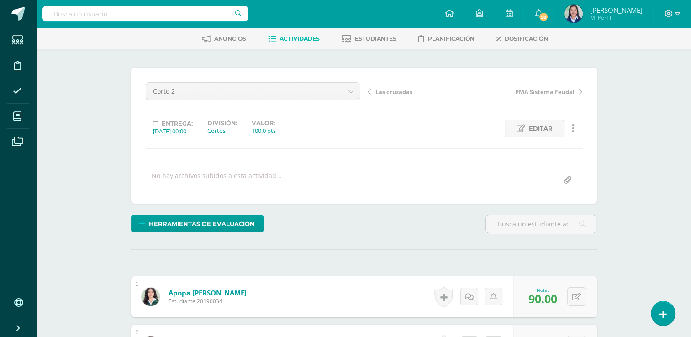
scroll to position [0, 0]
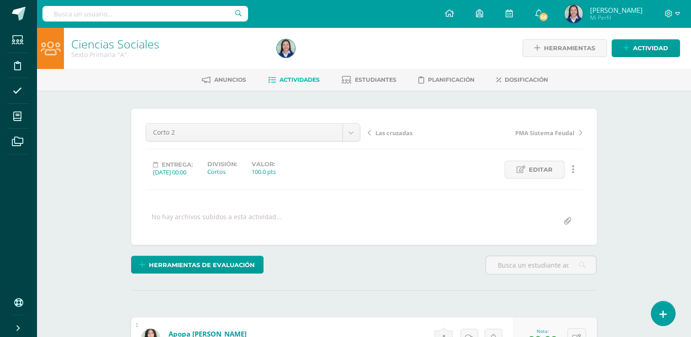
click at [313, 81] on span "Actividades" at bounding box center [299, 79] width 40 height 7
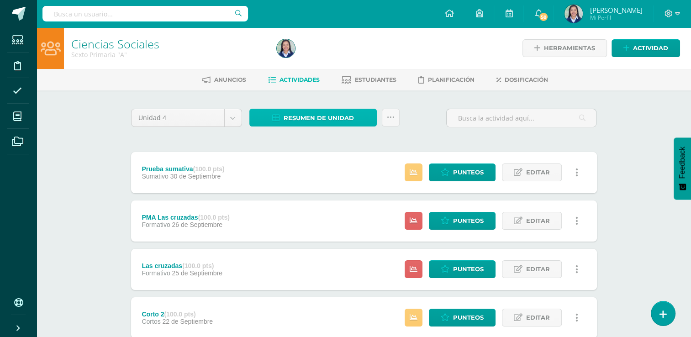
click at [317, 121] on span "Resumen de unidad" at bounding box center [318, 118] width 70 height 17
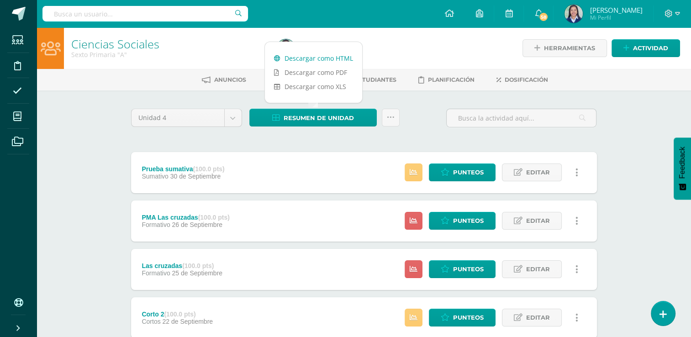
click at [311, 61] on link "Descargar como HTML" at bounding box center [313, 58] width 97 height 14
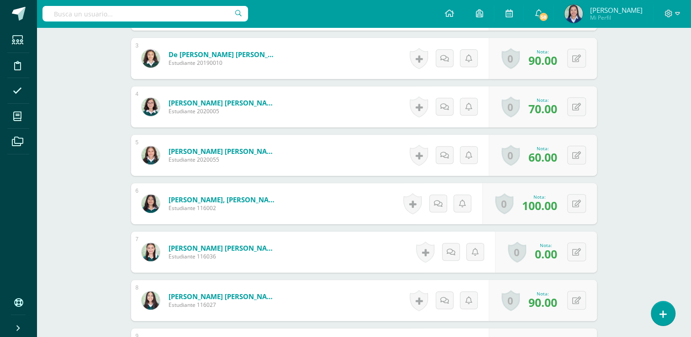
scroll to position [389, 0]
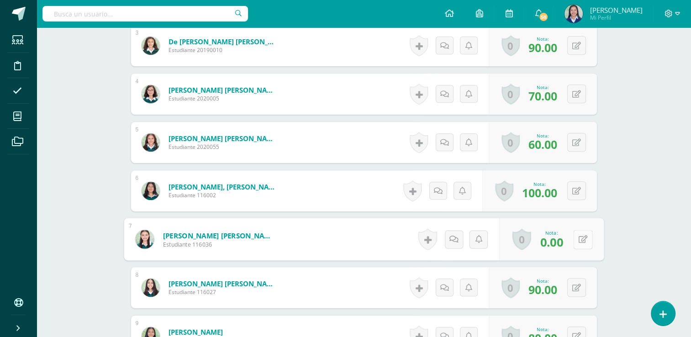
click at [583, 238] on button at bounding box center [582, 239] width 19 height 19
type input "90"
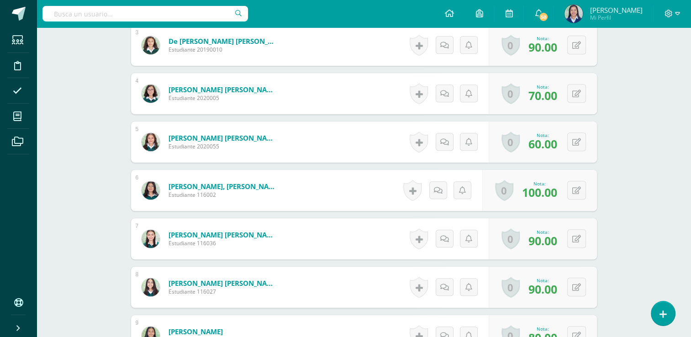
click at [639, 225] on div "Ciencias Sociales Sexto Primaria "A" Herramientas Detalle de asistencias Activi…" at bounding box center [364, 315] width 654 height 1355
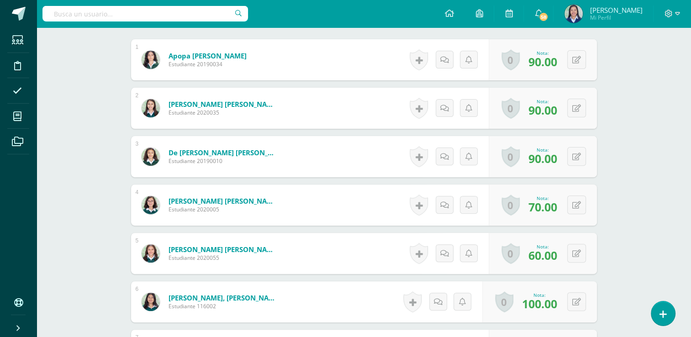
scroll to position [0, 0]
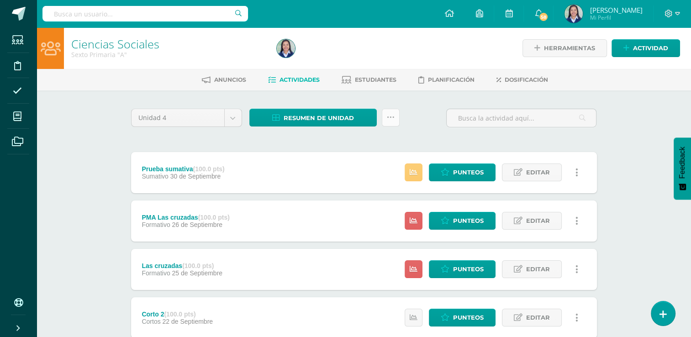
click at [388, 120] on icon at bounding box center [391, 118] width 8 height 8
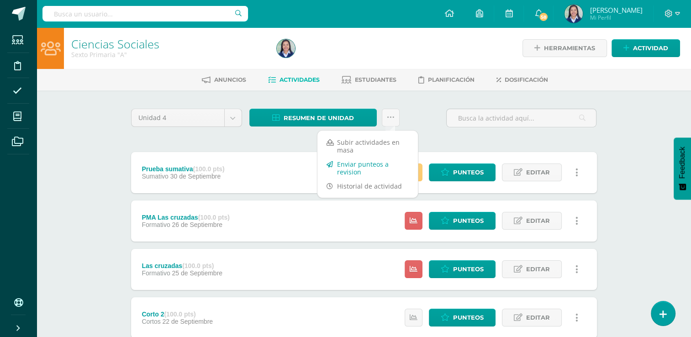
click at [377, 168] on link "Enviar punteos a revision" at bounding box center [367, 168] width 100 height 22
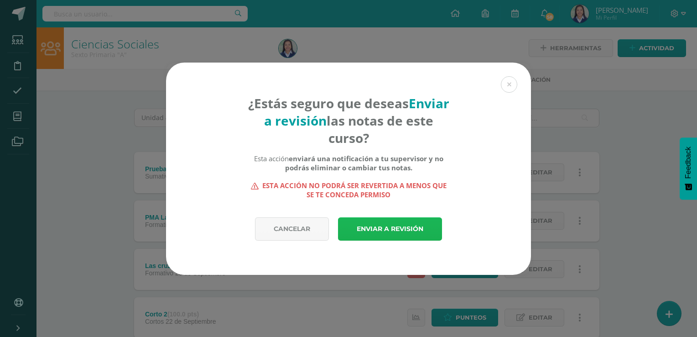
click at [389, 229] on link "Enviar a revisión" at bounding box center [390, 228] width 104 height 23
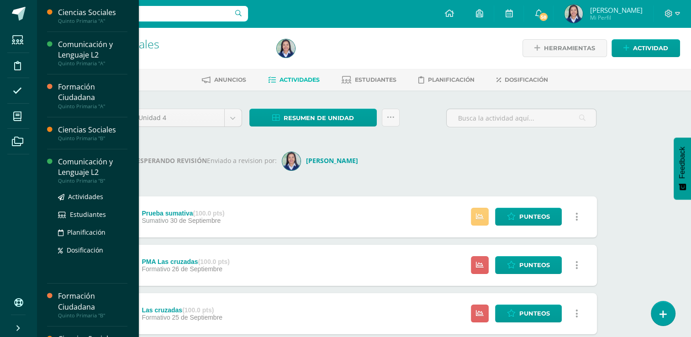
click at [80, 164] on div "Comunicación y Lenguaje L2" at bounding box center [92, 167] width 69 height 21
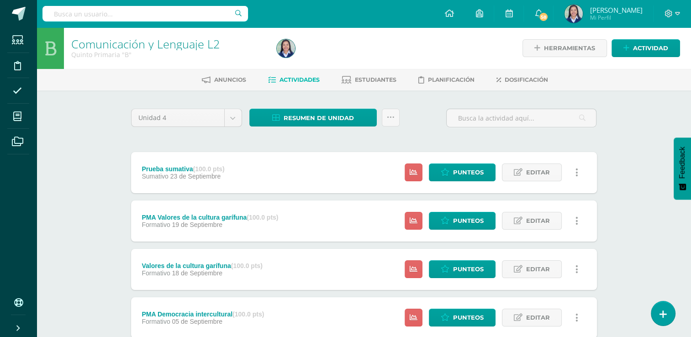
click at [579, 221] on link at bounding box center [577, 221] width 18 height 18
click at [558, 278] on link "Eliminar" at bounding box center [560, 279] width 94 height 14
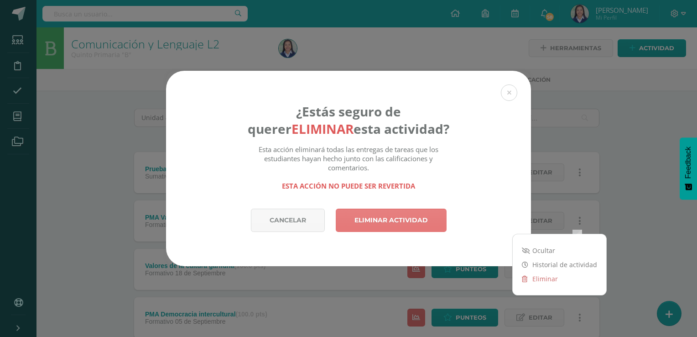
click at [422, 219] on link "Eliminar actividad" at bounding box center [391, 220] width 111 height 23
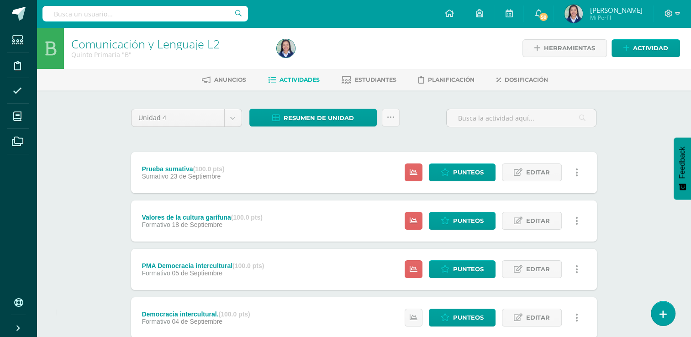
click at [575, 221] on icon at bounding box center [576, 221] width 3 height 10
click at [539, 280] on link "Eliminar" at bounding box center [560, 279] width 94 height 14
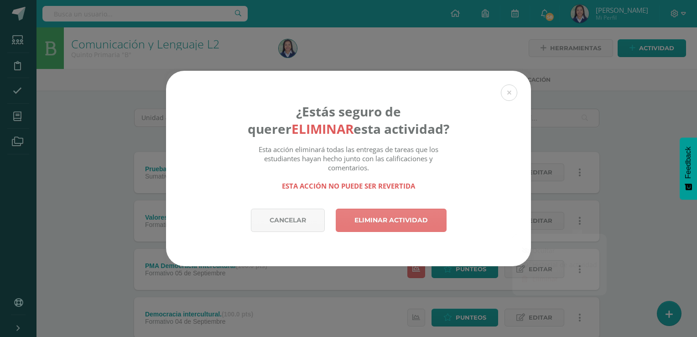
click at [405, 215] on link "Eliminar actividad" at bounding box center [391, 220] width 111 height 23
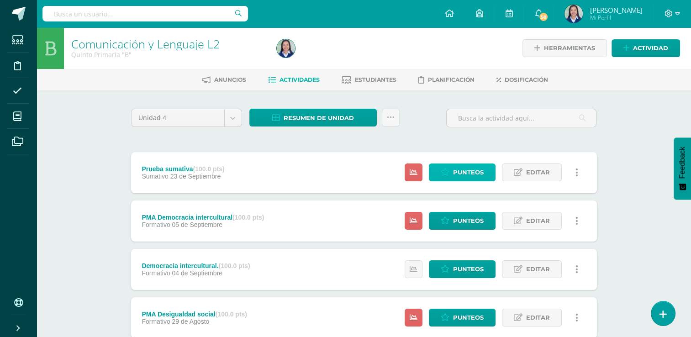
click at [472, 176] on span "Punteos" at bounding box center [468, 172] width 31 height 17
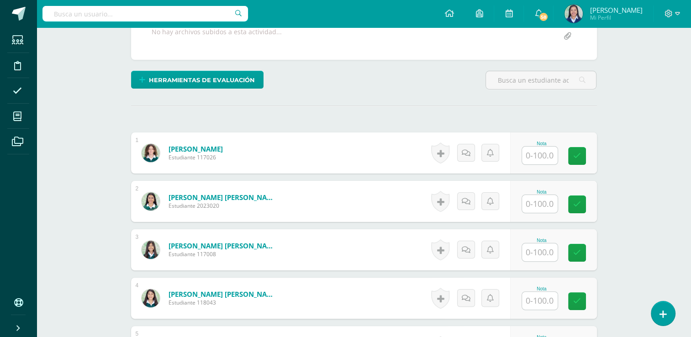
scroll to position [283, 0]
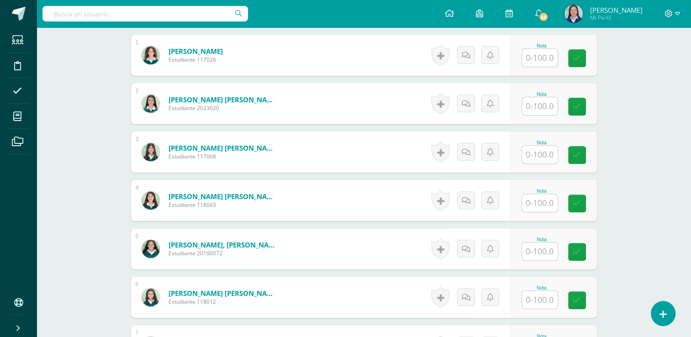
click at [550, 62] on input "text" at bounding box center [540, 58] width 36 height 18
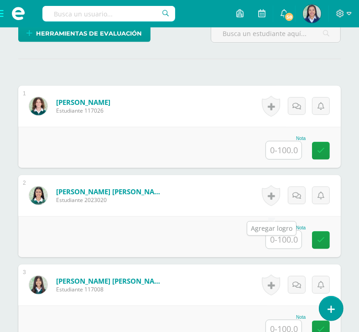
scroll to position [247, 0]
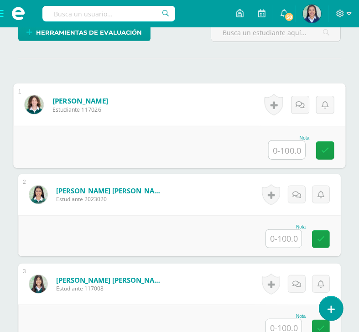
click at [285, 159] on input "text" at bounding box center [287, 150] width 37 height 18
type input "98"
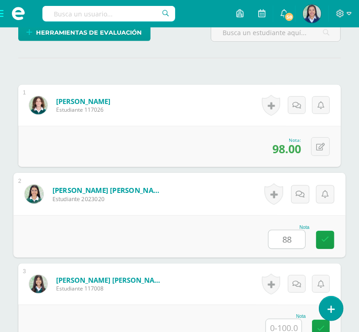
type input "88"
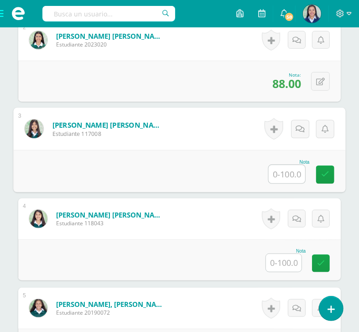
scroll to position [406, 0]
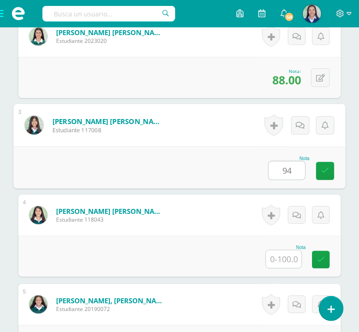
type input "94"
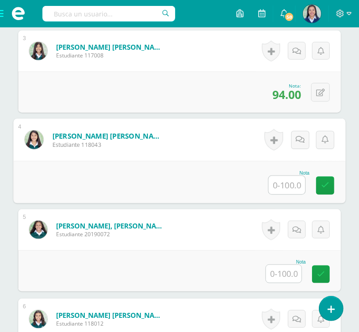
scroll to position [487, 0]
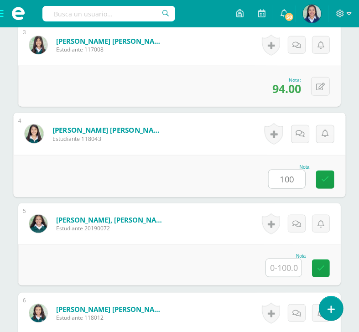
type input "100"
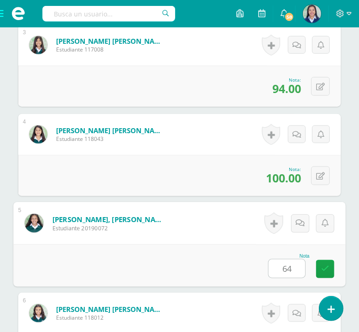
type input "64"
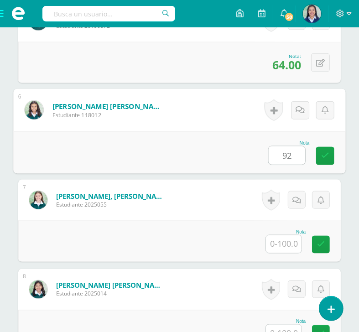
type input "92"
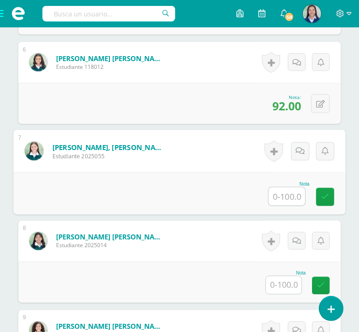
scroll to position [737, 0]
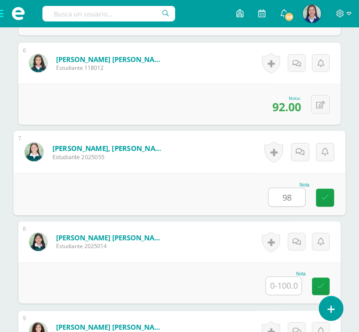
type input "98"
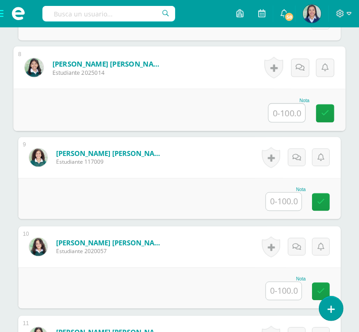
scroll to position [911, 0]
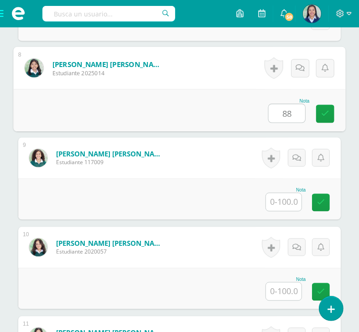
type input "88"
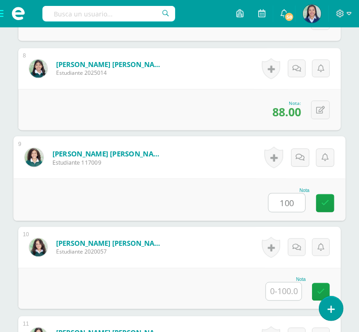
type input "100"
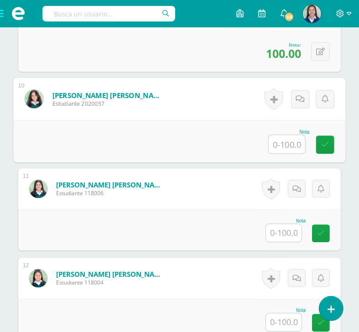
scroll to position [1064, 0]
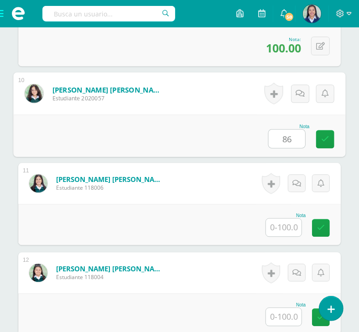
type input "86"
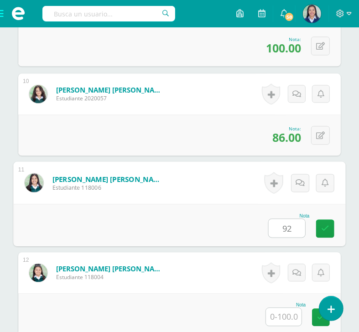
type input "92"
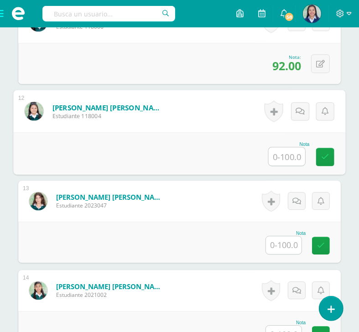
scroll to position [1225, 0]
type input "94"
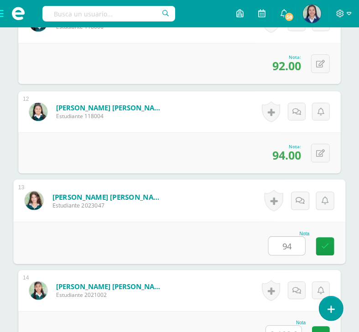
type input "94"
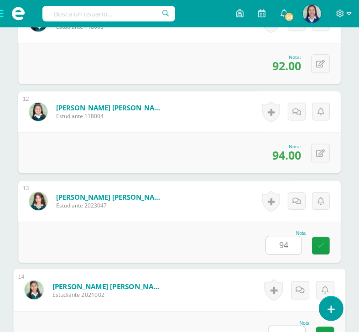
scroll to position [1405, 0]
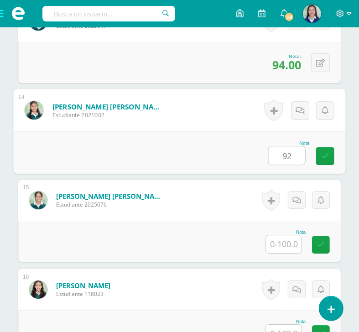
type input "92"
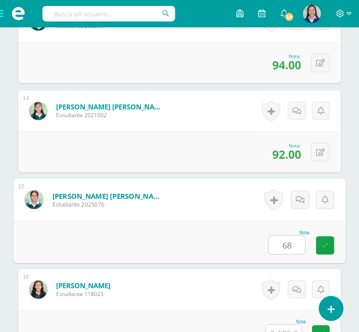
type input "68"
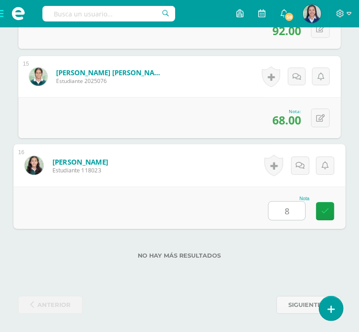
type input "86"
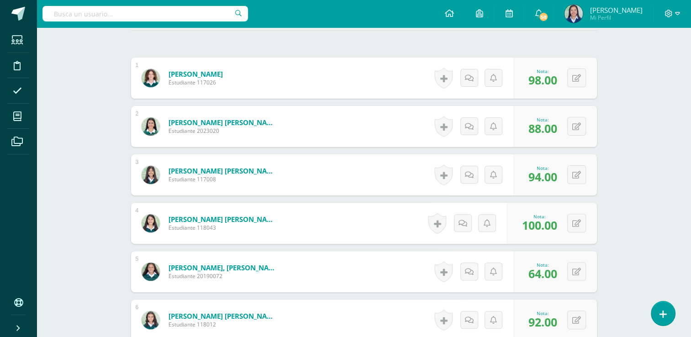
scroll to position [0, 0]
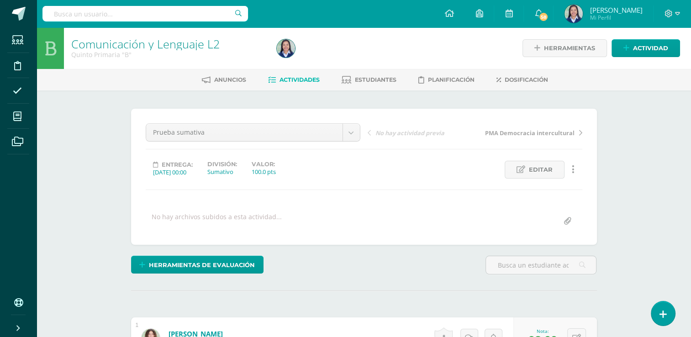
click at [295, 78] on span "Actividades" at bounding box center [299, 79] width 40 height 7
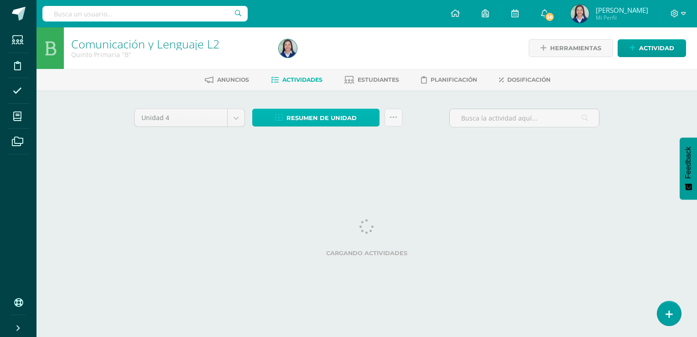
click at [322, 116] on span "Resumen de unidad" at bounding box center [322, 118] width 70 height 17
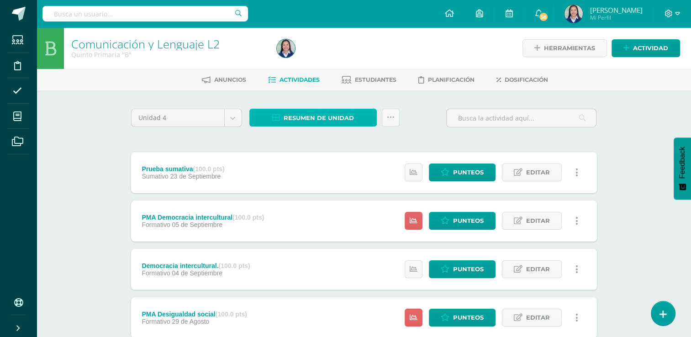
click at [342, 122] on span "Resumen de unidad" at bounding box center [318, 118] width 70 height 17
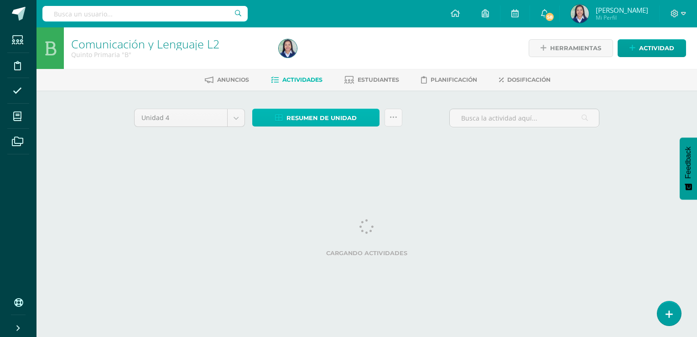
click at [339, 115] on span "Resumen de unidad" at bounding box center [322, 118] width 70 height 17
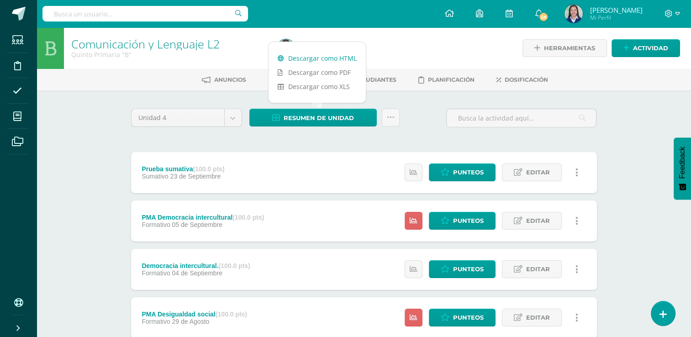
click at [341, 60] on link "Descargar como HTML" at bounding box center [316, 58] width 97 height 14
click at [392, 114] on icon at bounding box center [391, 118] width 8 height 8
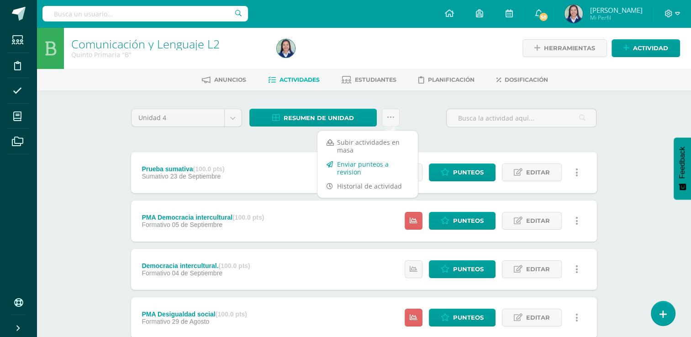
click at [383, 166] on link "Enviar punteos a revision" at bounding box center [367, 168] width 100 height 22
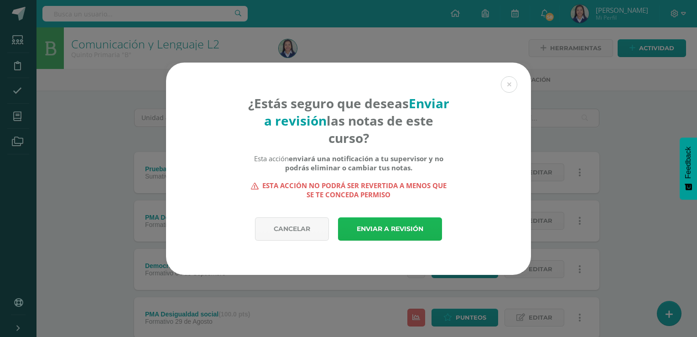
click at [393, 231] on link "Enviar a revisión" at bounding box center [390, 228] width 104 height 23
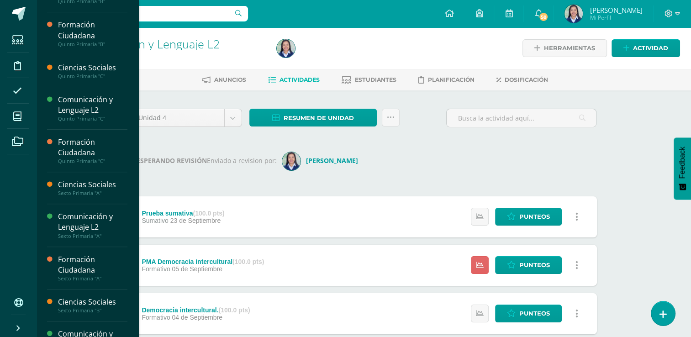
scroll to position [271, 0]
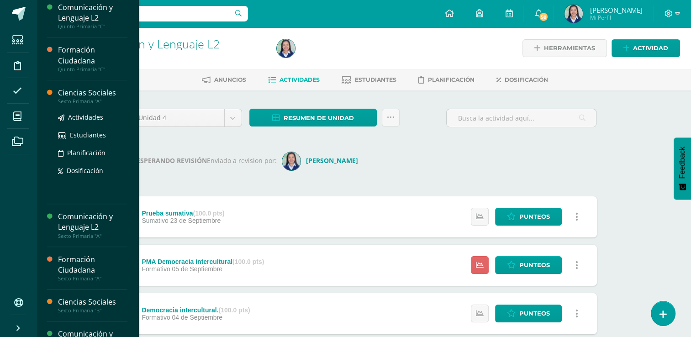
click at [94, 92] on div "Ciencias Sociales" at bounding box center [92, 93] width 69 height 10
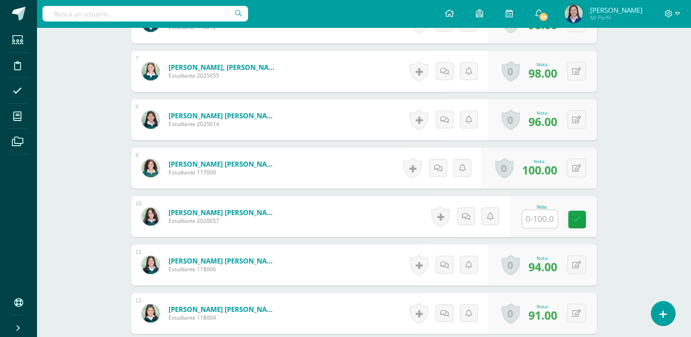
scroll to position [557, 0]
click at [540, 218] on input "text" at bounding box center [540, 219] width 36 height 18
type input "86"
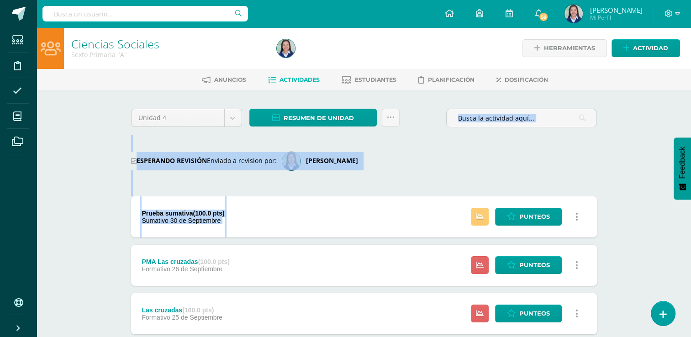
drag, startPoint x: 374, startPoint y: 92, endPoint x: 338, endPoint y: 227, distance: 139.8
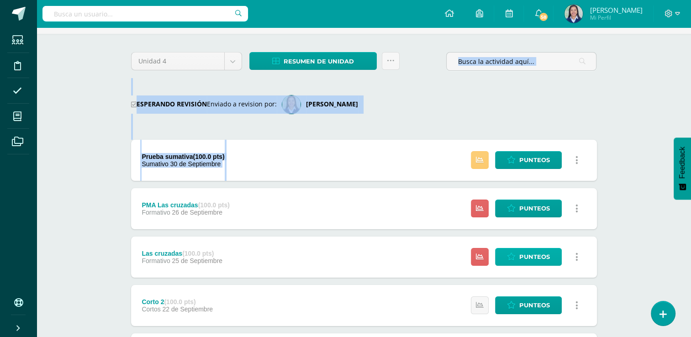
scroll to position [57, 0]
click at [537, 258] on span "Punteos" at bounding box center [534, 256] width 31 height 17
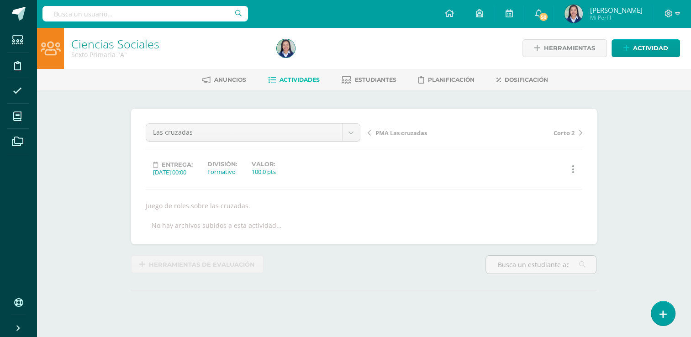
click at [613, 114] on div "¿Estás seguro que quieres eliminar esta actividad? Esto borrará la actividad y …" at bounding box center [364, 225] width 502 height 271
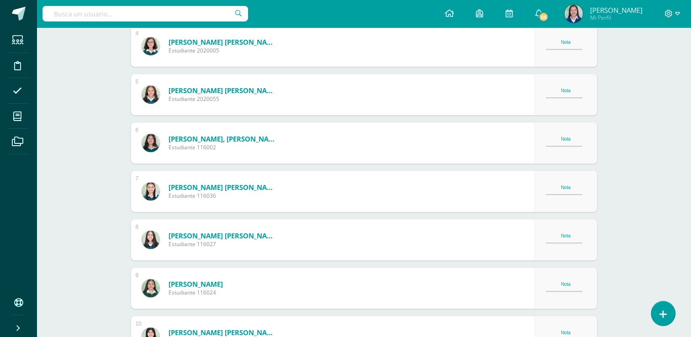
scroll to position [557, 0]
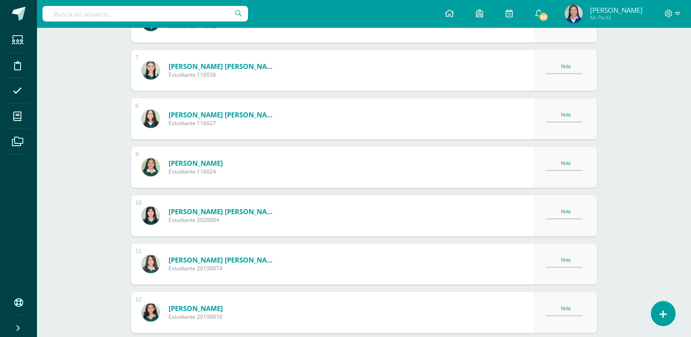
click at [623, 127] on div "Ciencias Sociales Sexto Primaria "A" Herramientas Detalle de asistencias Activi…" at bounding box center [364, 145] width 654 height 1351
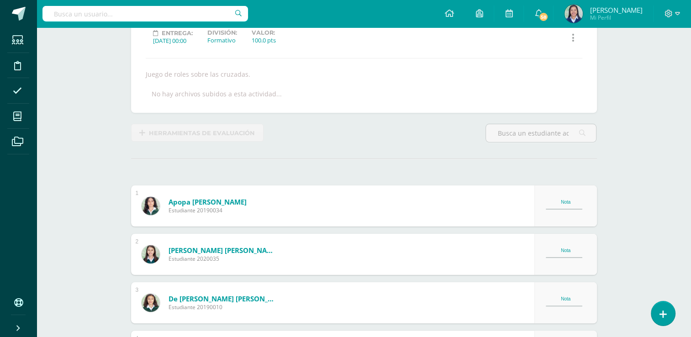
scroll to position [0, 0]
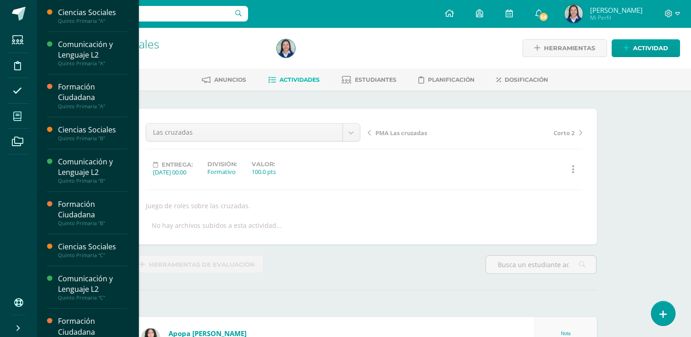
click at [19, 117] on icon at bounding box center [17, 116] width 8 height 9
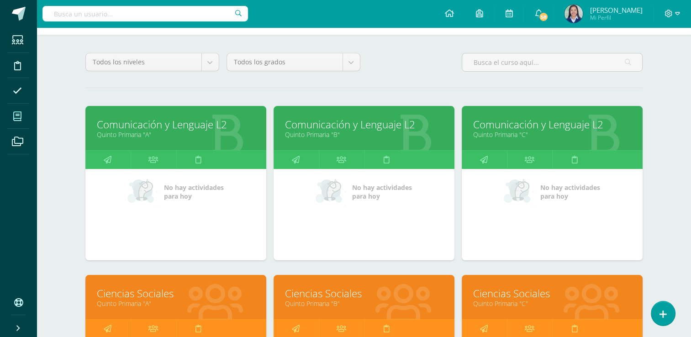
scroll to position [64, 0]
click at [201, 160] on link at bounding box center [198, 160] width 45 height 18
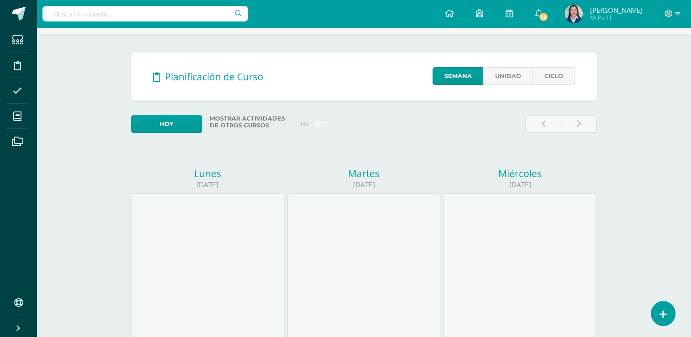
scroll to position [69, 0]
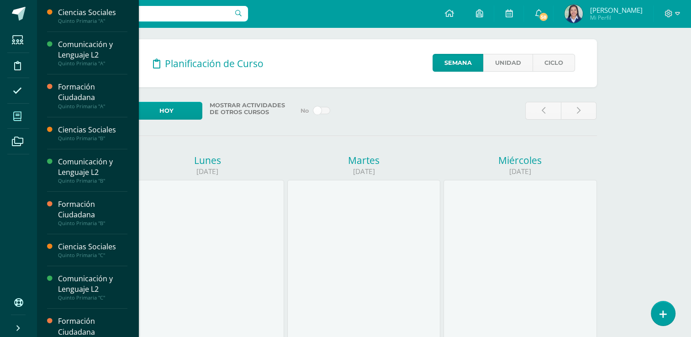
click at [19, 111] on span at bounding box center [17, 116] width 21 height 21
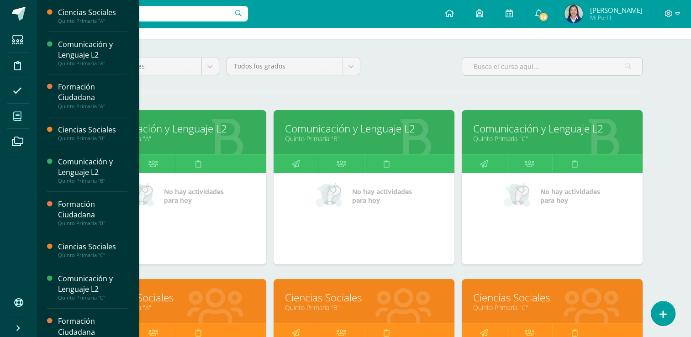
scroll to position [60, 0]
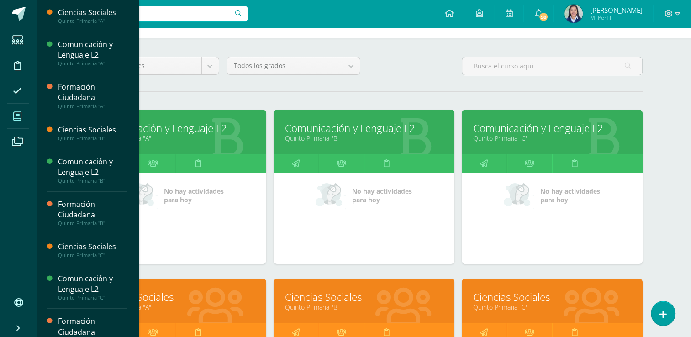
click at [226, 127] on link "Comunicación y Lenguaje L2" at bounding box center [176, 128] width 158 height 14
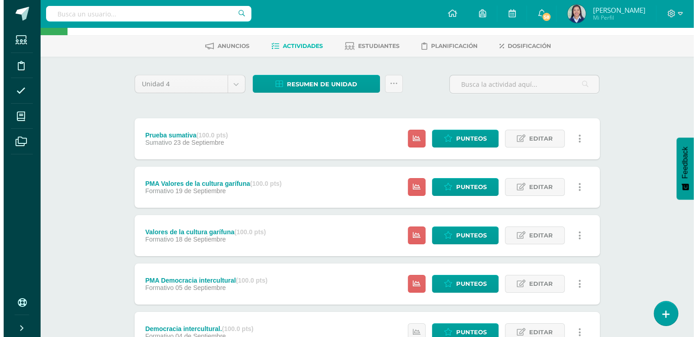
scroll to position [62, 0]
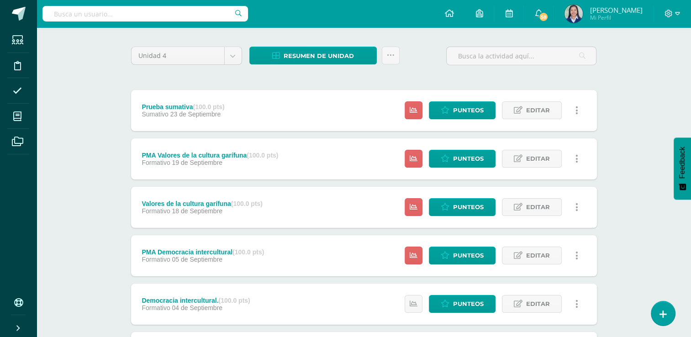
click at [578, 155] on link at bounding box center [577, 159] width 18 height 18
click at [551, 212] on link "Eliminar" at bounding box center [560, 217] width 94 height 14
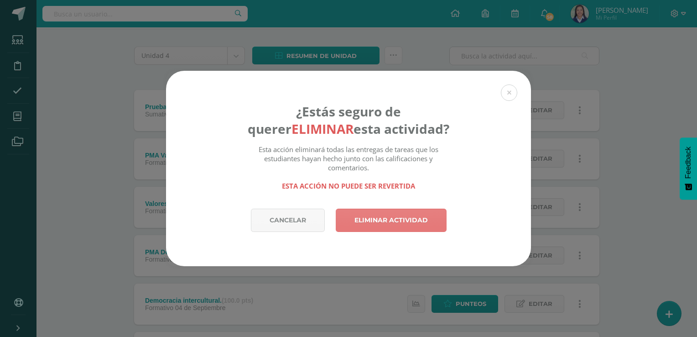
click at [419, 220] on link "Eliminar actividad" at bounding box center [391, 220] width 111 height 23
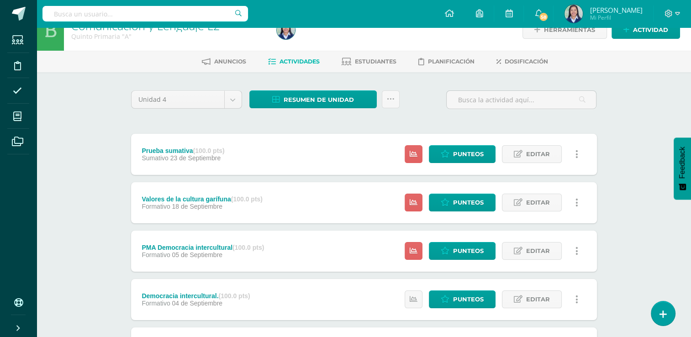
scroll to position [18, 0]
click at [577, 199] on icon at bounding box center [576, 203] width 3 height 10
click at [542, 259] on link "Eliminar" at bounding box center [560, 260] width 94 height 14
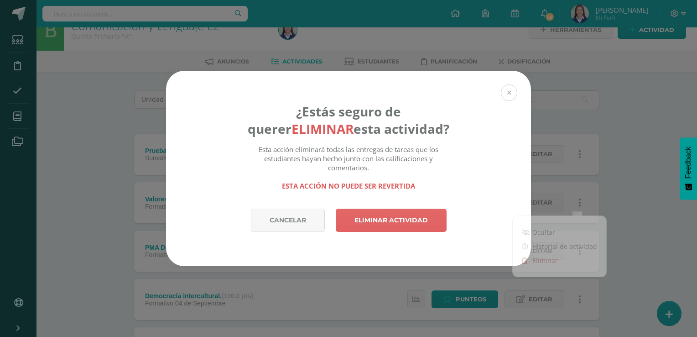
click at [513, 91] on button at bounding box center [509, 92] width 16 height 16
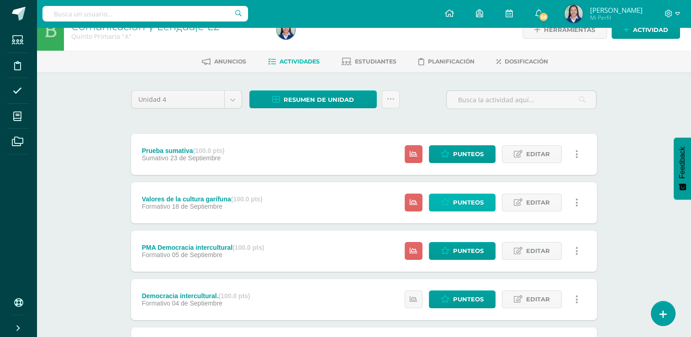
drag, startPoint x: 579, startPoint y: 199, endPoint x: 462, endPoint y: 208, distance: 117.2
click at [462, 208] on span "Punteos" at bounding box center [468, 202] width 31 height 17
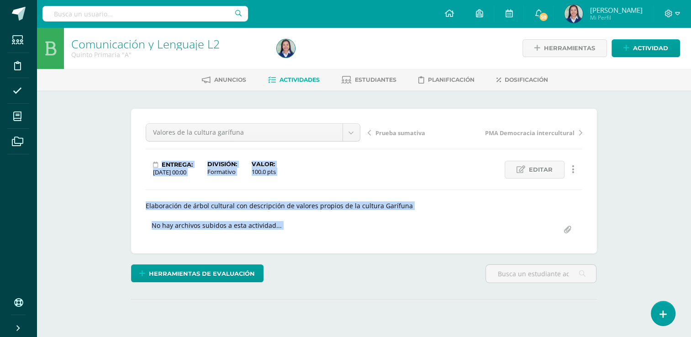
drag, startPoint x: 0, startPoint y: 0, endPoint x: 573, endPoint y: 168, distance: 597.5
click at [573, 168] on div "Valores de la cultura garífuna Prueba sumativa Valores de la cultura garífuna P…" at bounding box center [364, 180] width 436 height 115
click at [573, 168] on icon at bounding box center [572, 169] width 3 height 10
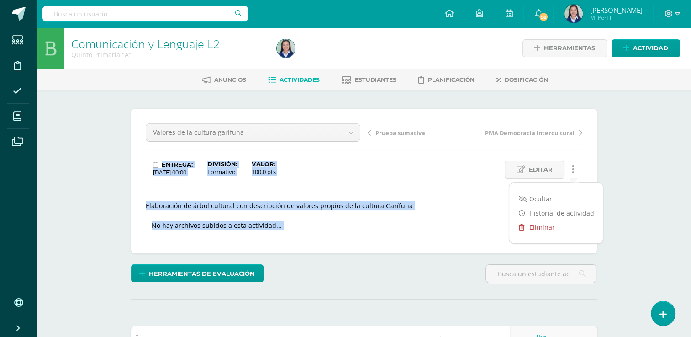
click at [546, 229] on link "Eliminar" at bounding box center [556, 227] width 94 height 14
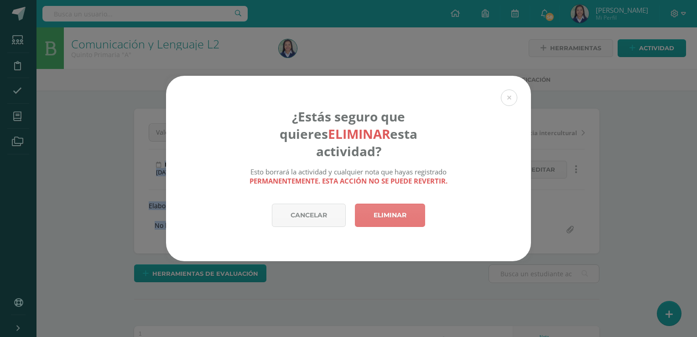
click at [407, 207] on link "Eliminar" at bounding box center [390, 215] width 70 height 23
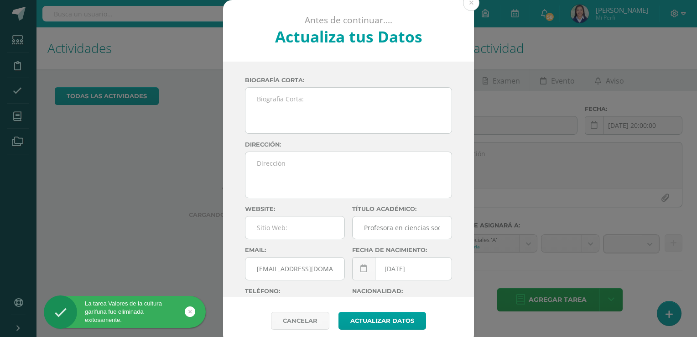
click at [162, 307] on div "La tarea Valores de la cultura garífuna fue eliminada exitosamente." at bounding box center [125, 311] width 162 height 25
click at [467, 7] on button at bounding box center [471, 3] width 16 height 16
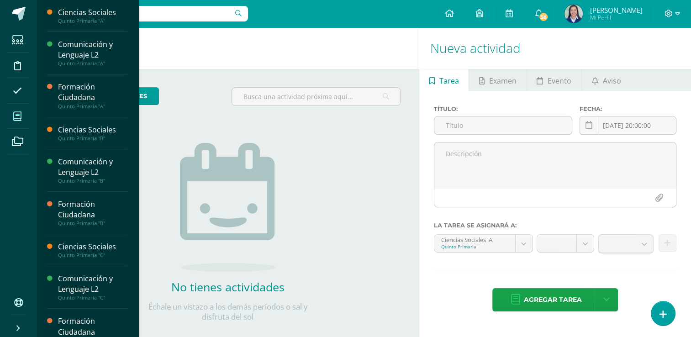
click at [16, 122] on span at bounding box center [17, 116] width 21 height 21
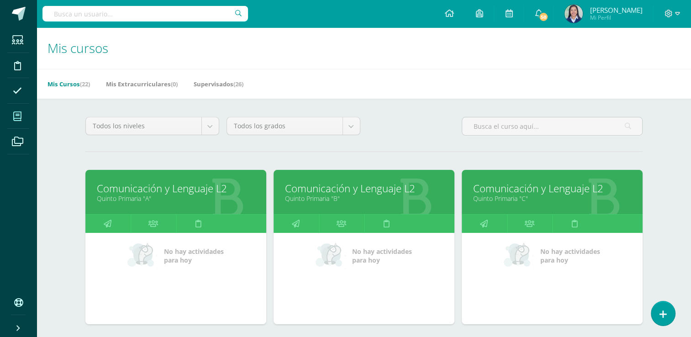
click at [179, 188] on link "Comunicación y Lenguaje L2" at bounding box center [176, 188] width 158 height 14
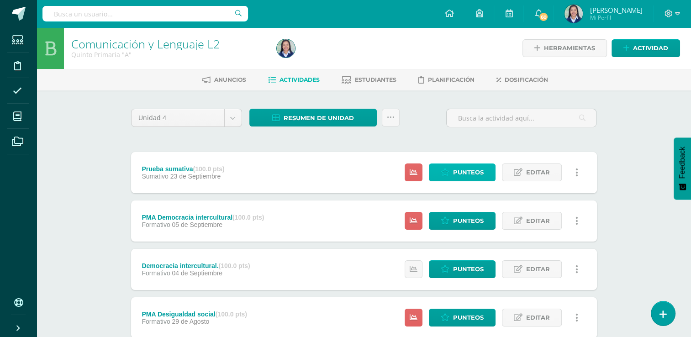
click at [476, 171] on span "Punteos" at bounding box center [468, 172] width 31 height 17
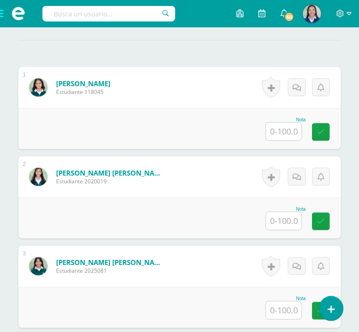
scroll to position [266, 0]
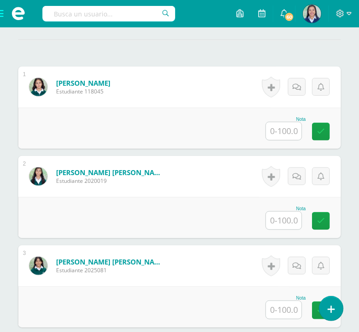
click at [293, 140] on input "text" at bounding box center [284, 131] width 36 height 18
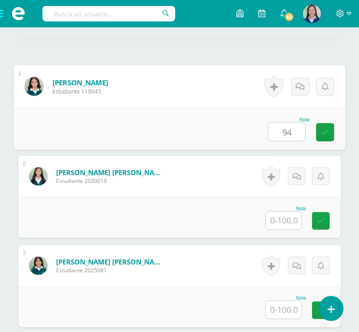
type input "94"
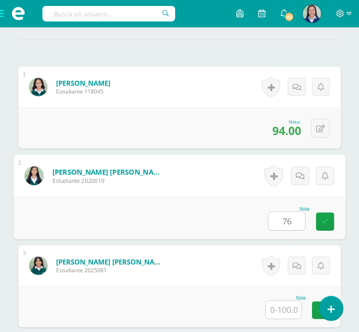
type input "76"
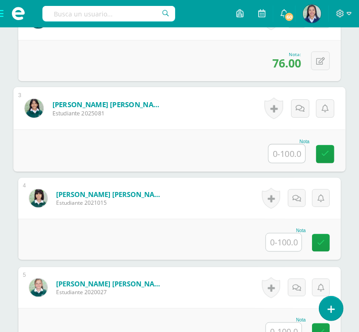
scroll to position [426, 0]
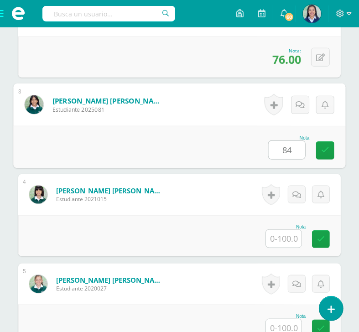
type input "84"
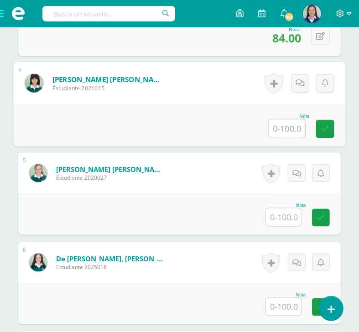
scroll to position [540, 0]
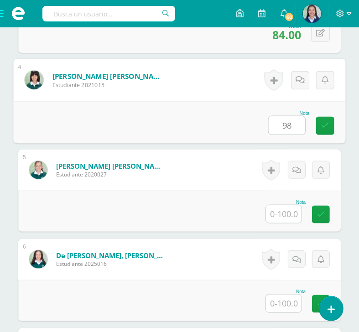
type input "98"
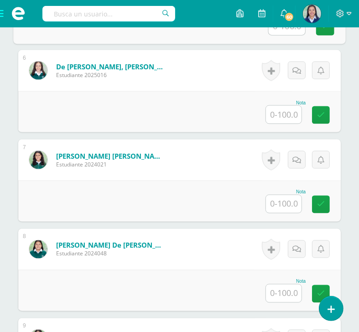
scroll to position [729, 0]
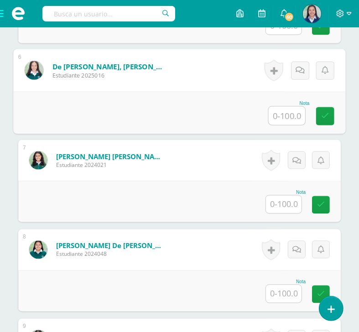
click at [287, 121] on input "text" at bounding box center [287, 116] width 37 height 18
type input "92"
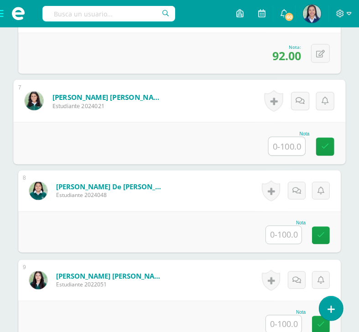
scroll to position [789, 0]
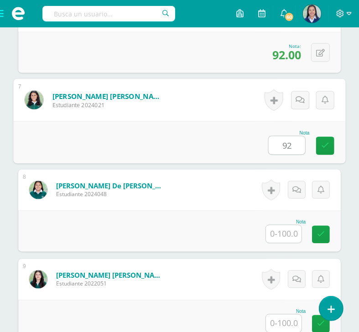
type input "92"
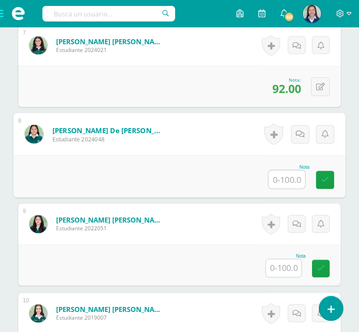
scroll to position [845, 0]
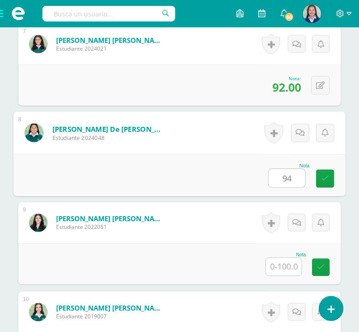
type input "94"
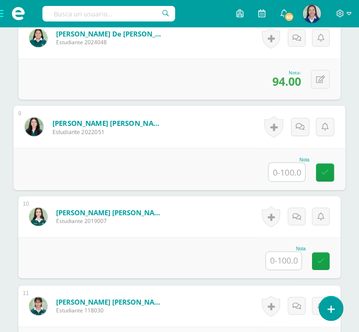
scroll to position [946, 0]
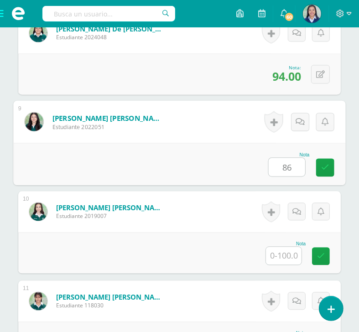
type input "86"
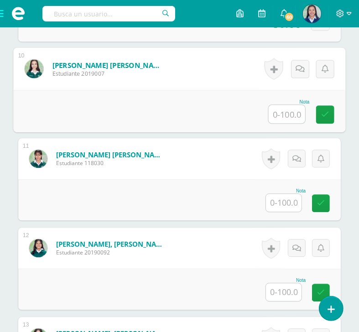
scroll to position [1088, 0]
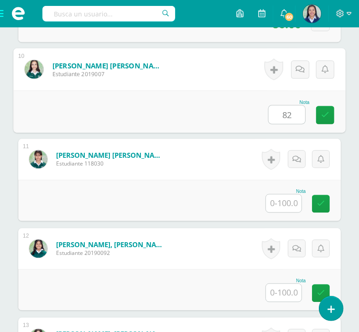
type input "82"
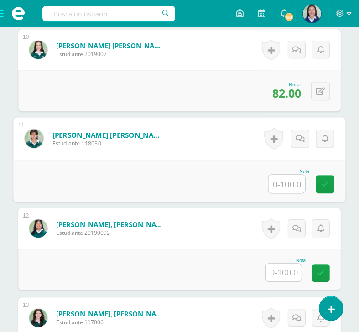
scroll to position [1107, 0]
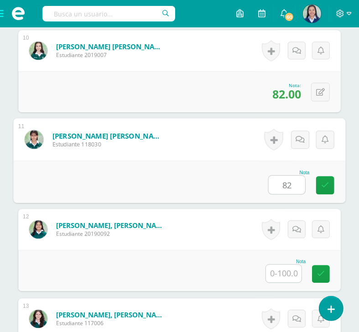
type input "82"
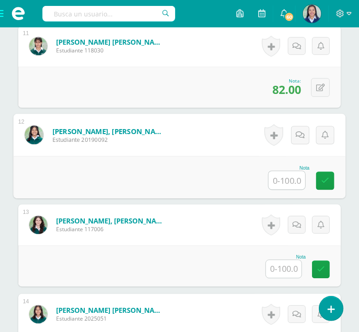
scroll to position [1226, 0]
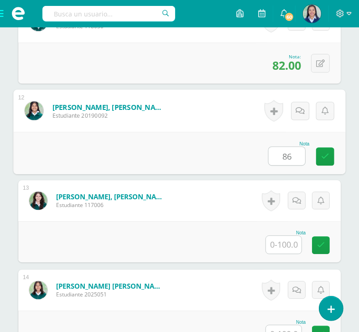
type input "86"
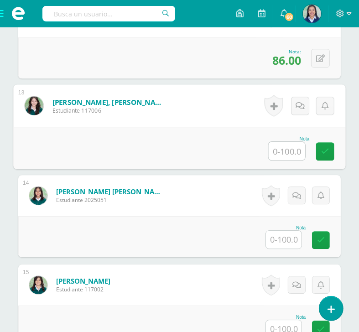
scroll to position [1341, 0]
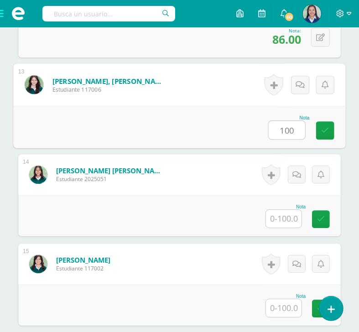
type input "100"
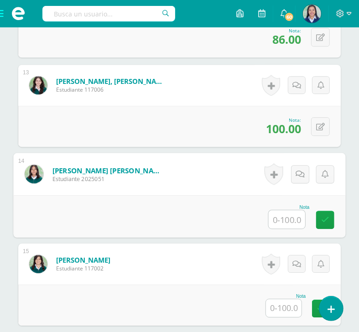
scroll to position [1417, 0]
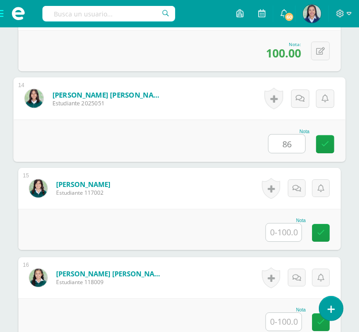
type input "86"
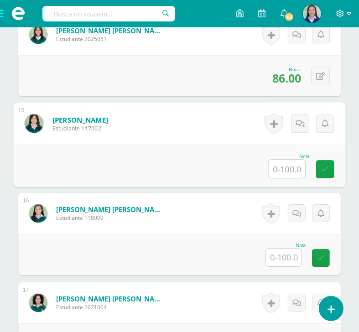
scroll to position [1483, 0]
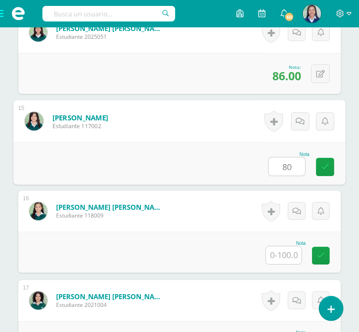
type input "80"
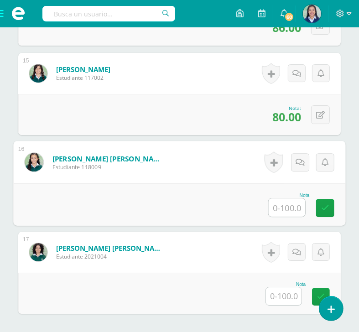
scroll to position [1533, 0]
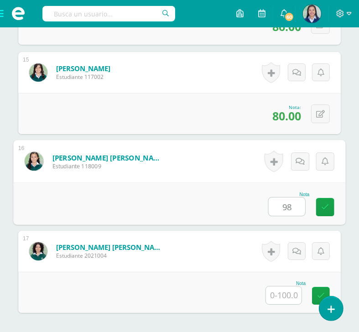
type input "98"
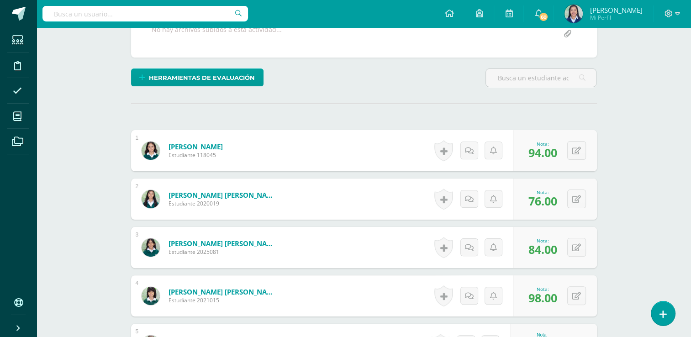
scroll to position [0, 0]
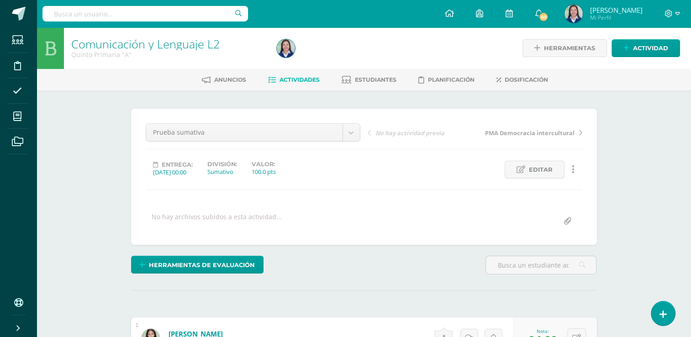
click at [299, 79] on span "Actividades" at bounding box center [299, 79] width 40 height 7
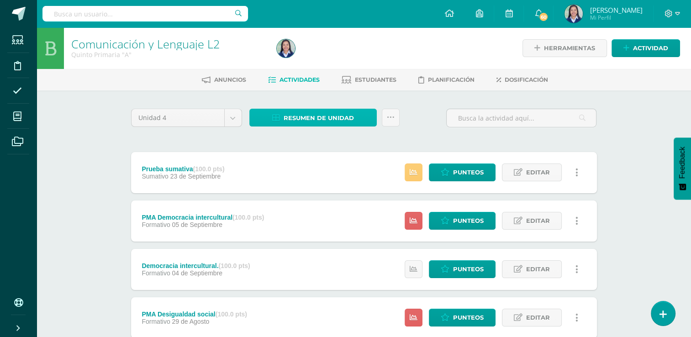
click at [316, 121] on span "Resumen de unidad" at bounding box center [318, 118] width 70 height 17
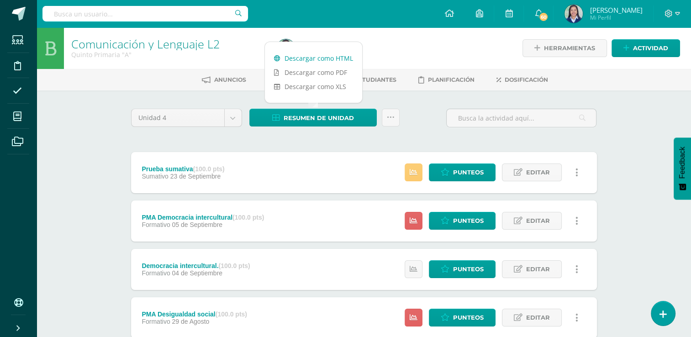
click at [318, 60] on link "Descargar como HTML" at bounding box center [313, 58] width 97 height 14
click at [388, 120] on icon at bounding box center [391, 118] width 8 height 8
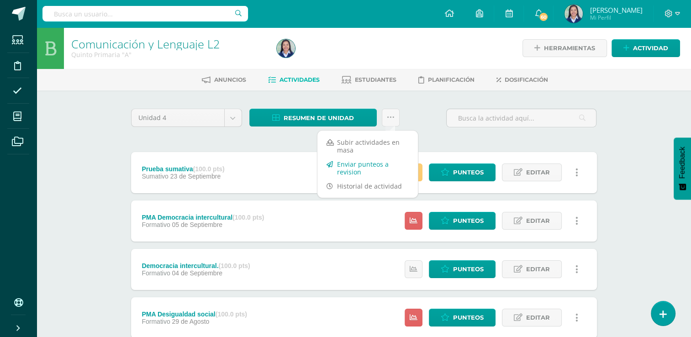
click at [374, 165] on link "Enviar punteos a revision" at bounding box center [367, 168] width 100 height 22
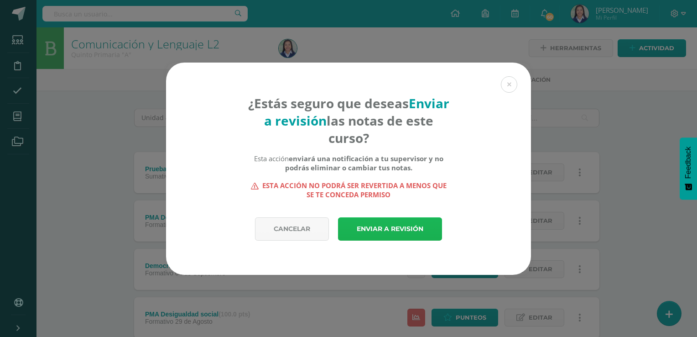
click at [380, 233] on link "Enviar a revisión" at bounding box center [390, 228] width 104 height 23
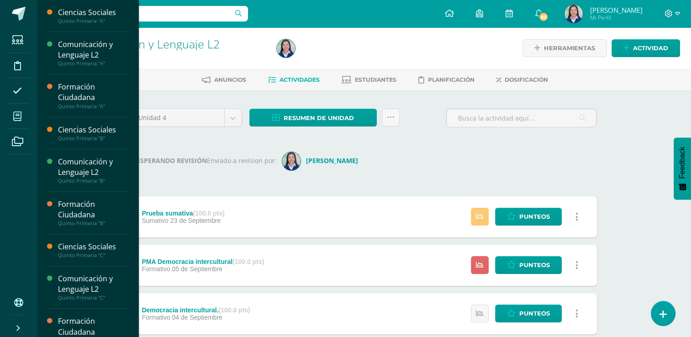
click at [20, 112] on icon at bounding box center [17, 116] width 8 height 9
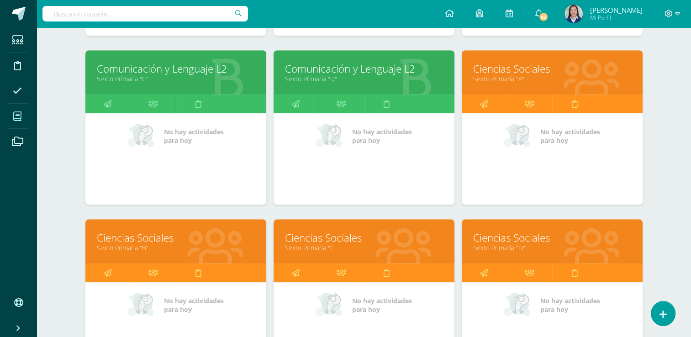
scroll to position [803, 0]
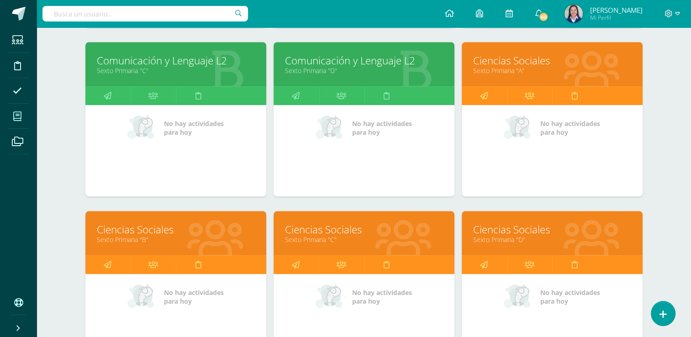
click at [512, 59] on link "Ciencias Sociales" at bounding box center [552, 60] width 158 height 14
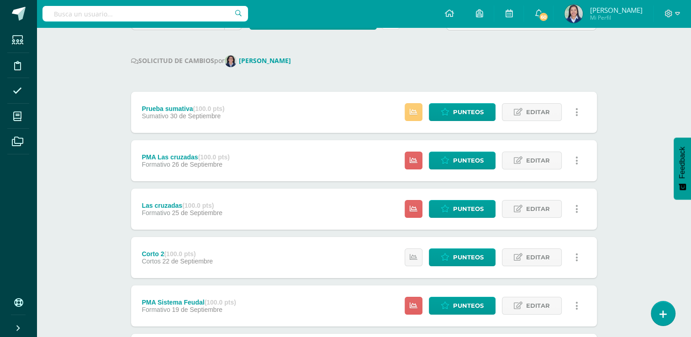
scroll to position [99, 0]
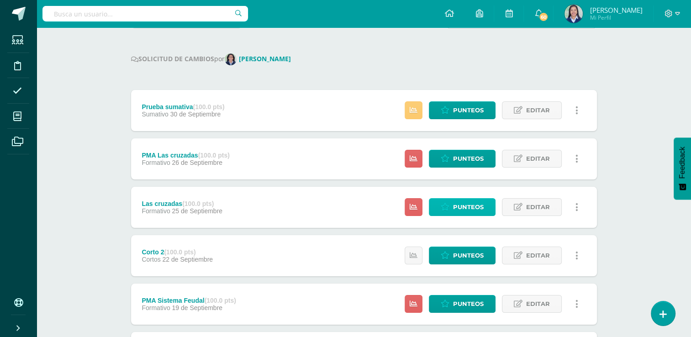
click at [475, 199] on span "Punteos" at bounding box center [468, 207] width 31 height 17
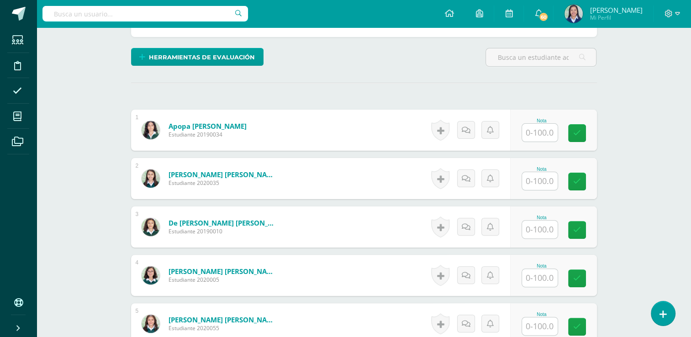
scroll to position [217, 0]
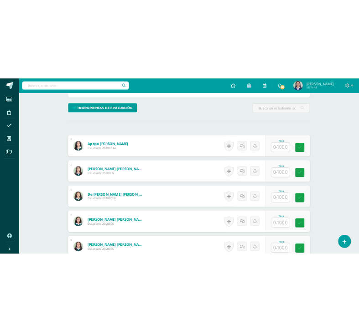
scroll to position [244, 0]
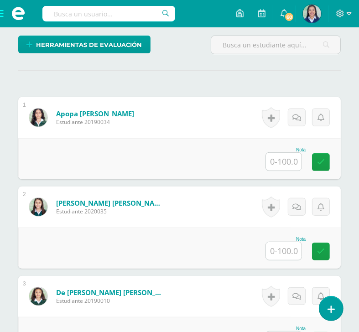
click at [284, 171] on input "text" at bounding box center [284, 162] width 36 height 18
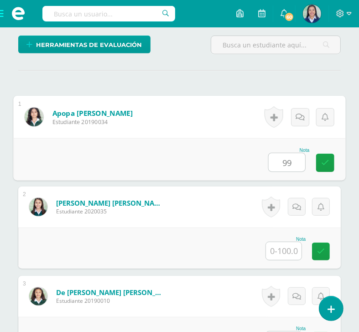
type input "99"
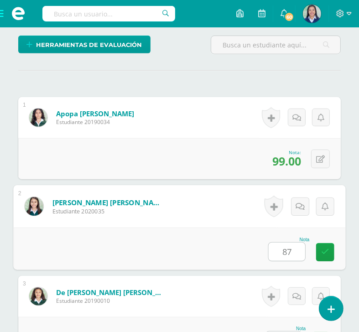
type input "87"
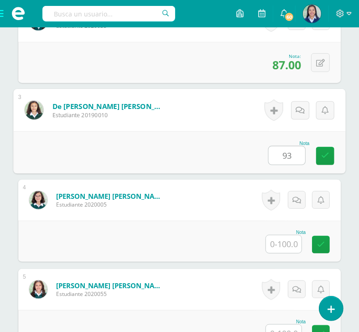
type input "93"
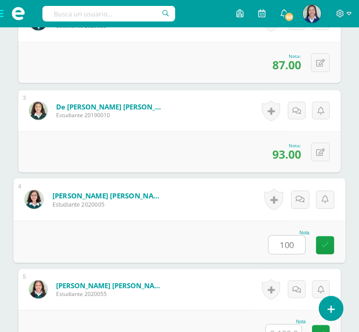
type input "100"
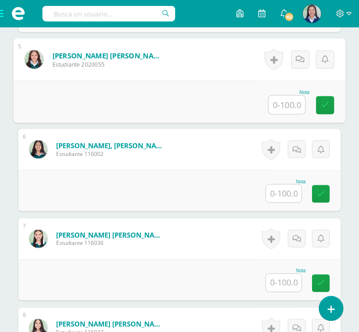
scroll to position [660, 0]
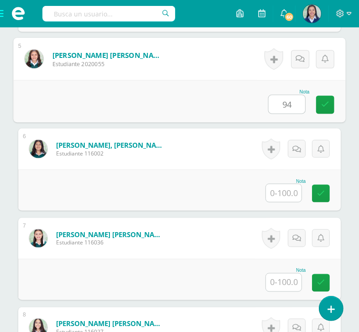
type input "94"
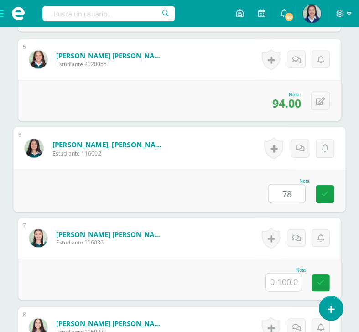
type input "78"
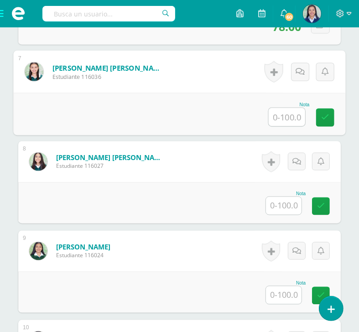
scroll to position [827, 0]
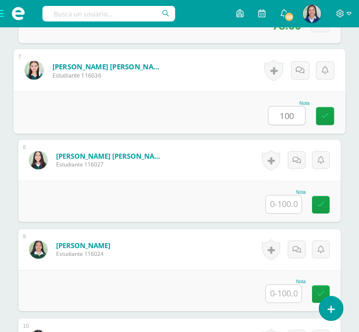
type input "100"
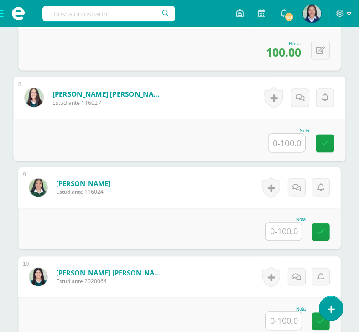
scroll to position [890, 0]
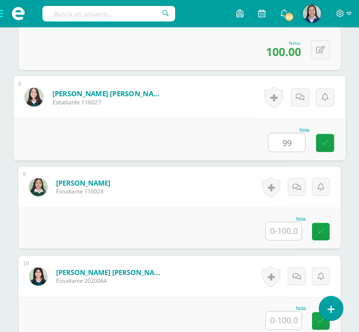
type input "99"
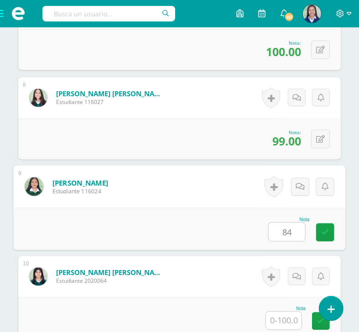
type input "84"
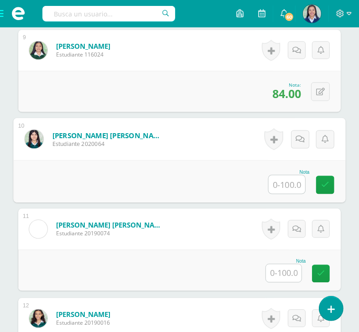
scroll to position [1027, 0]
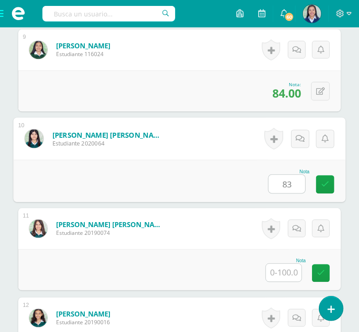
type input "83"
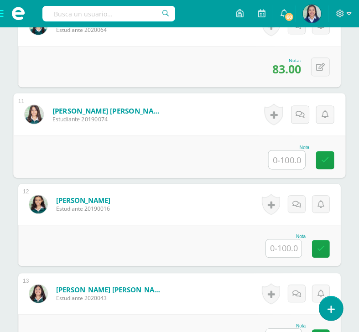
scroll to position [1156, 0]
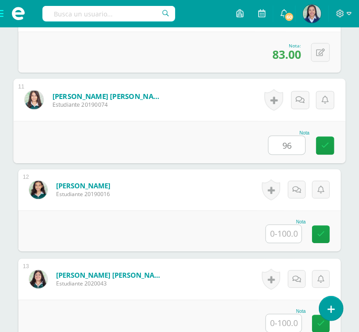
type input "96"
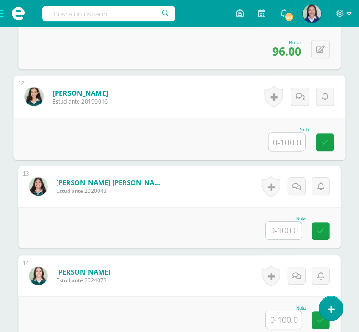
scroll to position [1249, 0]
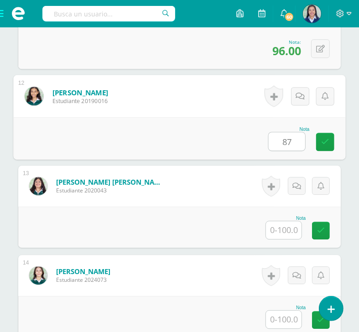
type input "87"
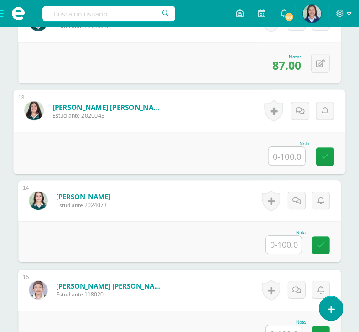
scroll to position [1325, 0]
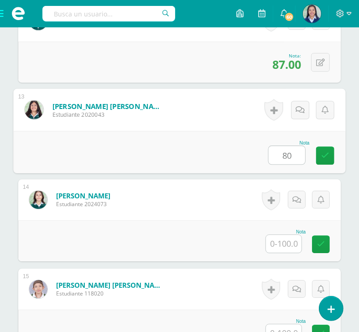
type input "80"
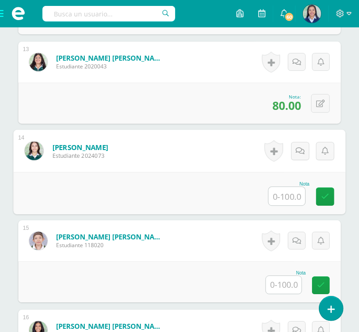
scroll to position [1382, 0]
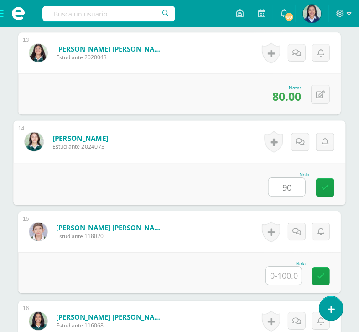
type input "90"
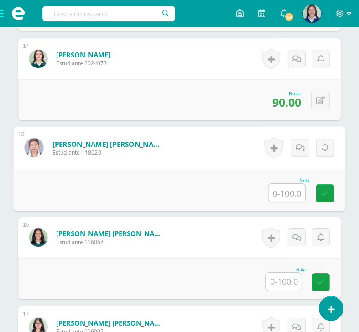
scroll to position [1467, 0]
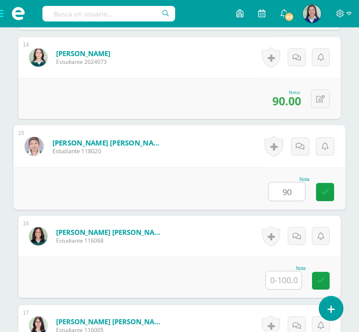
type input "90"
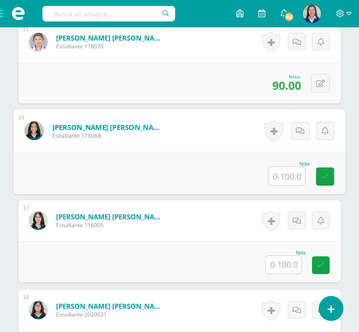
scroll to position [1577, 0]
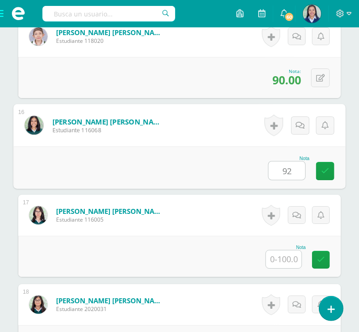
type input "92"
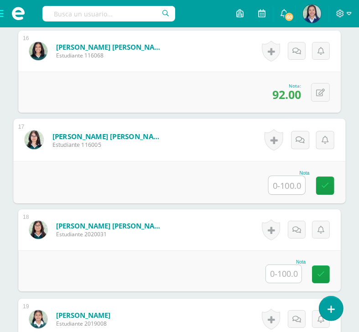
scroll to position [1658, 0]
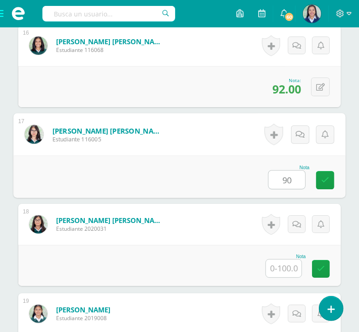
type input "90"
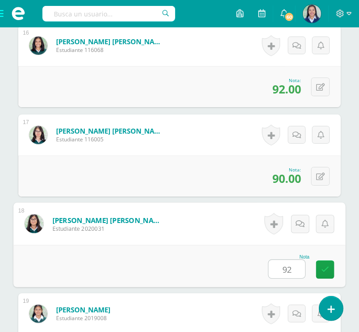
type input "92"
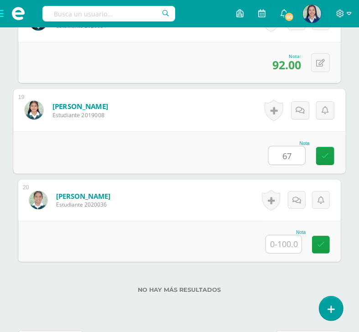
type input "67"
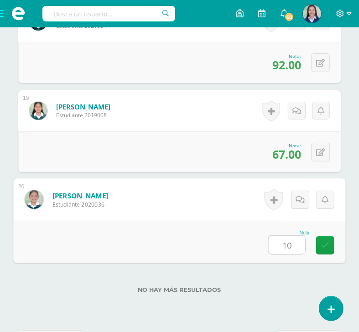
type input "100"
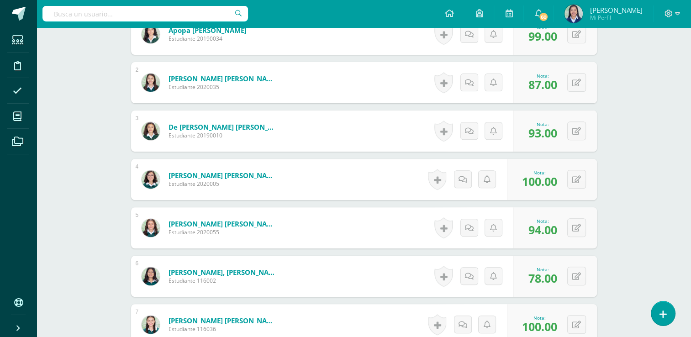
scroll to position [0, 0]
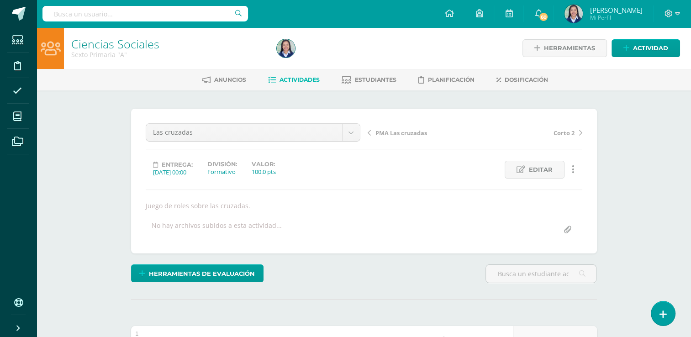
click at [303, 81] on span "Actividades" at bounding box center [299, 79] width 40 height 7
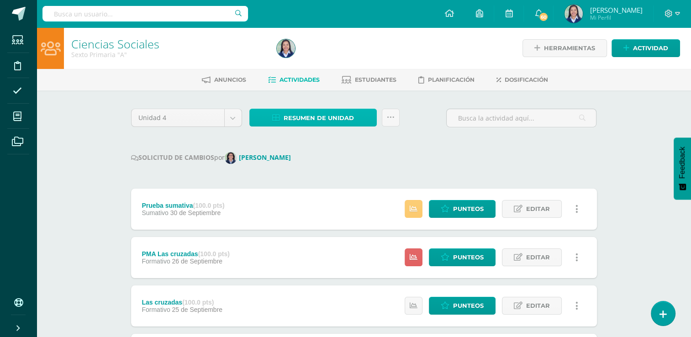
click at [343, 122] on span "Resumen de unidad" at bounding box center [318, 118] width 70 height 17
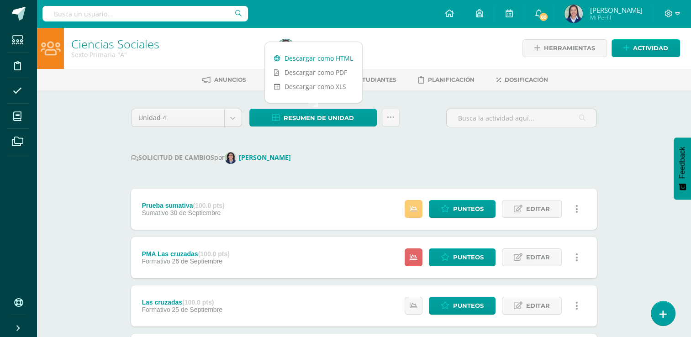
click at [327, 58] on link "Descargar como HTML" at bounding box center [313, 58] width 97 height 14
